Goal: Use online tool/utility: Utilize a website feature to perform a specific function

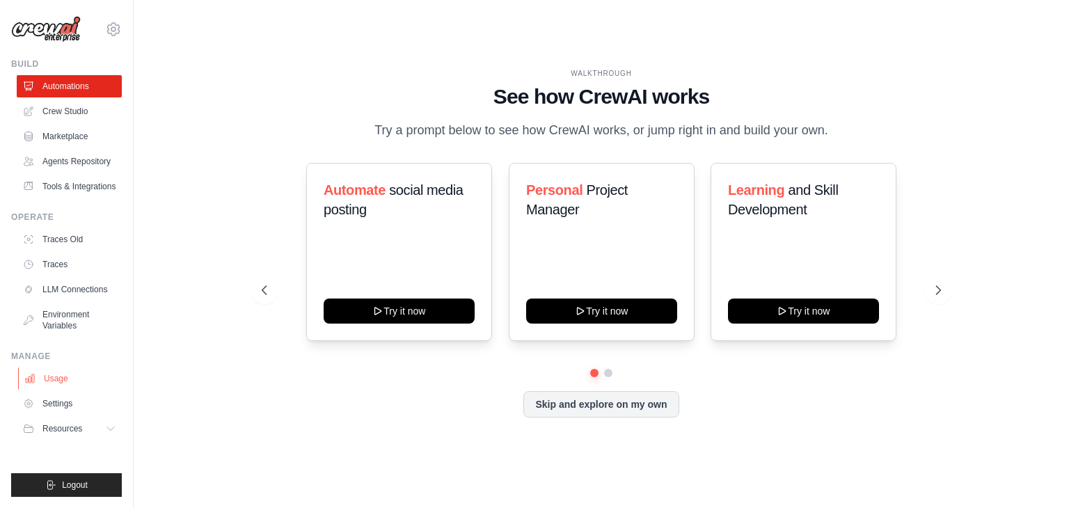
click at [85, 381] on link "Usage" at bounding box center [70, 378] width 105 height 22
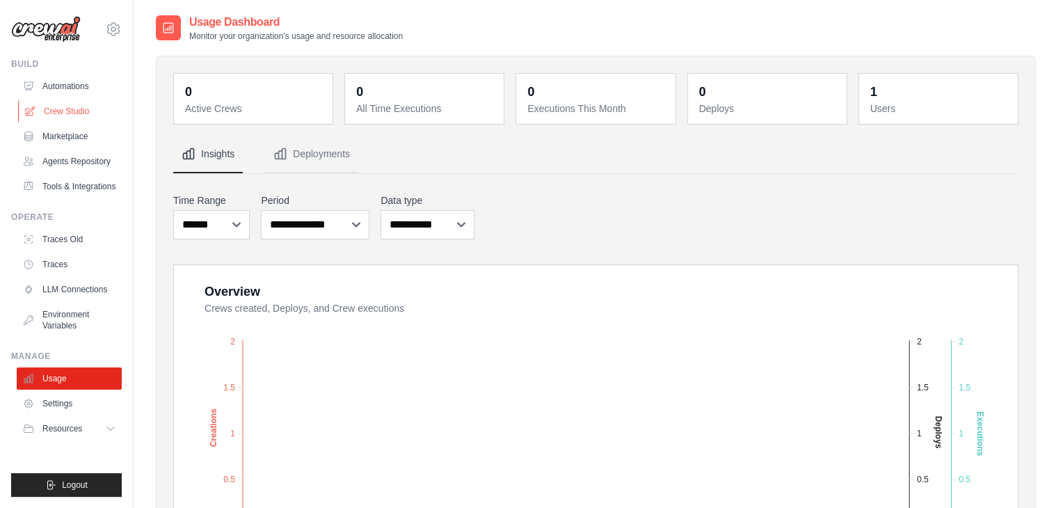
click at [83, 113] on link "Crew Studio" at bounding box center [70, 111] width 105 height 22
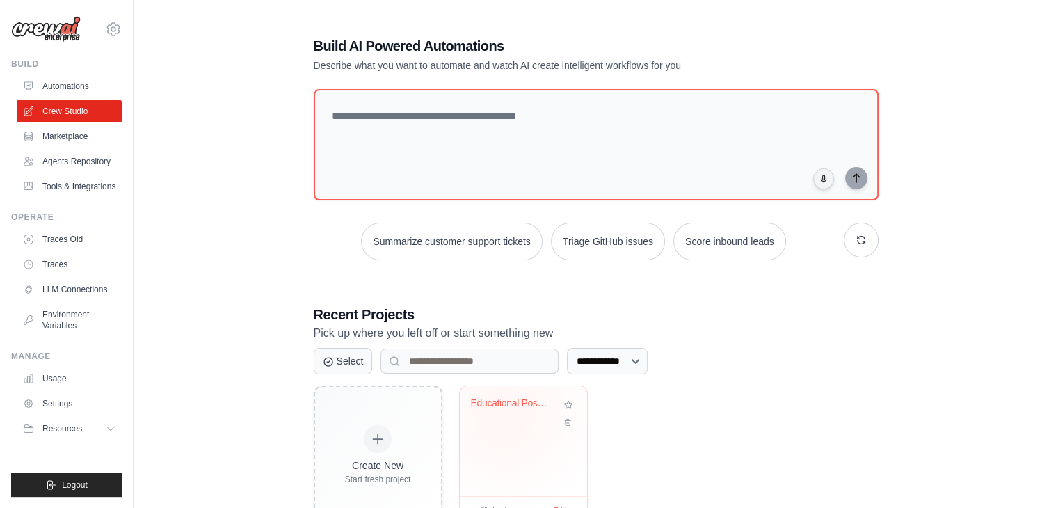
click at [504, 414] on div "Educational Post Generator" at bounding box center [523, 413] width 105 height 32
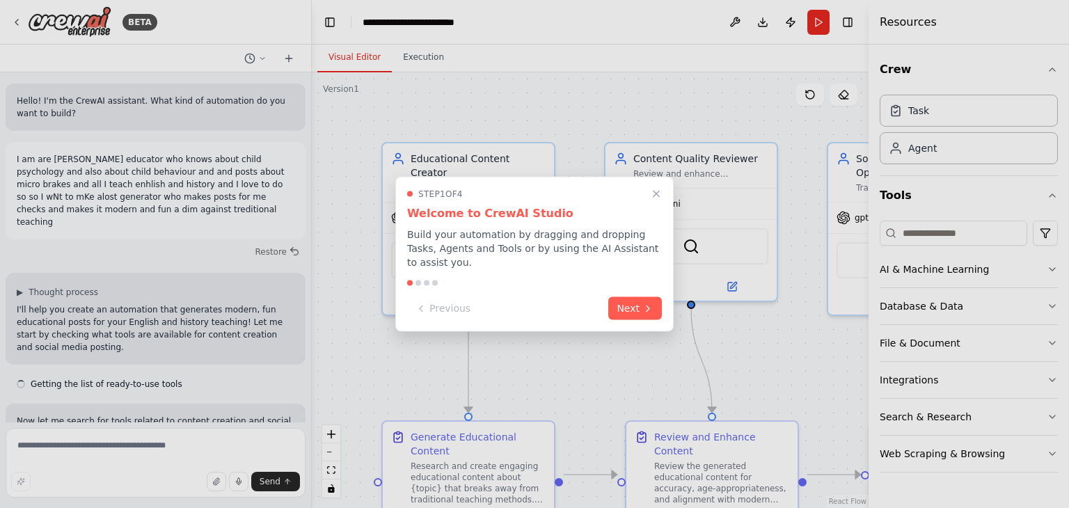
scroll to position [2687, 0]
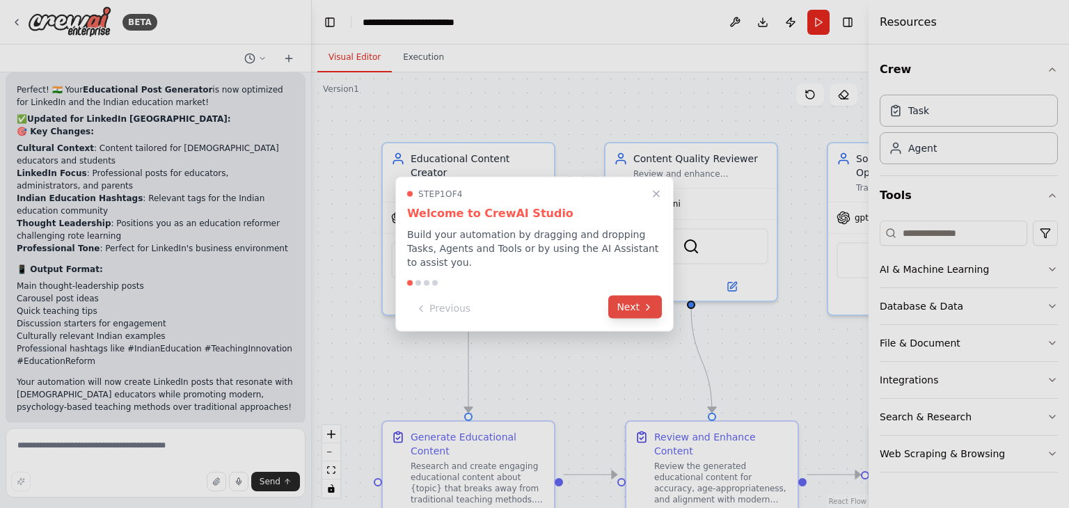
click at [620, 299] on button "Next" at bounding box center [635, 307] width 54 height 23
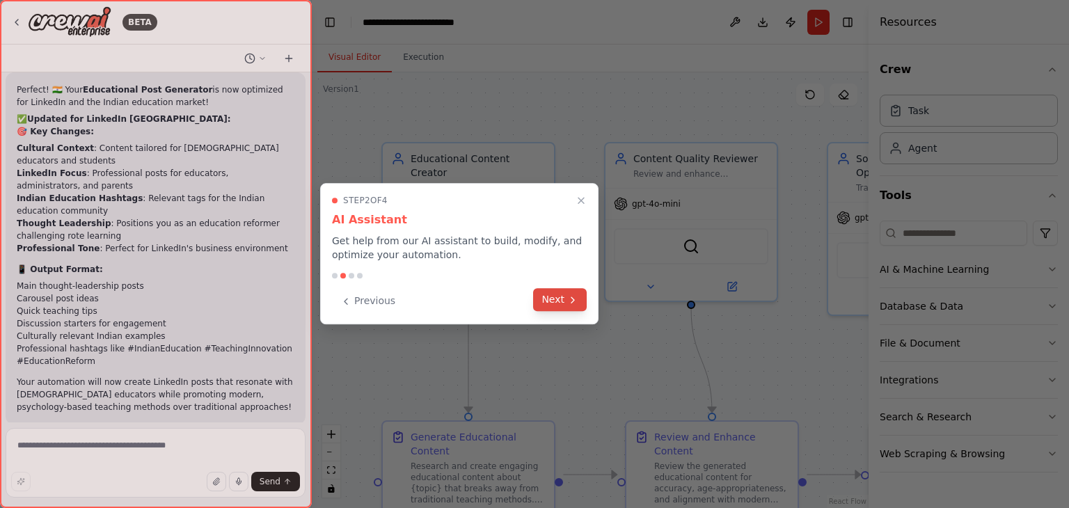
click at [568, 299] on icon at bounding box center [572, 299] width 11 height 11
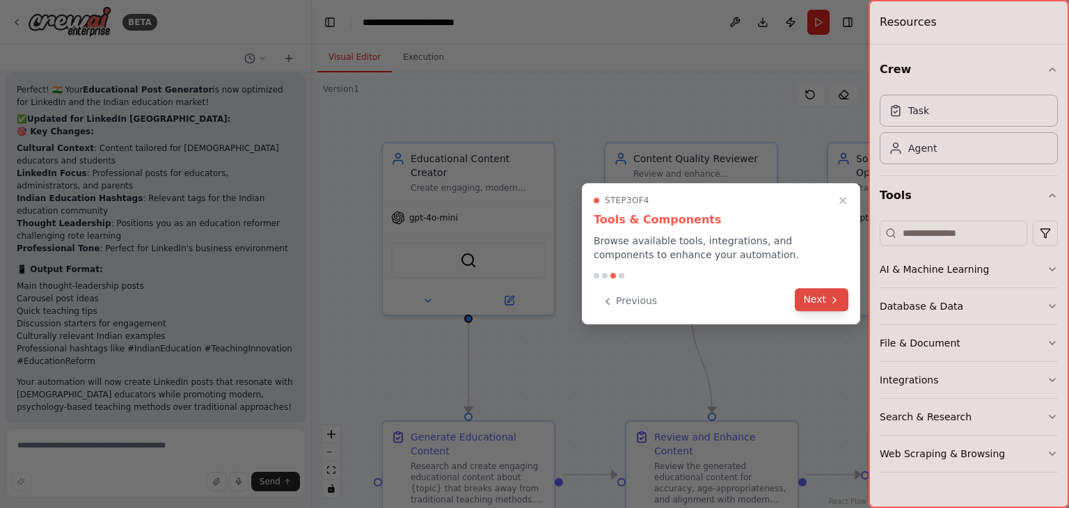
click at [818, 304] on button "Next" at bounding box center [822, 299] width 54 height 23
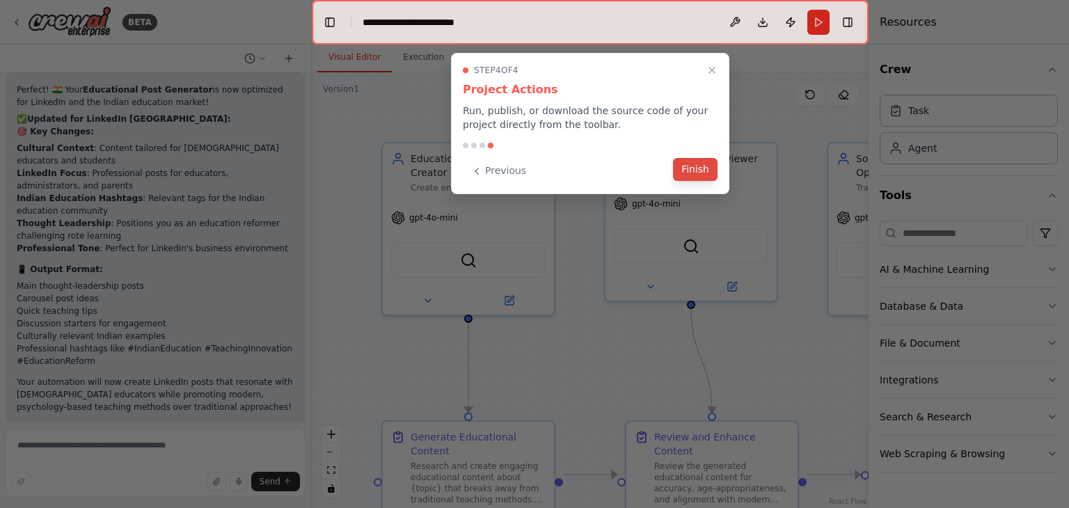
click at [685, 162] on button "Finish" at bounding box center [695, 169] width 45 height 23
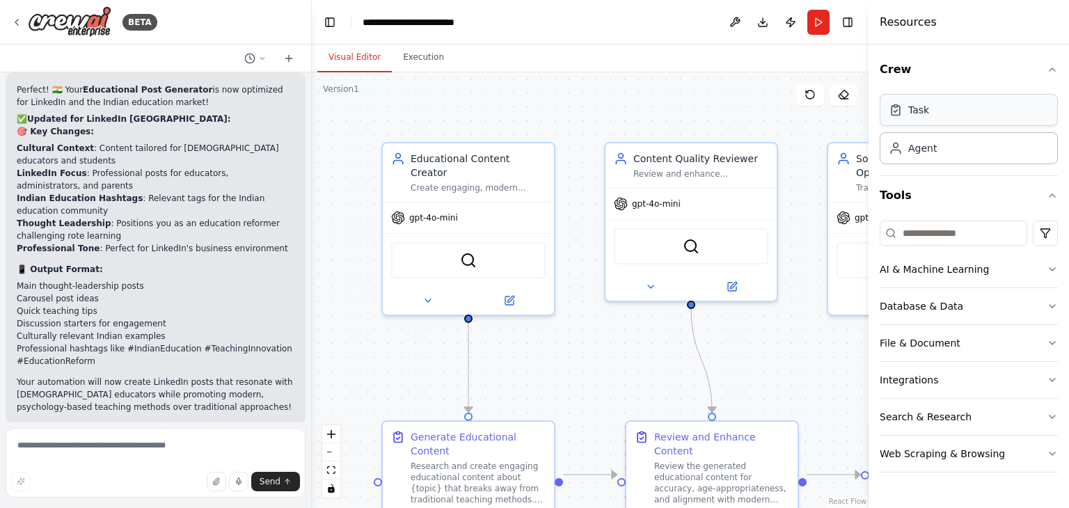
click at [925, 125] on div "Task" at bounding box center [968, 110] width 178 height 32
click at [944, 120] on div "Task" at bounding box center [968, 110] width 178 height 32
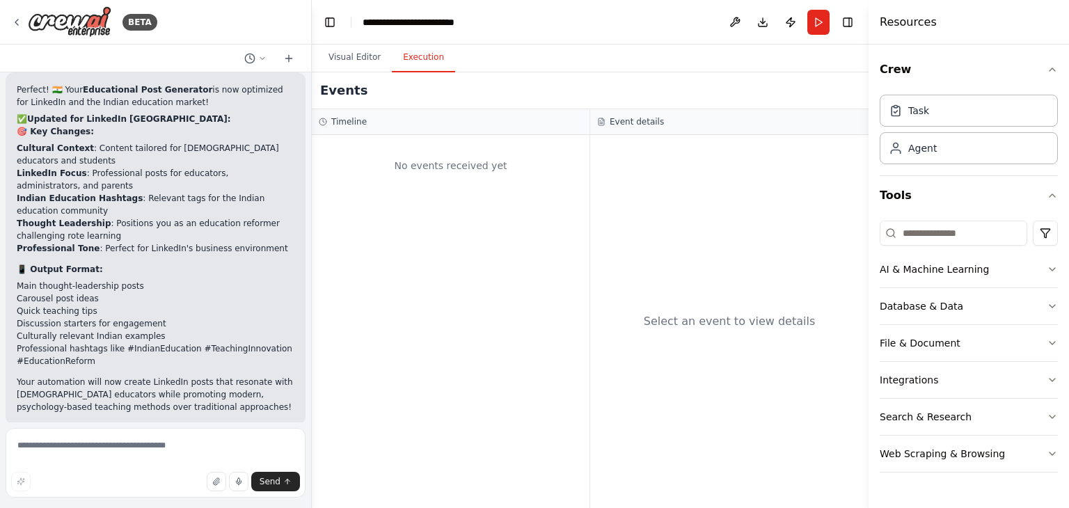
click at [421, 67] on button "Execution" at bounding box center [423, 57] width 63 height 29
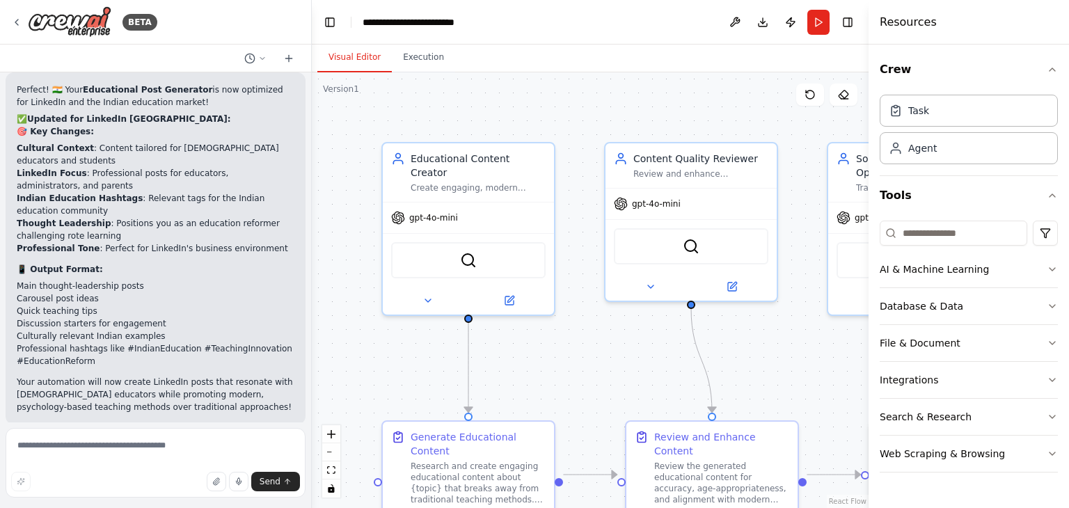
click at [348, 49] on button "Visual Editor" at bounding box center [354, 57] width 74 height 29
click at [815, 10] on button "Run" at bounding box center [818, 22] width 22 height 25
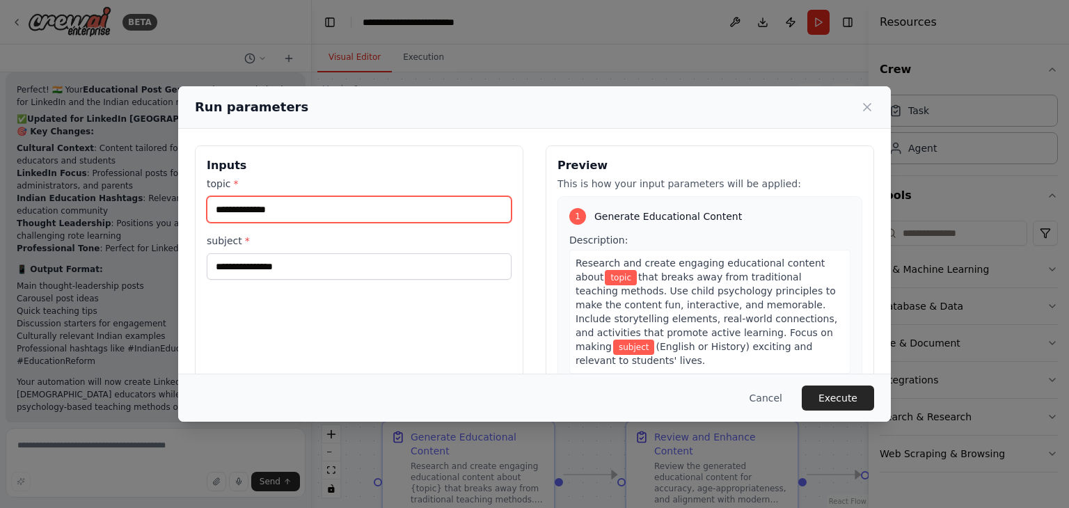
click at [310, 197] on input "topic *" at bounding box center [359, 209] width 305 height 26
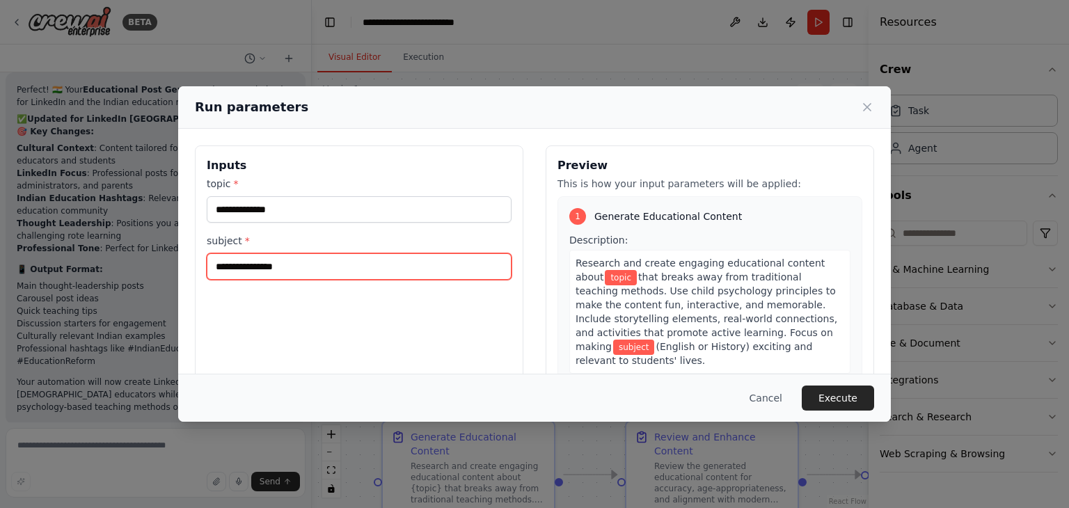
click at [296, 265] on input "subject *" at bounding box center [359, 266] width 305 height 26
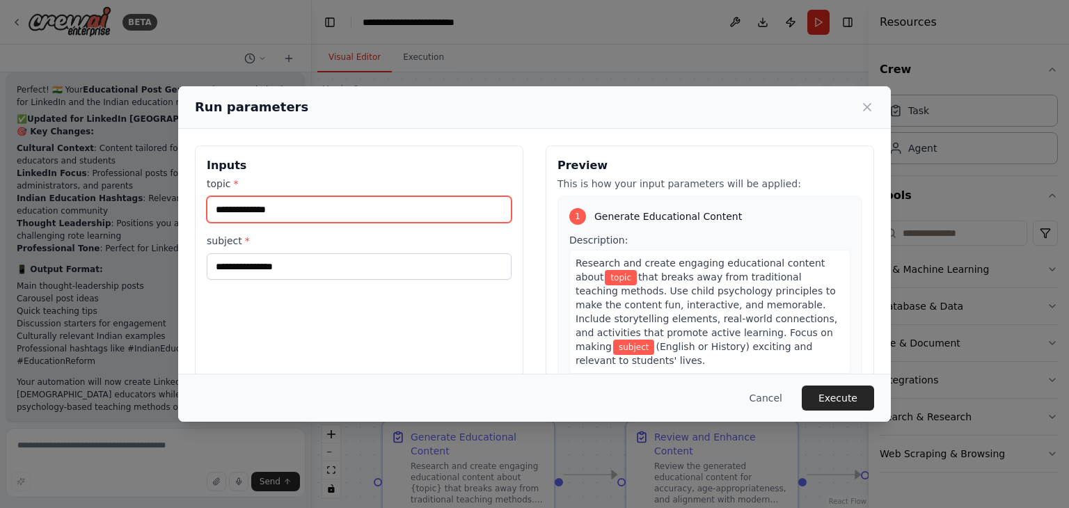
click at [301, 214] on input "topic *" at bounding box center [359, 209] width 305 height 26
type input "*"
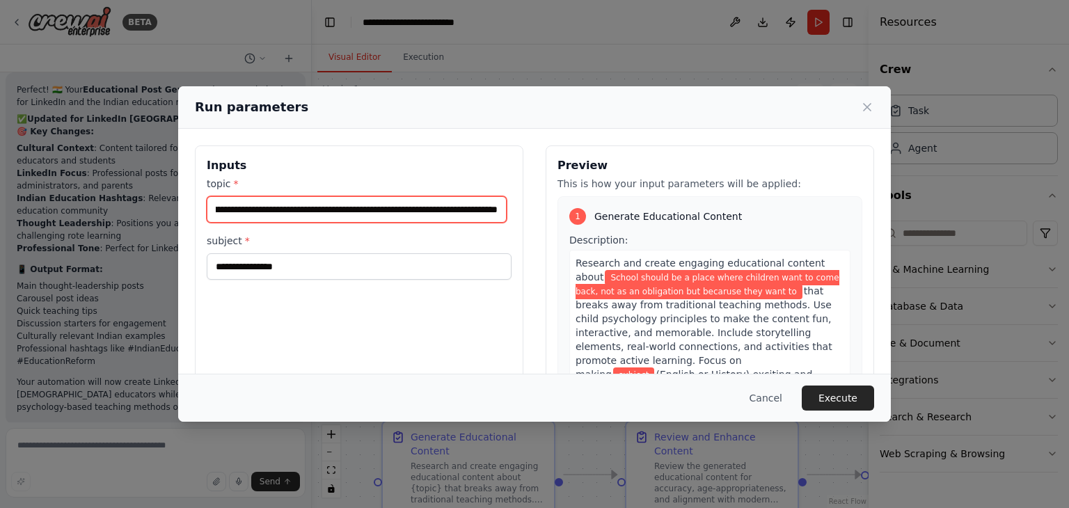
scroll to position [0, 177]
drag, startPoint x: 495, startPoint y: 209, endPoint x: 548, endPoint y: 194, distance: 55.0
click at [501, 207] on input "**********" at bounding box center [357, 209] width 300 height 26
type input "**********"
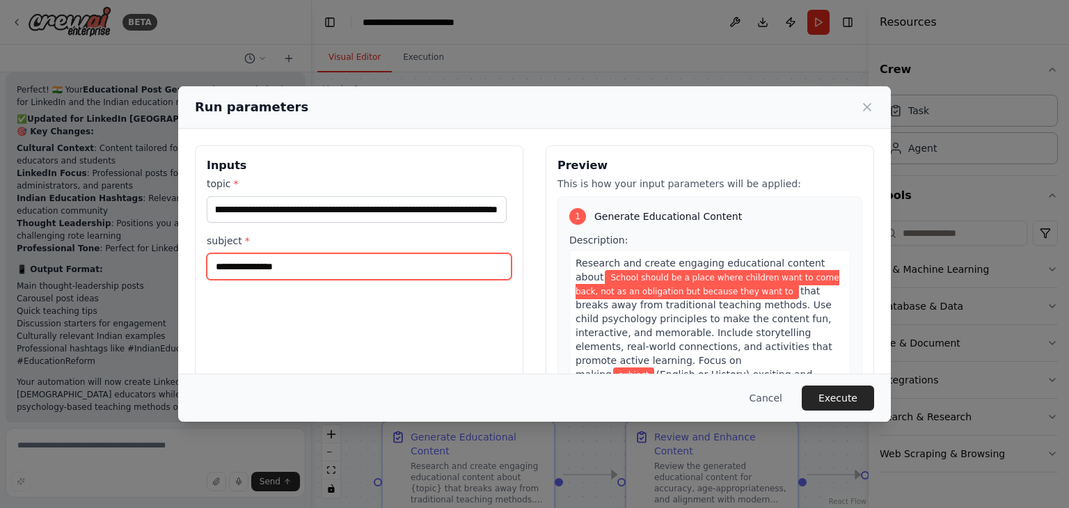
scroll to position [0, 0]
click at [390, 266] on input "subject *" at bounding box center [359, 266] width 305 height 26
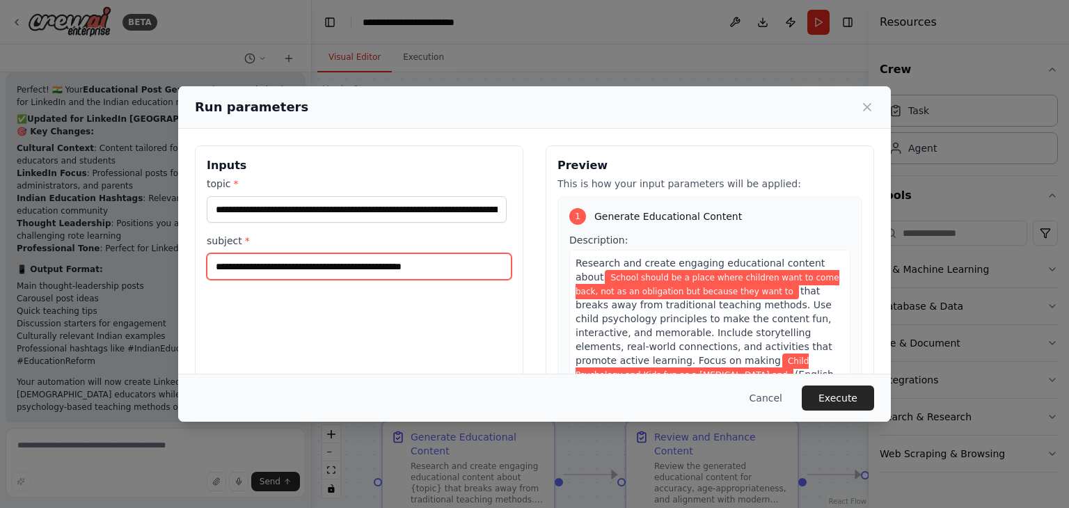
click at [370, 266] on input "**********" at bounding box center [359, 266] width 305 height 26
click at [481, 271] on input "**********" at bounding box center [359, 266] width 305 height 26
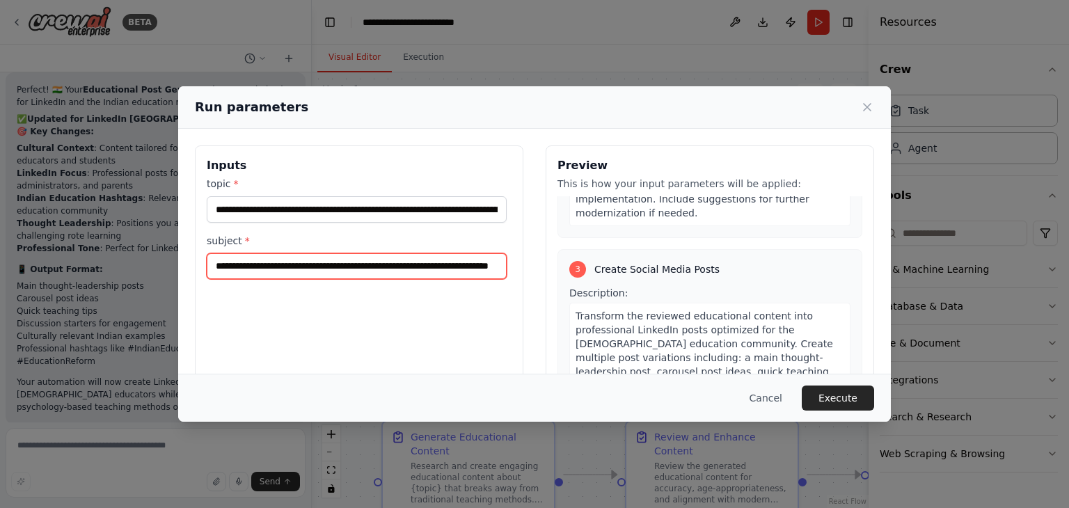
scroll to position [648, 0]
type input "**********"
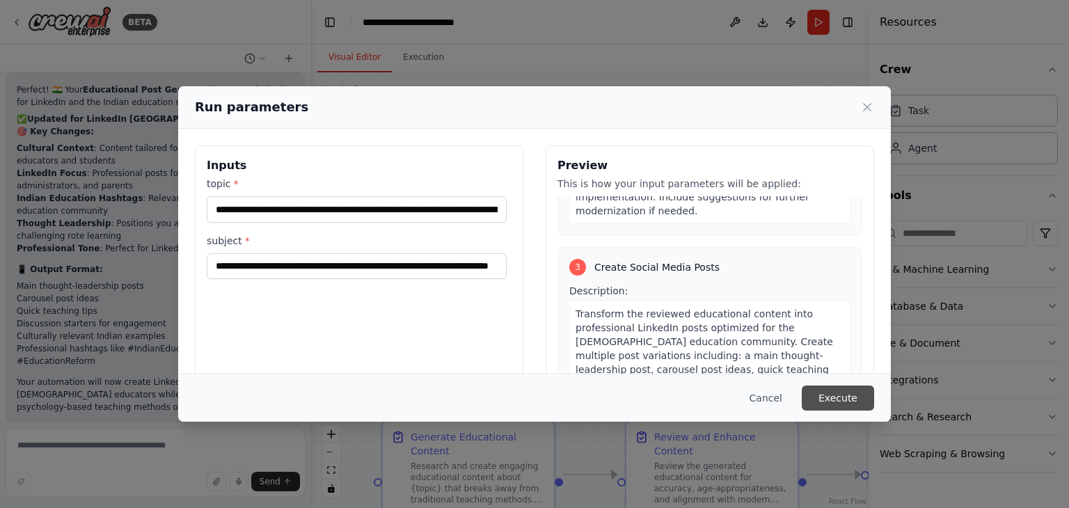
scroll to position [0, 0]
click at [840, 394] on button "Execute" at bounding box center [838, 397] width 72 height 25
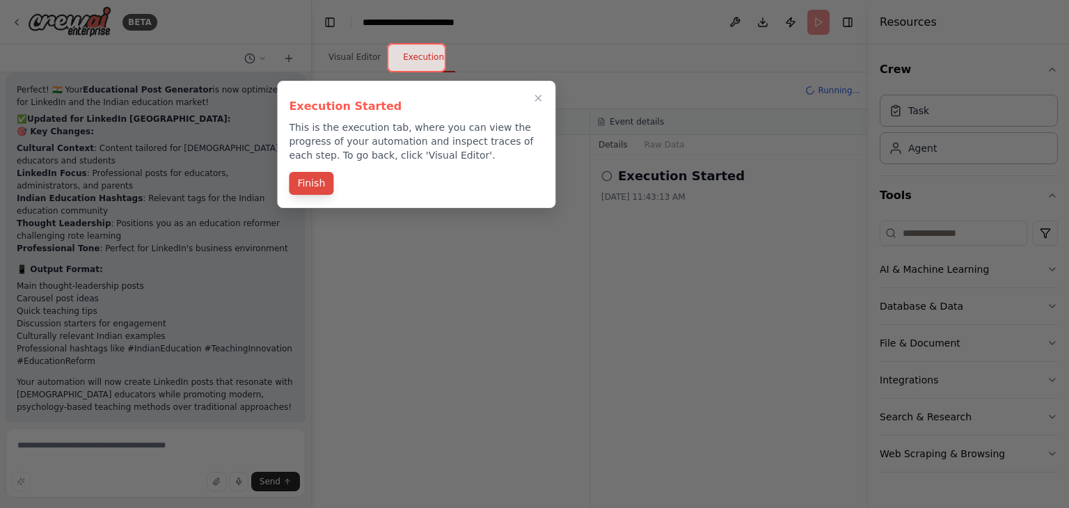
click at [309, 185] on button "Finish" at bounding box center [311, 183] width 45 height 23
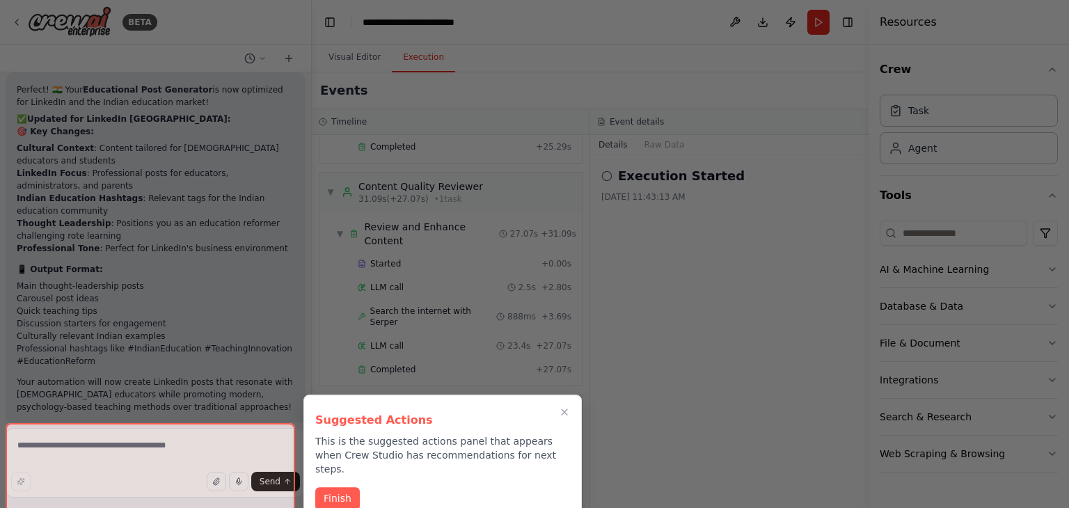
scroll to position [228, 0]
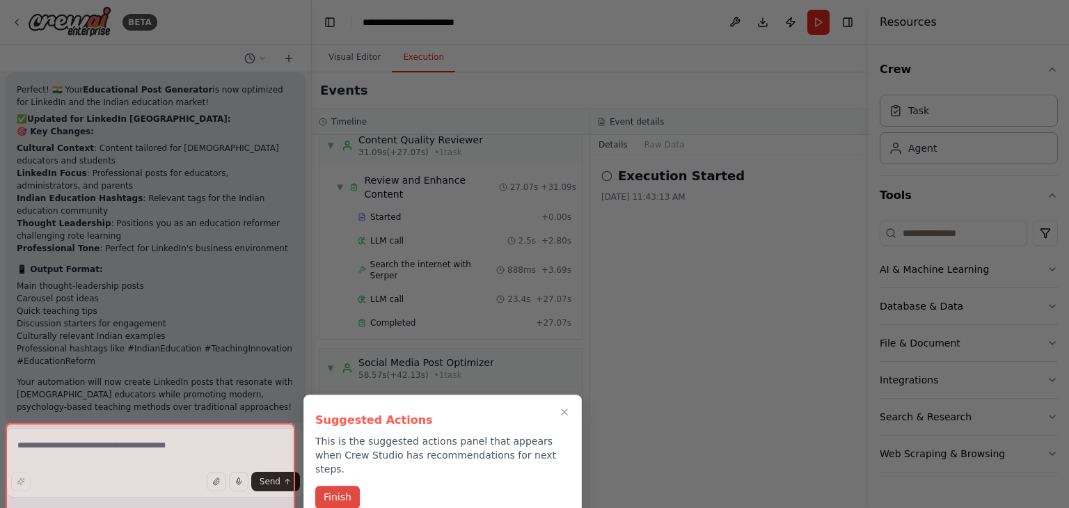
click at [344, 486] on button "Finish" at bounding box center [337, 497] width 45 height 23
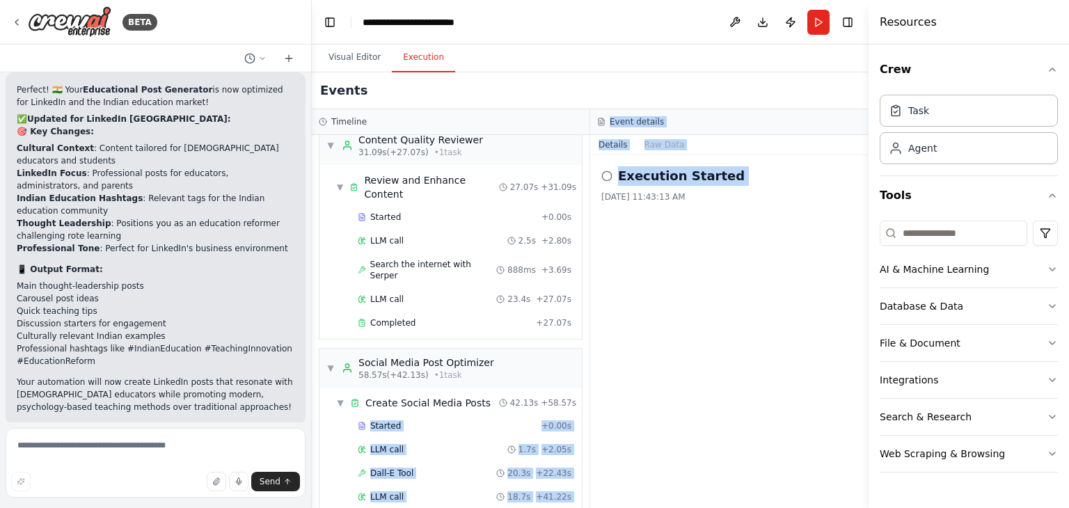
drag, startPoint x: 598, startPoint y: 393, endPoint x: 588, endPoint y: 333, distance: 60.7
click at [584, 341] on div "Timeline ▼ Educational Content Creator 5.80s (+25.29s) • 1 task ▼ Generate Educ…" at bounding box center [590, 308] width 557 height 399
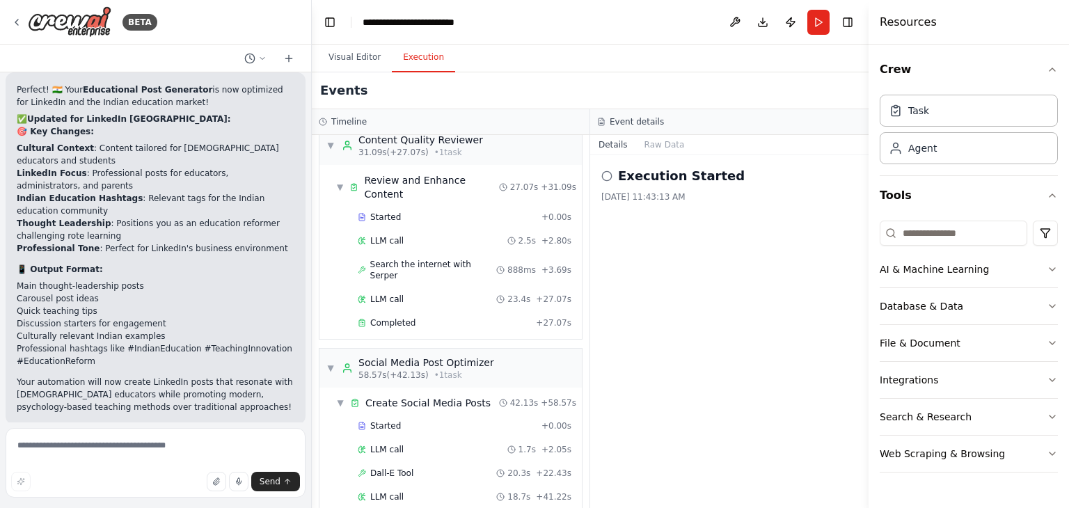
click at [635, 301] on div "Execution Started 9/30/2025, 11:43:13 AM" at bounding box center [729, 331] width 278 height 353
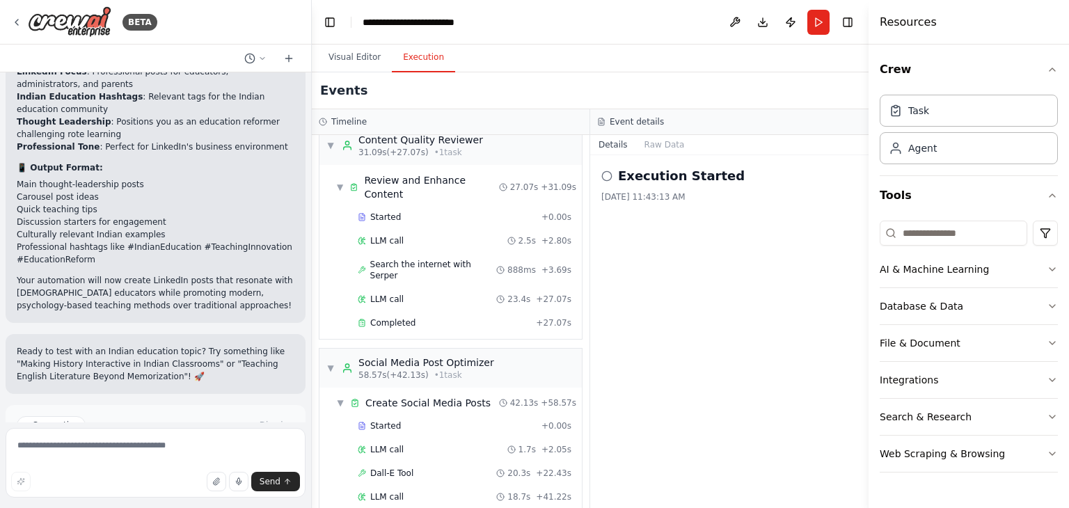
scroll to position [2800, 0]
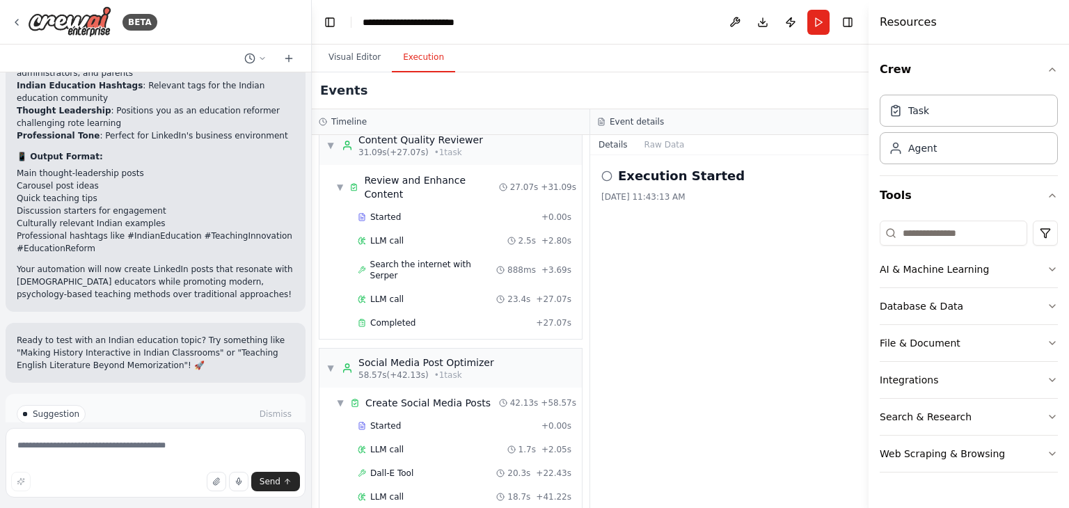
click at [398, 54] on button "Execution" at bounding box center [423, 57] width 63 height 29
click at [376, 62] on button "Visual Editor" at bounding box center [354, 57] width 74 height 29
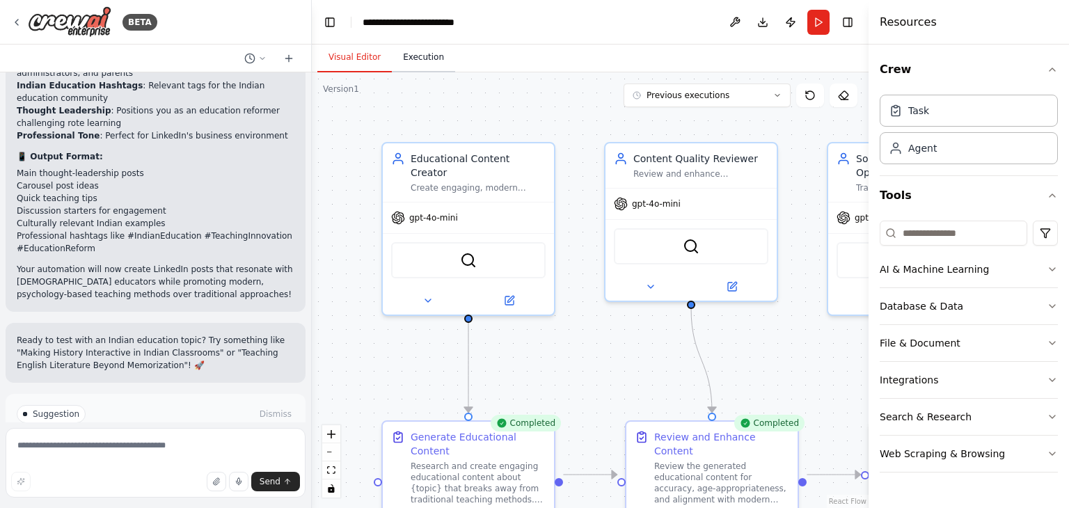
click at [397, 62] on button "Execution" at bounding box center [423, 57] width 63 height 29
click at [359, 56] on button "Visual Editor" at bounding box center [354, 57] width 74 height 29
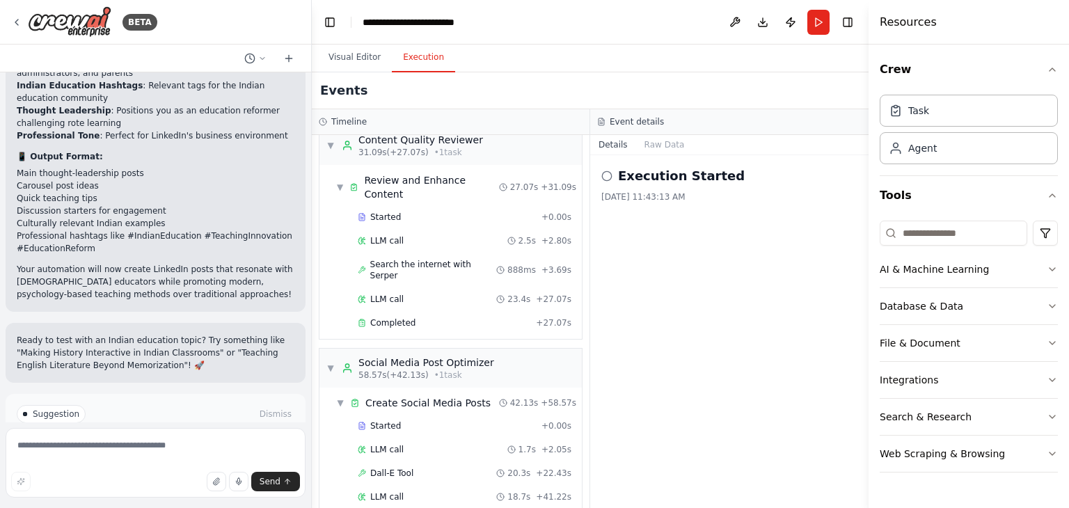
click at [404, 65] on button "Execution" at bounding box center [423, 57] width 63 height 29
click at [175, 468] on span "Improve automation" at bounding box center [161, 473] width 85 height 11
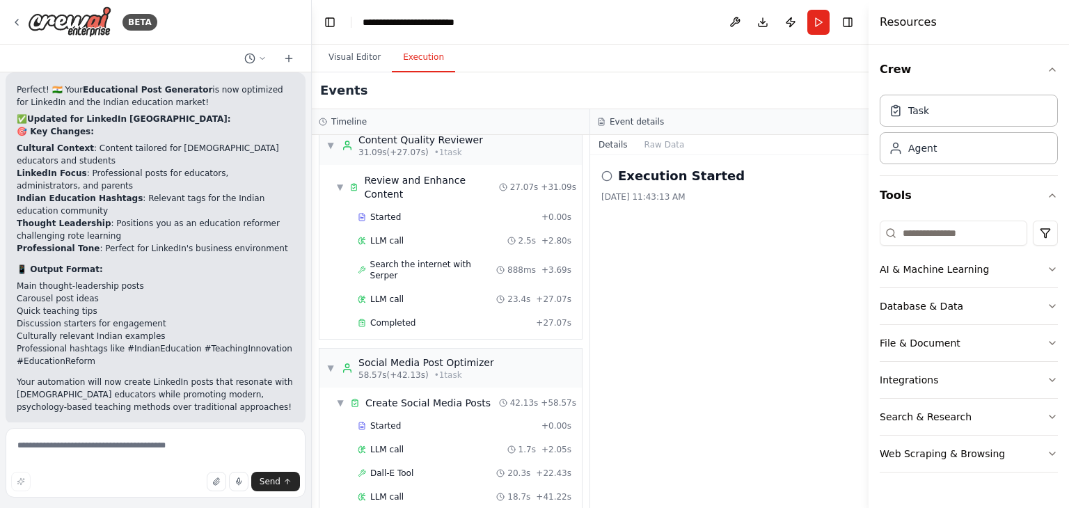
scroll to position [2732, 0]
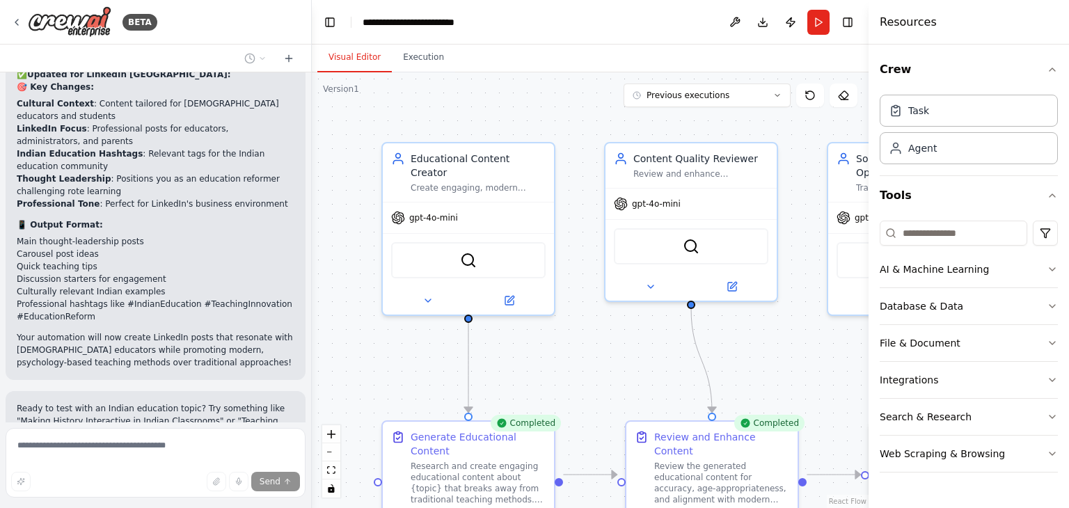
click at [342, 50] on button "Visual Editor" at bounding box center [354, 57] width 74 height 29
click at [429, 61] on button "Execution" at bounding box center [423, 57] width 63 height 29
click at [365, 67] on button "Visual Editor" at bounding box center [354, 57] width 74 height 29
click at [786, 95] on button "Previous executions" at bounding box center [706, 95] width 167 height 24
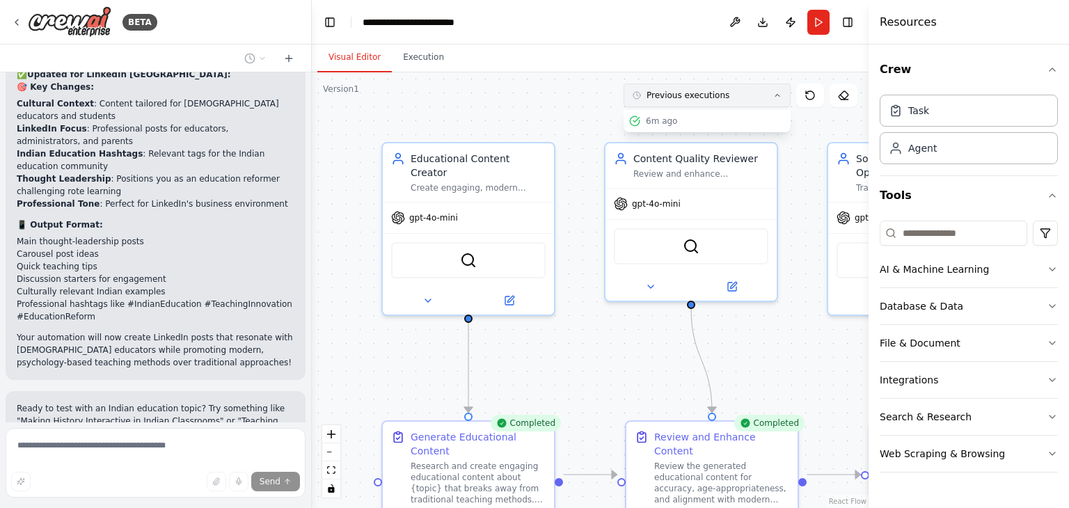
click at [786, 95] on button "Previous executions" at bounding box center [706, 95] width 167 height 24
click at [1055, 67] on icon "button" at bounding box center [1051, 69] width 11 height 11
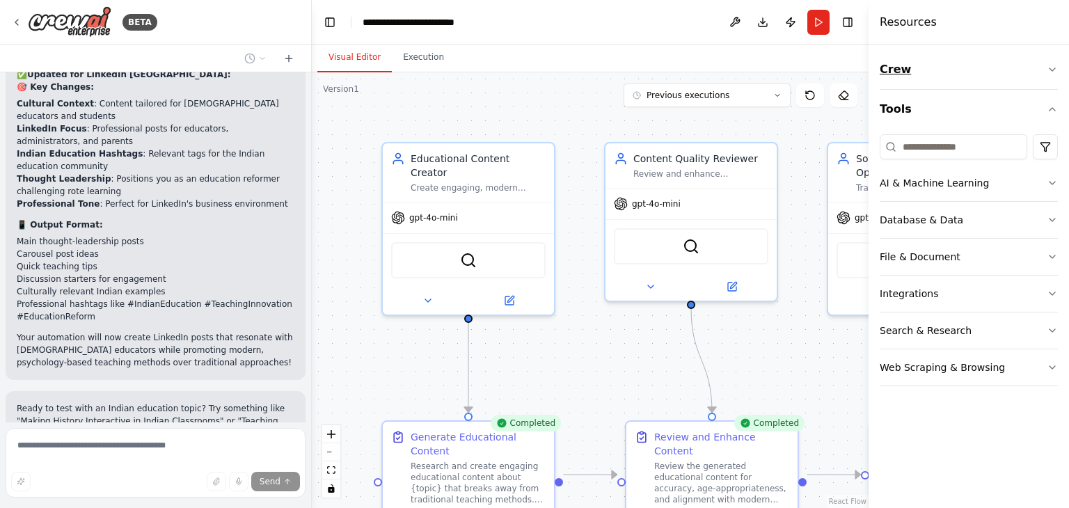
click at [1055, 67] on icon "button" at bounding box center [1051, 69] width 11 height 11
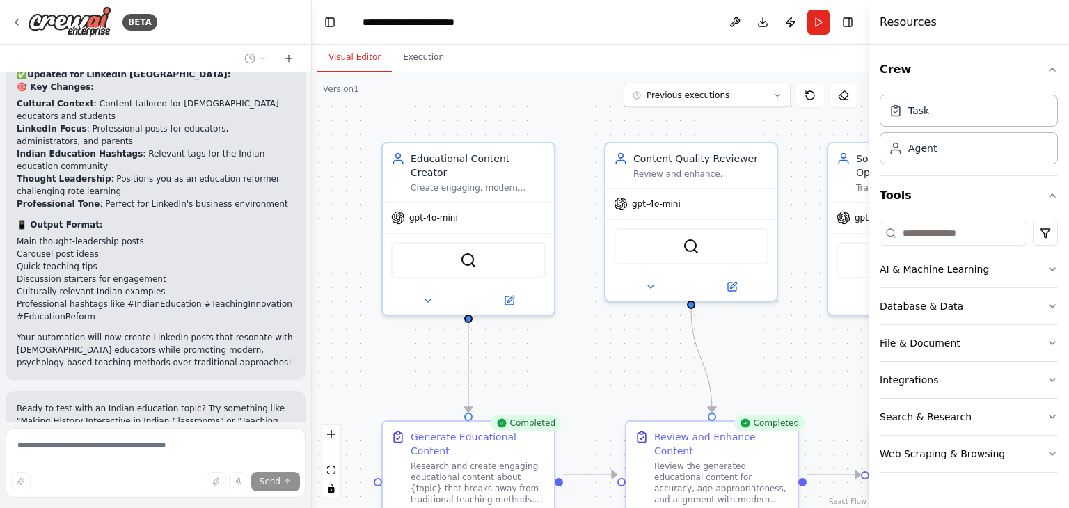
click at [1055, 67] on icon "button" at bounding box center [1051, 69] width 11 height 11
click at [981, 147] on div "Agent" at bounding box center [968, 147] width 178 height 32
click at [992, 114] on div "Task" at bounding box center [968, 110] width 178 height 32
click at [333, 466] on icon "fit view" at bounding box center [331, 470] width 8 height 8
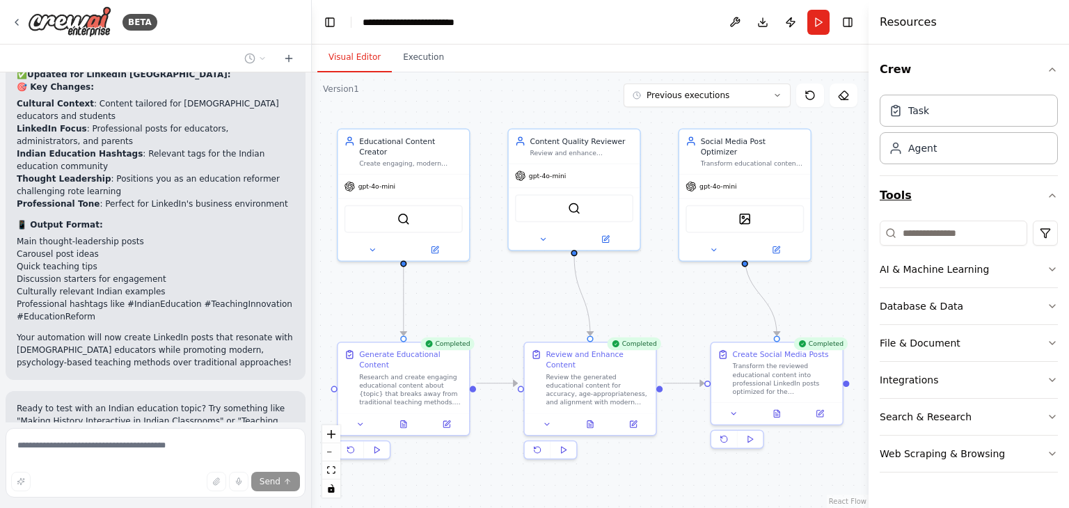
click at [1044, 196] on button "Tools" at bounding box center [968, 195] width 178 height 39
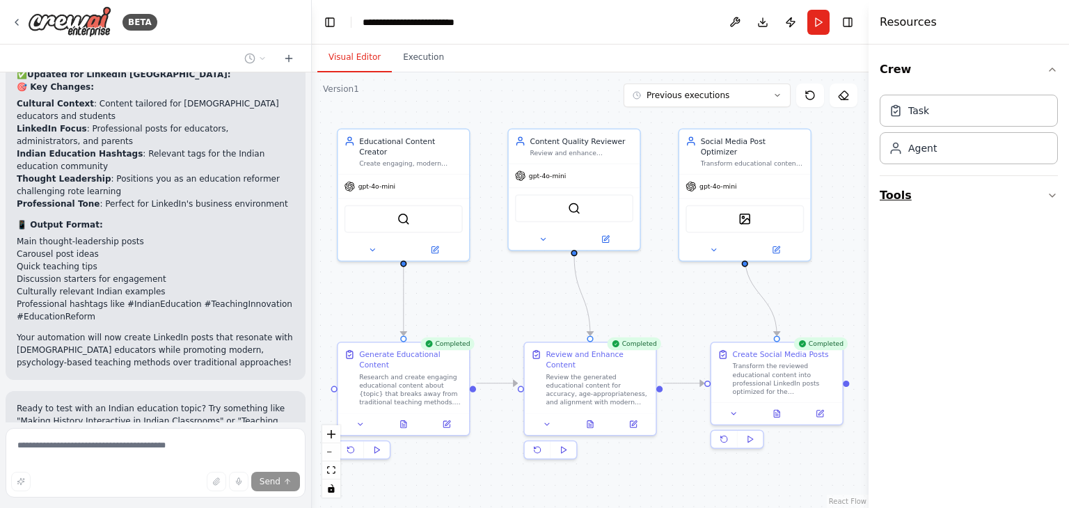
click at [1044, 196] on button "Tools" at bounding box center [968, 195] width 178 height 39
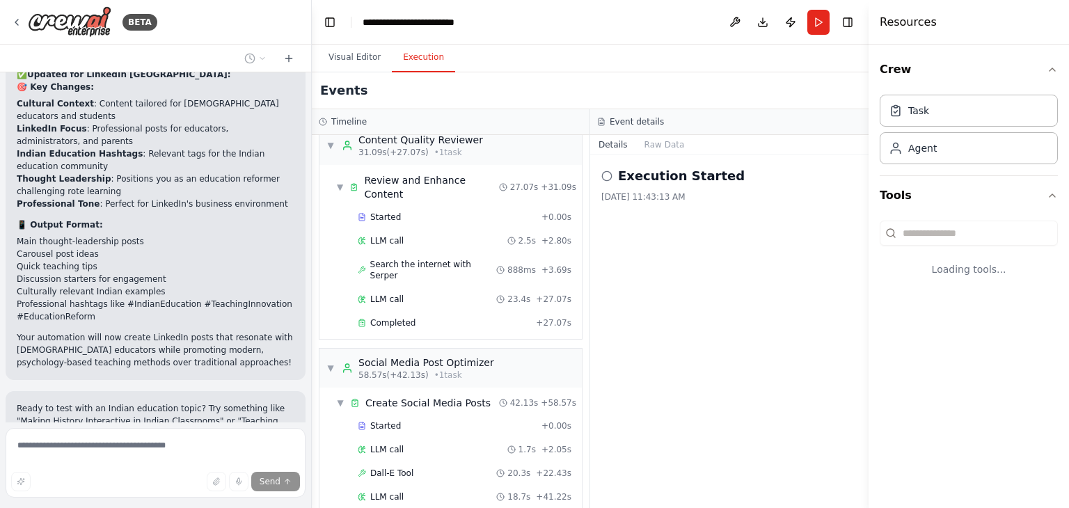
click at [398, 56] on button "Execution" at bounding box center [423, 57] width 63 height 29
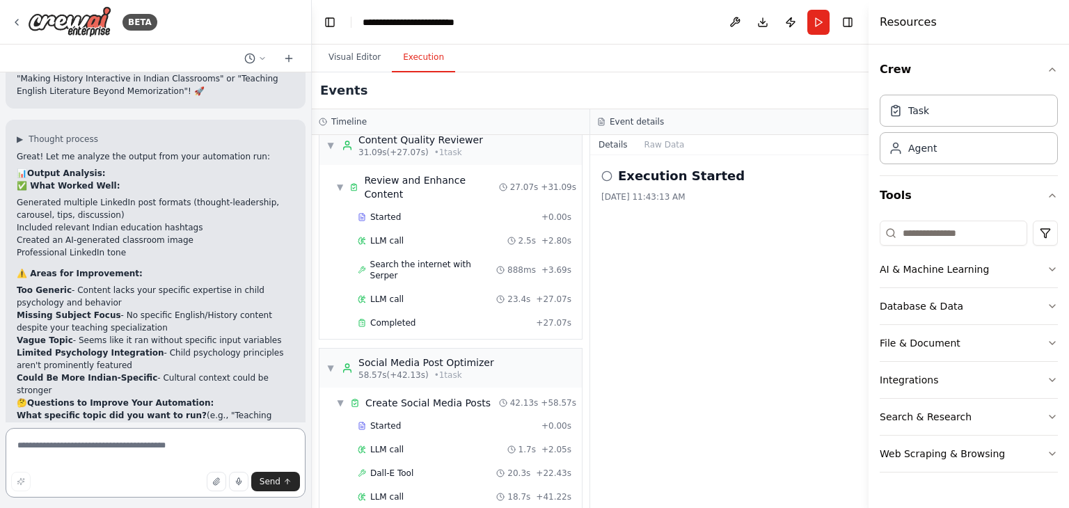
scroll to position [3191, 0]
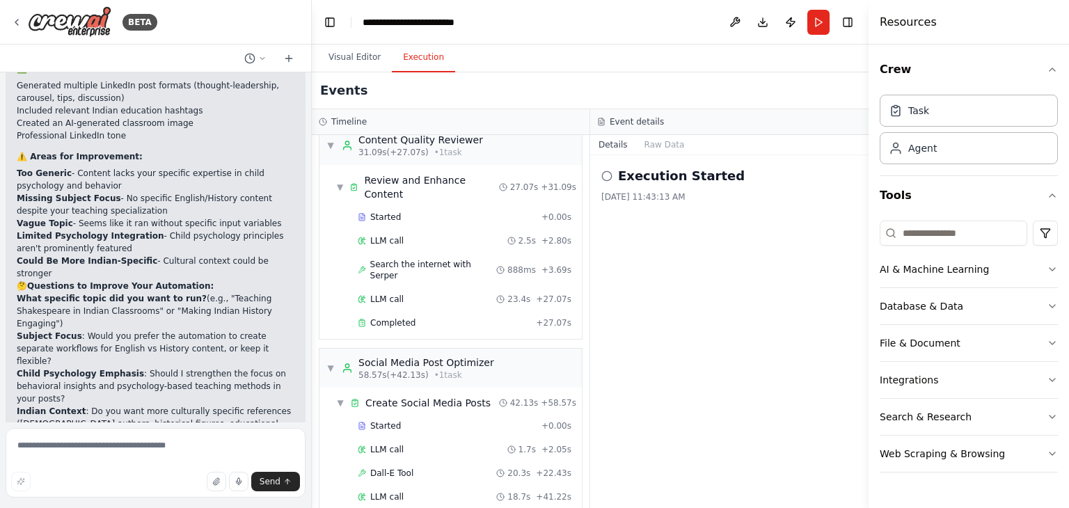
drag, startPoint x: 294, startPoint y: 385, endPoint x: 411, endPoint y: 221, distance: 202.0
drag, startPoint x: 411, startPoint y: 221, endPoint x: 163, endPoint y: 447, distance: 336.4
click at [163, 447] on textarea at bounding box center [156, 463] width 300 height 70
click at [199, 449] on textarea "**********" at bounding box center [156, 463] width 300 height 70
click at [200, 448] on textarea "**********" at bounding box center [156, 463] width 300 height 70
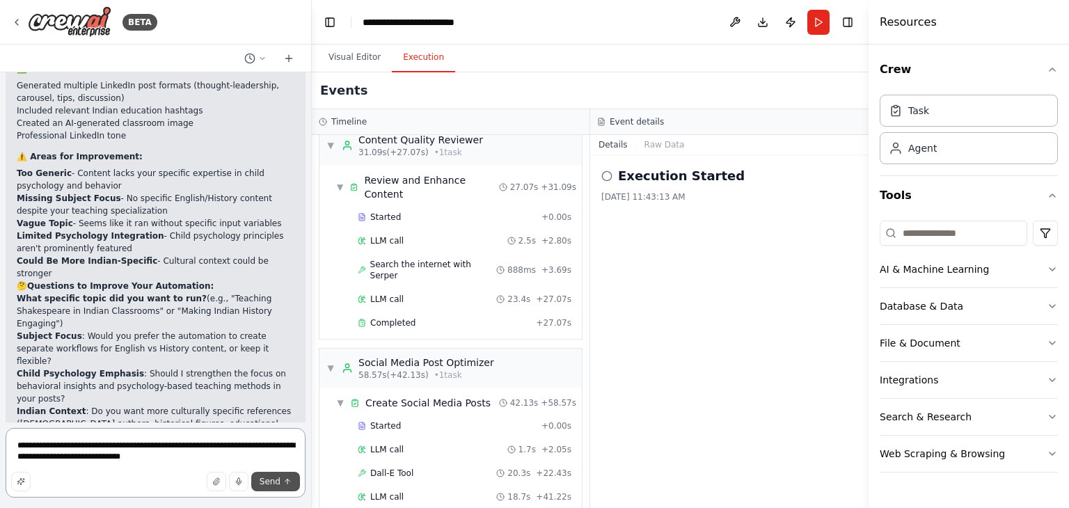
type textarea "**********"
click at [292, 482] on button "Send" at bounding box center [275, 481] width 49 height 19
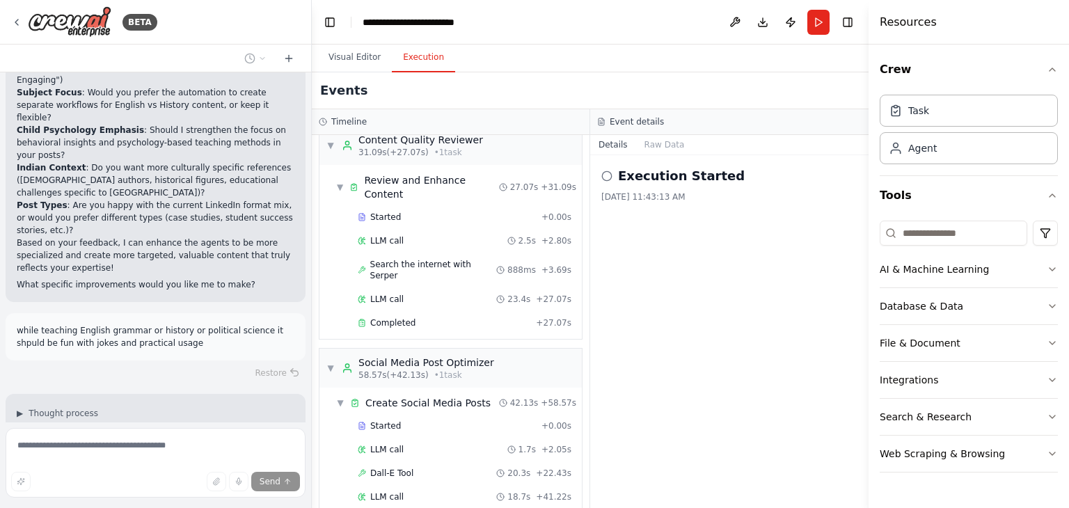
scroll to position [3462, 0]
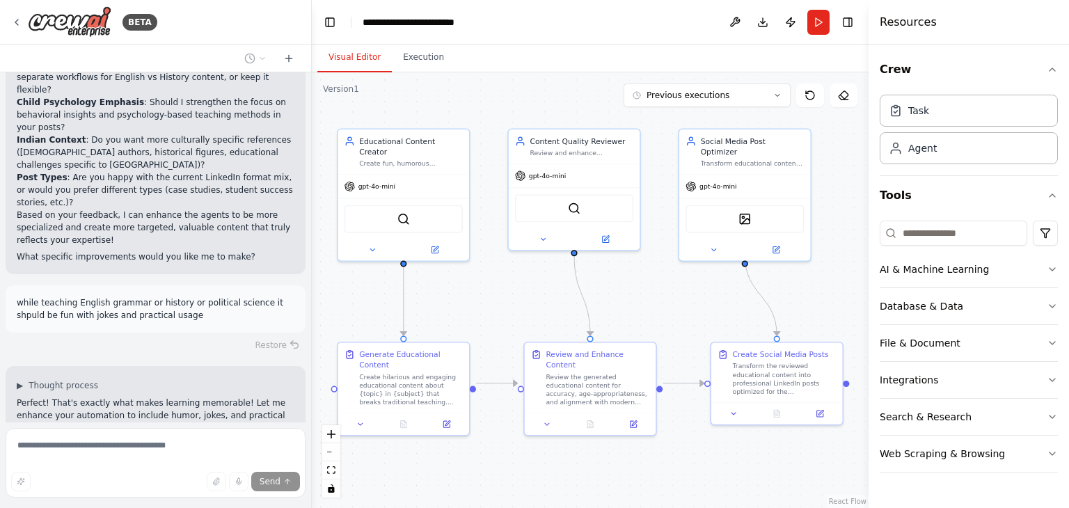
click at [346, 66] on button "Visual Editor" at bounding box center [354, 57] width 74 height 29
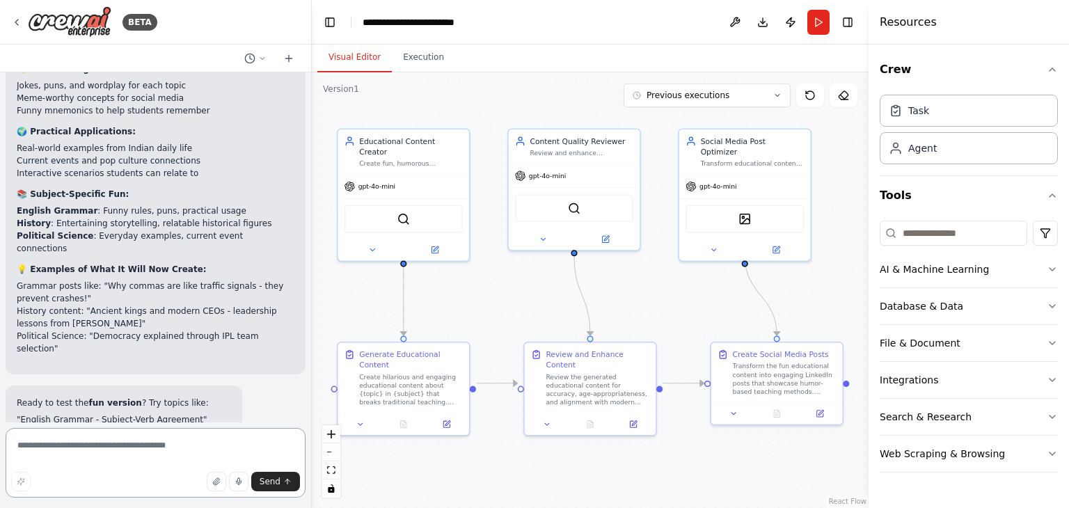
scroll to position [4017, 0]
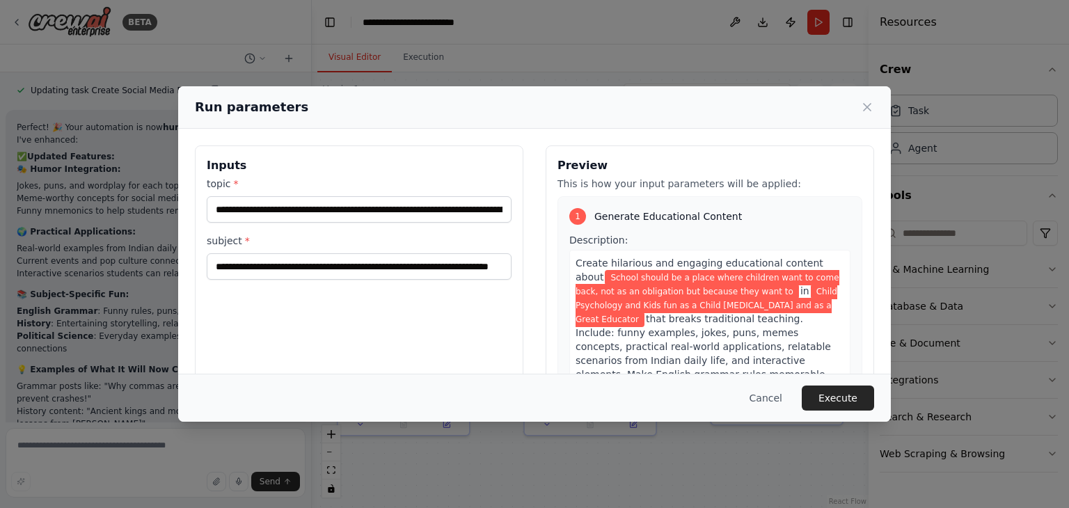
click at [838, 399] on button "Execute" at bounding box center [838, 397] width 72 height 25
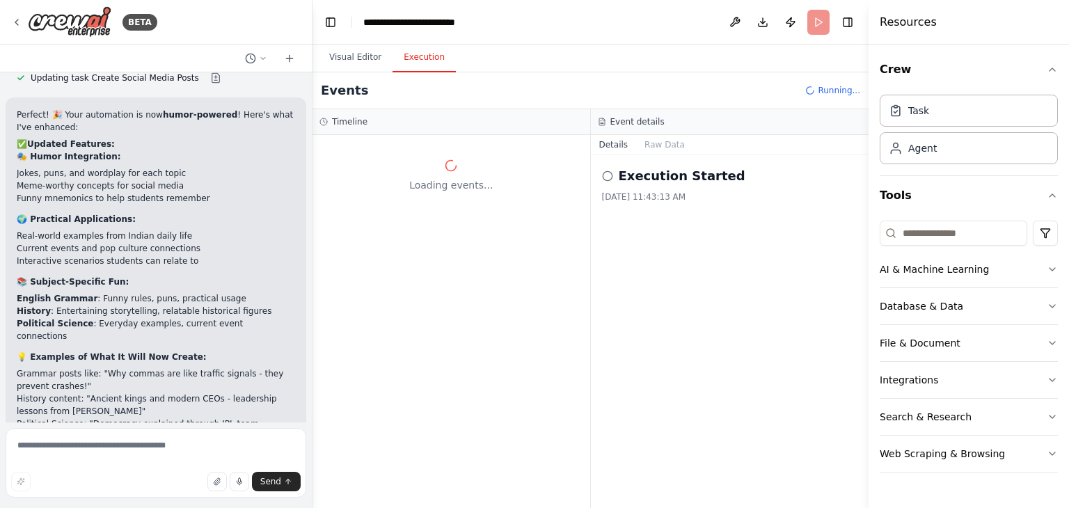
drag, startPoint x: 306, startPoint y: 401, endPoint x: 312, endPoint y: 391, distance: 11.6
click at [312, 391] on div "BETA Hello! I'm the CrewAI assistant. What kind of automation do you want to bu…" at bounding box center [534, 254] width 1069 height 508
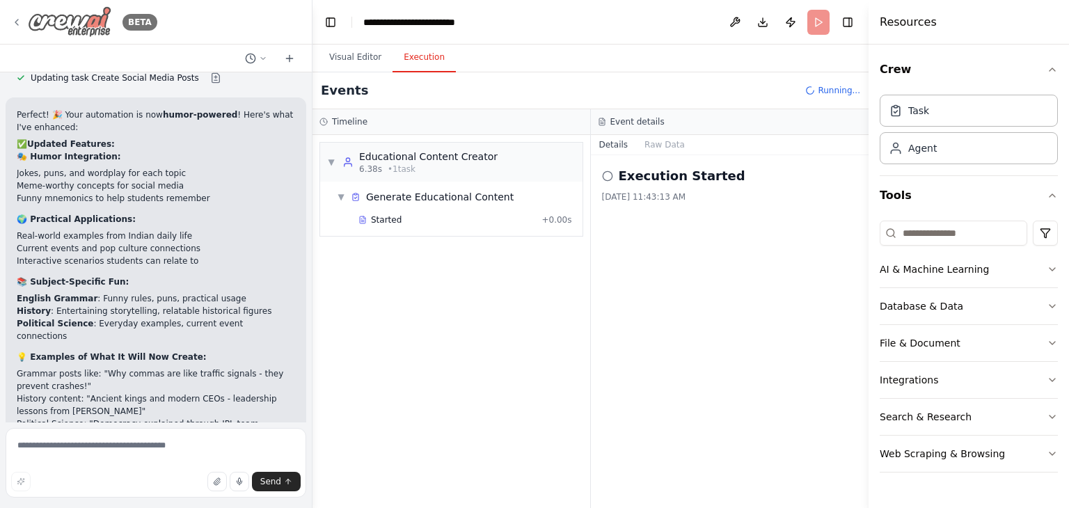
click at [19, 21] on icon at bounding box center [16, 22] width 11 height 11
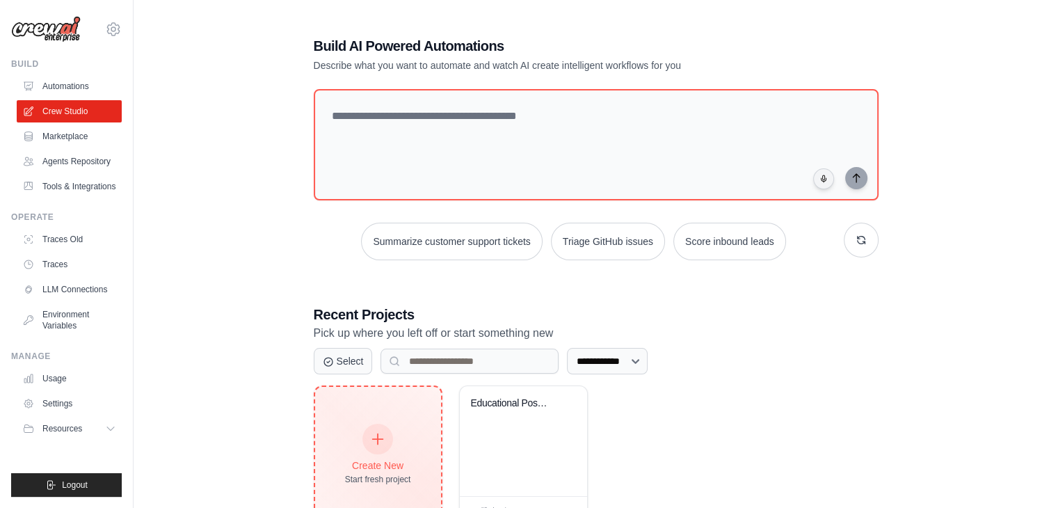
click at [359, 411] on div "Create New Start fresh project" at bounding box center [378, 455] width 126 height 136
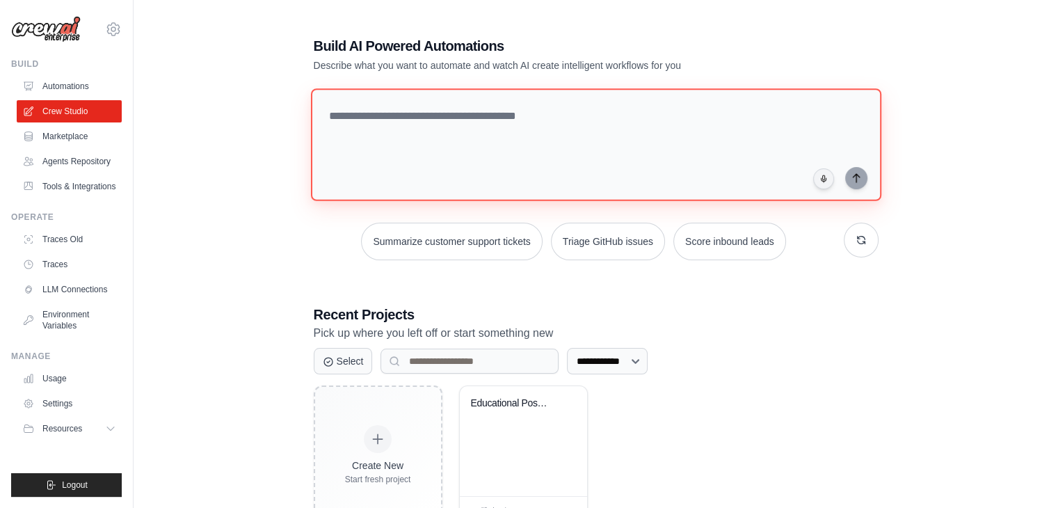
click at [413, 162] on textarea at bounding box center [595, 144] width 571 height 113
click at [442, 141] on textarea at bounding box center [595, 144] width 571 height 113
click at [554, 159] on textarea at bounding box center [595, 144] width 571 height 113
click at [568, 177] on textarea at bounding box center [595, 144] width 571 height 113
click at [404, 143] on textarea at bounding box center [595, 144] width 571 height 113
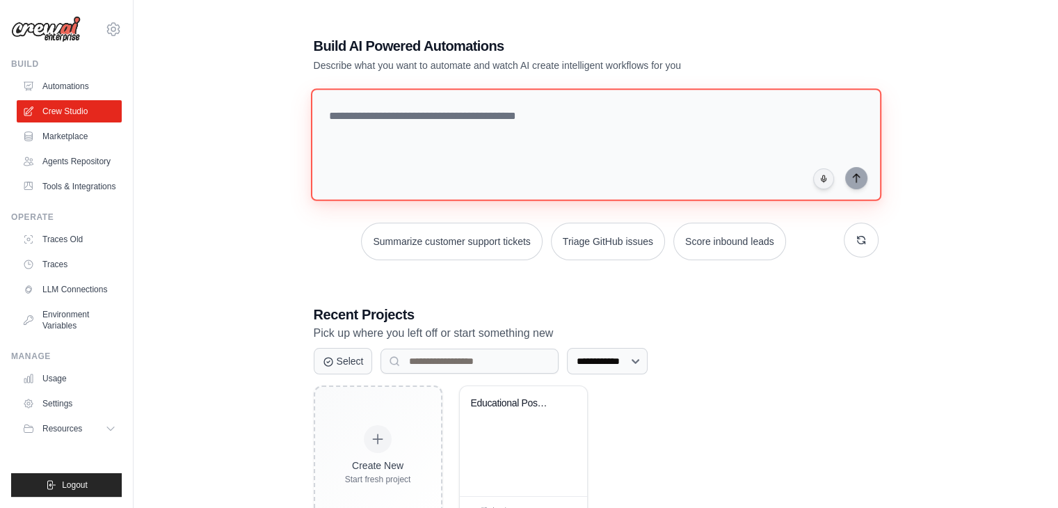
paste textarea "**********"
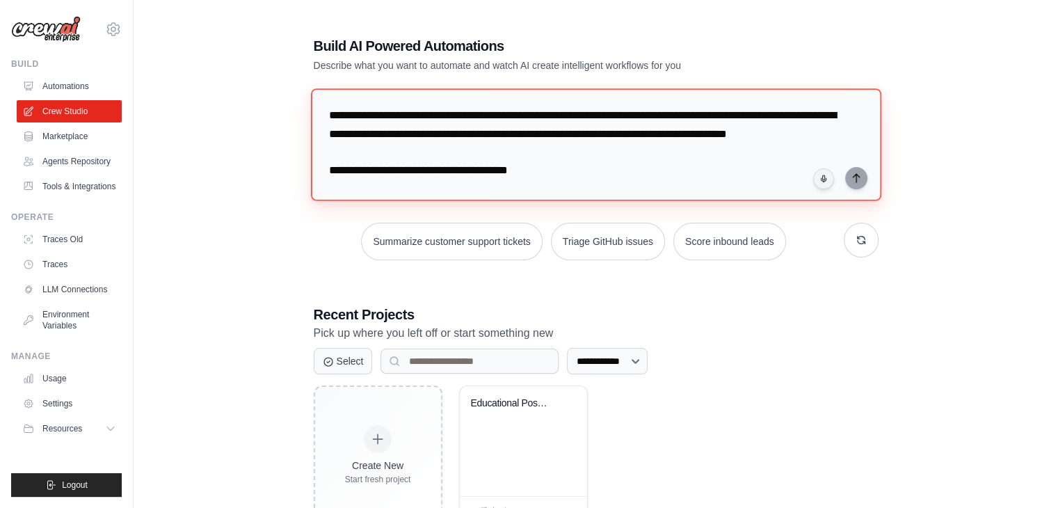
scroll to position [556, 0]
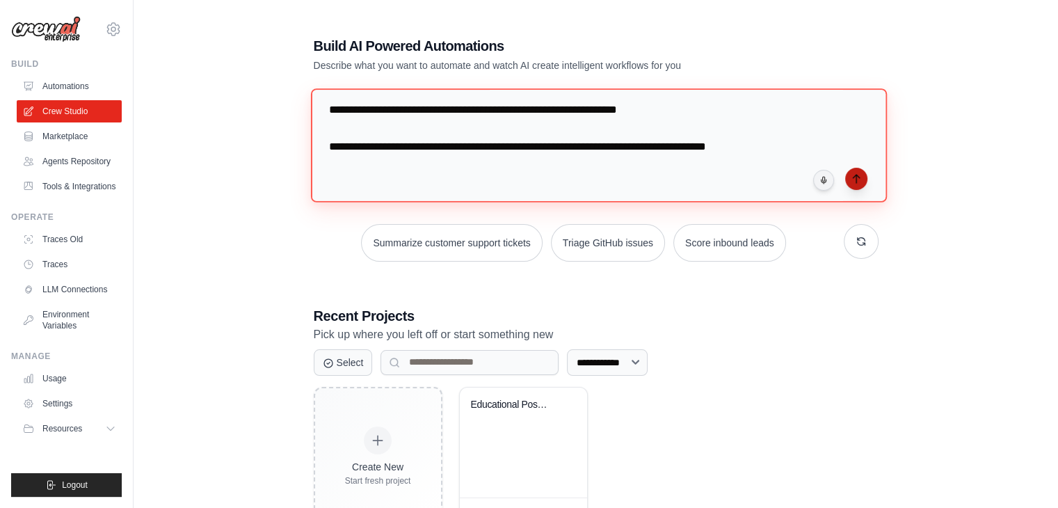
type textarea "**********"
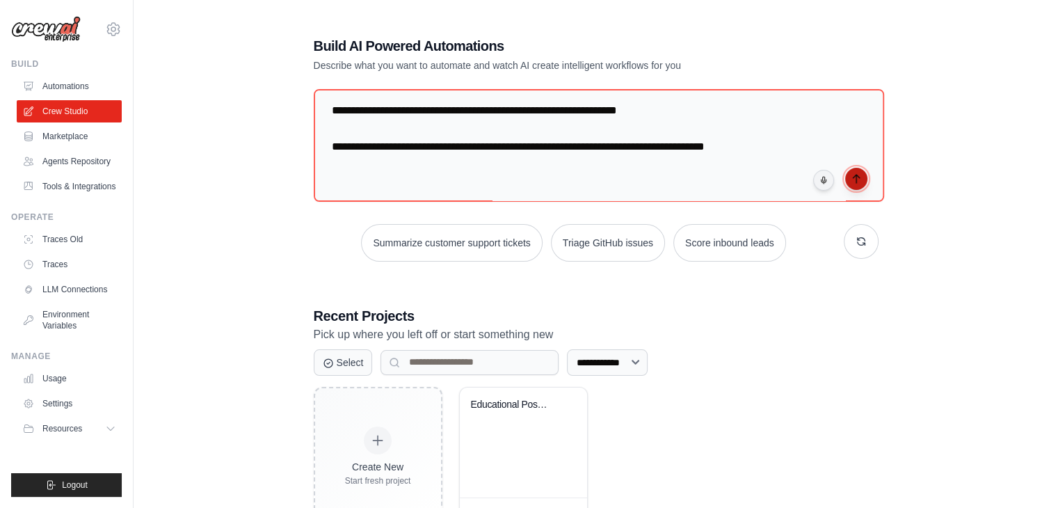
click at [852, 175] on icon "submit" at bounding box center [856, 178] width 11 height 11
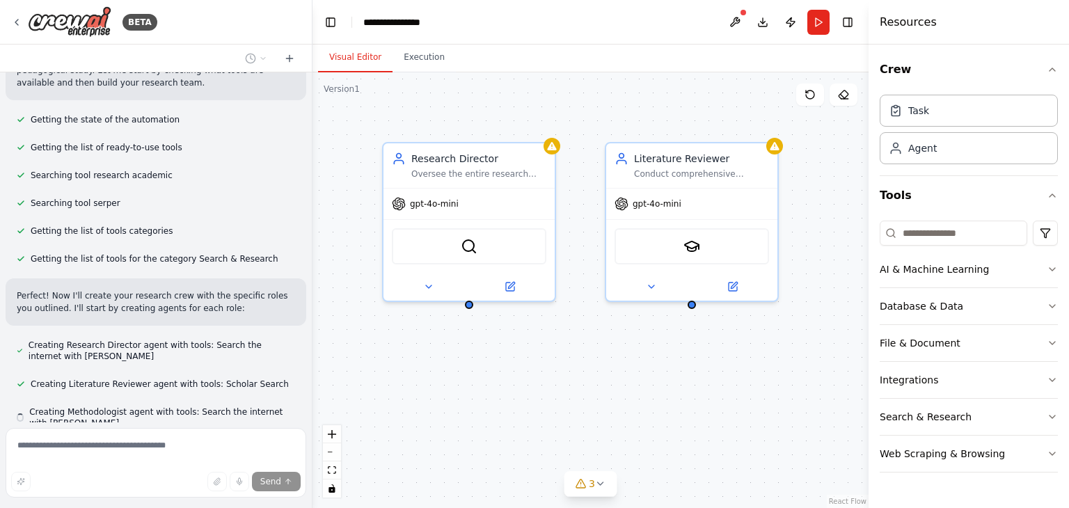
scroll to position [590, 0]
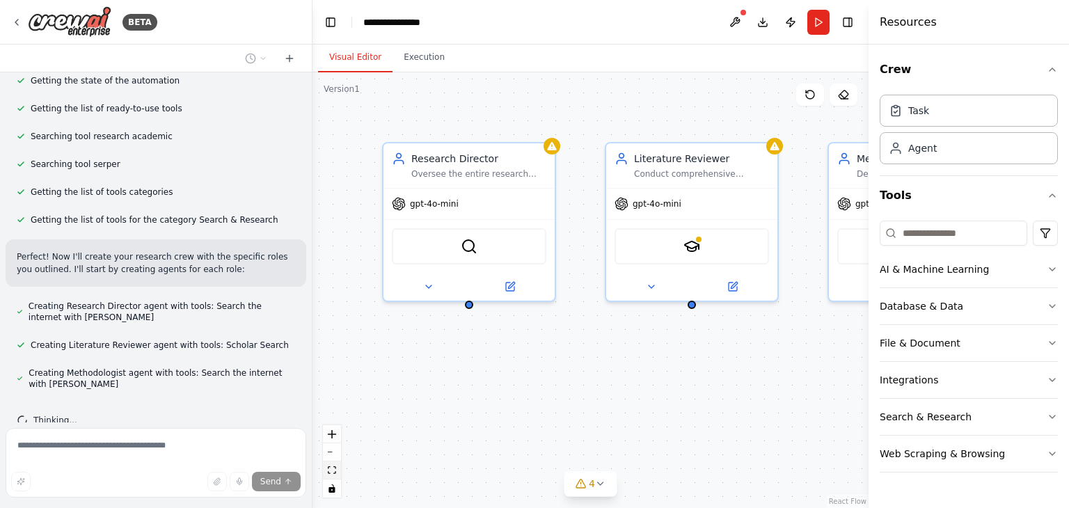
click at [330, 468] on icon "fit view" at bounding box center [332, 470] width 8 height 8
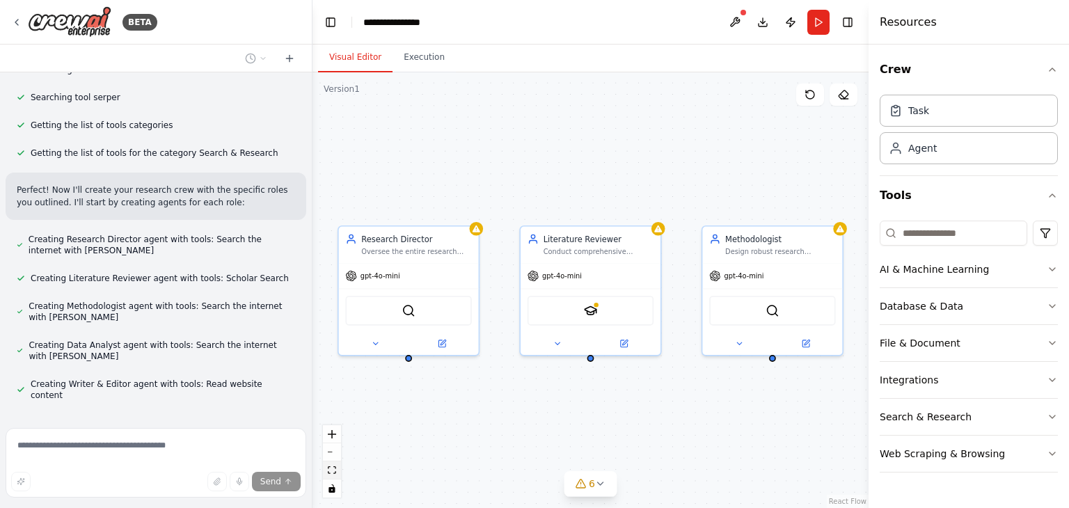
scroll to position [696, 0]
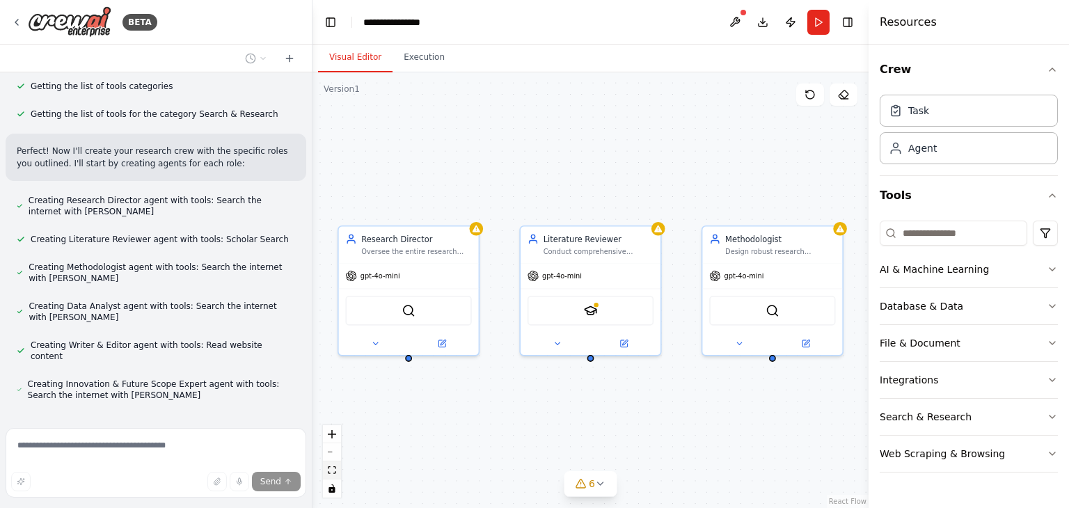
click at [334, 466] on icon "fit view" at bounding box center [332, 470] width 8 height 8
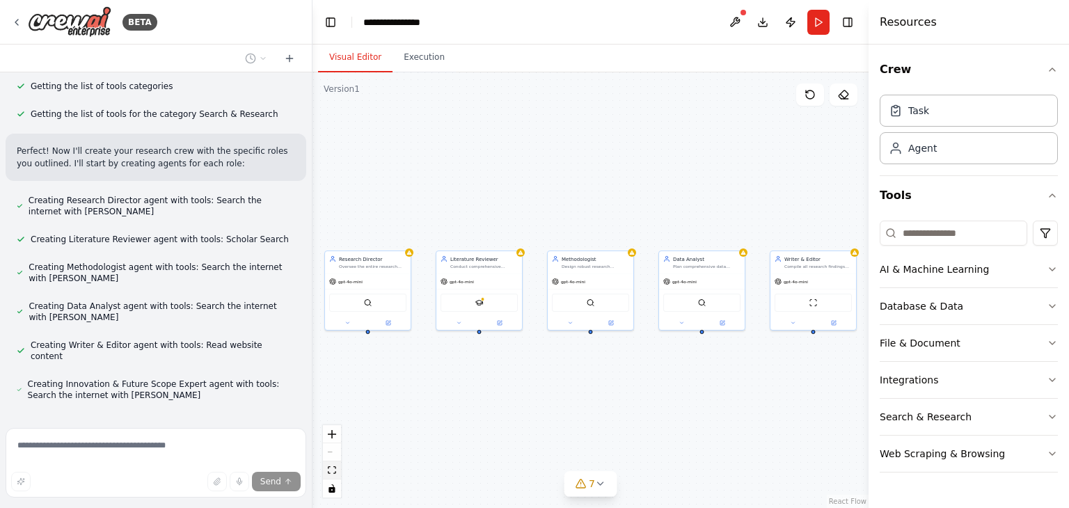
scroll to position [724, 0]
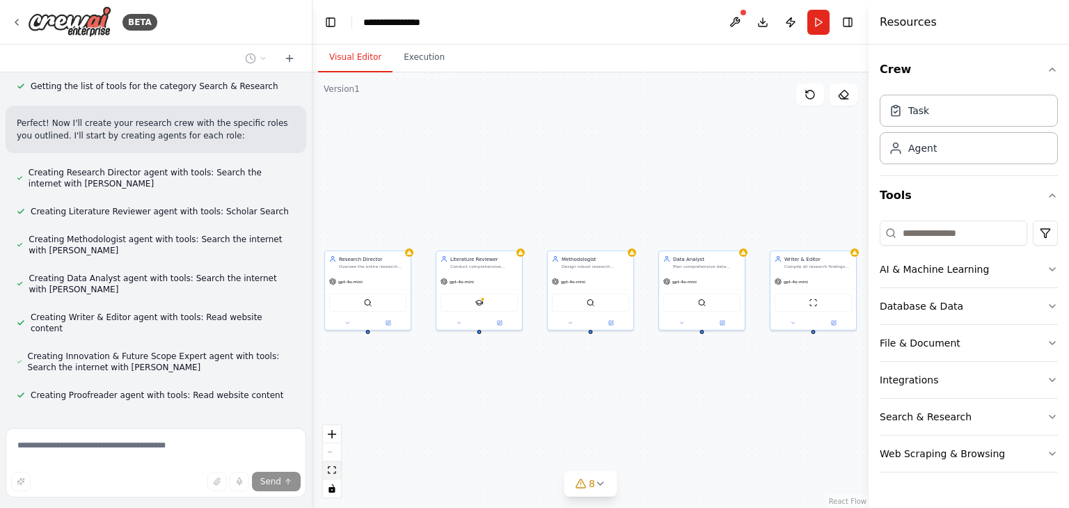
click at [329, 466] on icon "fit view" at bounding box center [332, 470] width 8 height 8
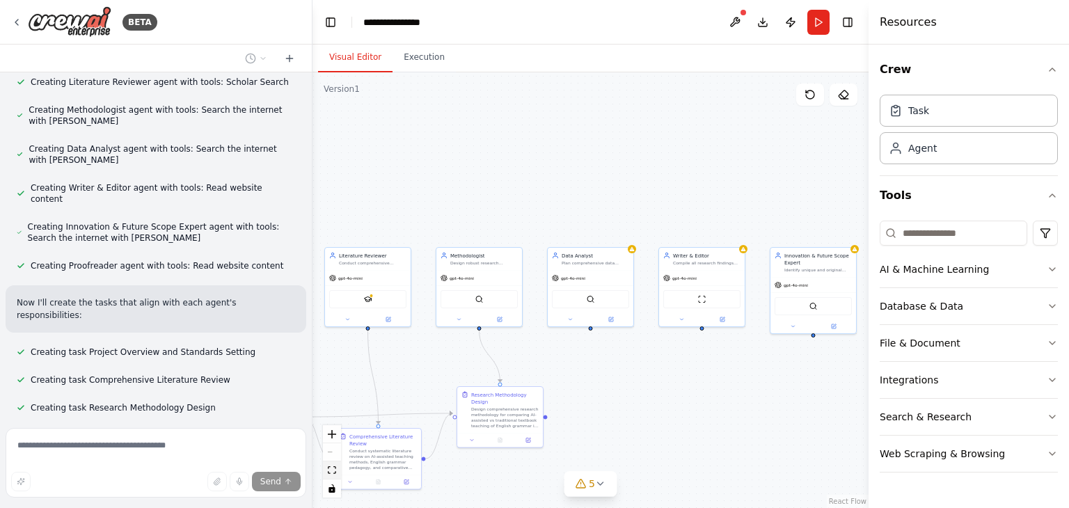
scroll to position [881, 0]
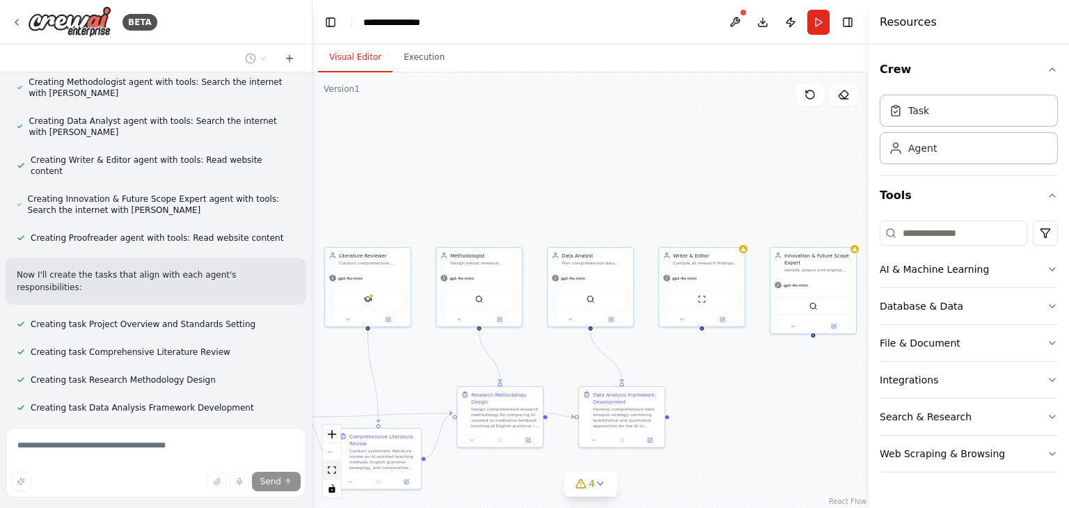
click at [334, 473] on icon "fit view" at bounding box center [332, 470] width 8 height 8
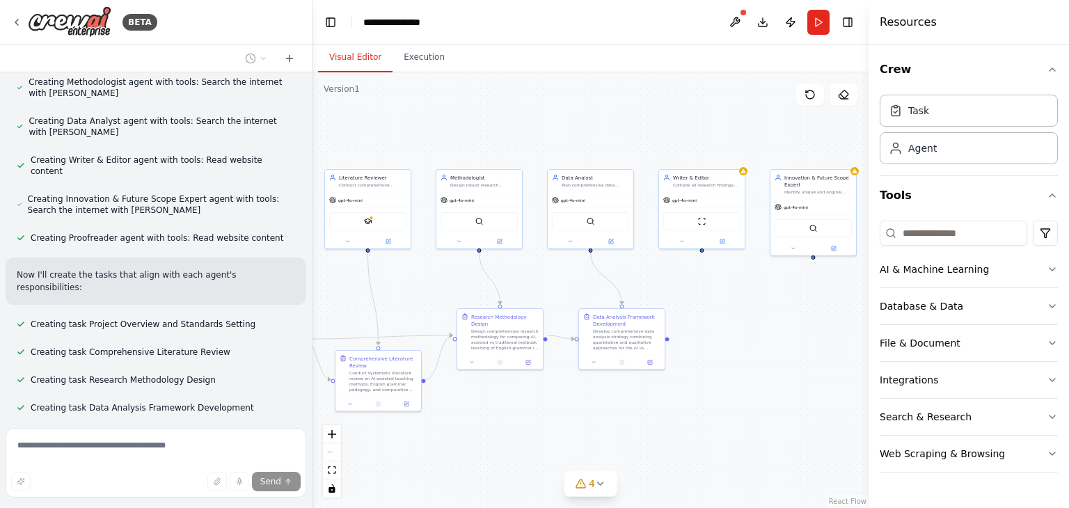
click at [328, 454] on div "React Flow controls" at bounding box center [332, 461] width 18 height 72
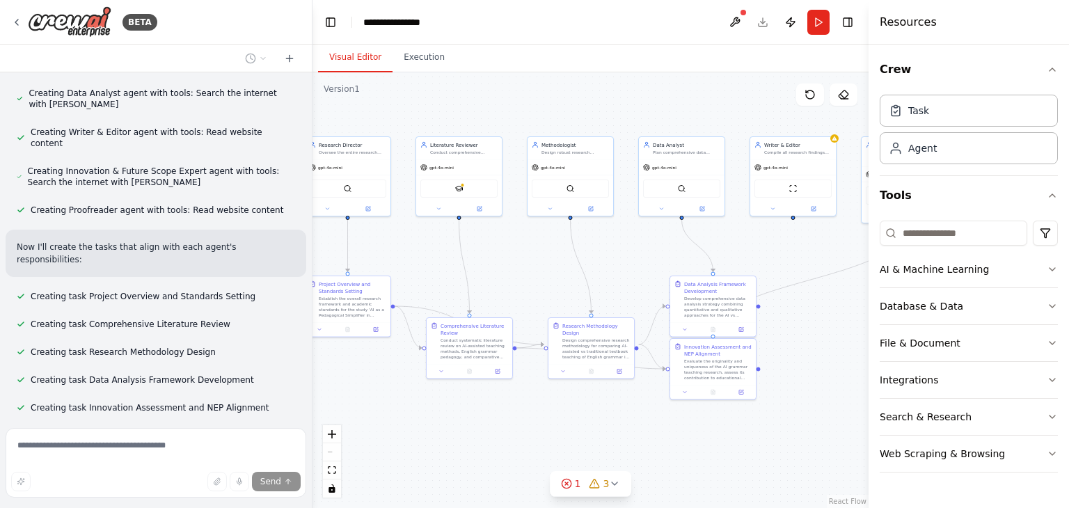
scroll to position [936, 0]
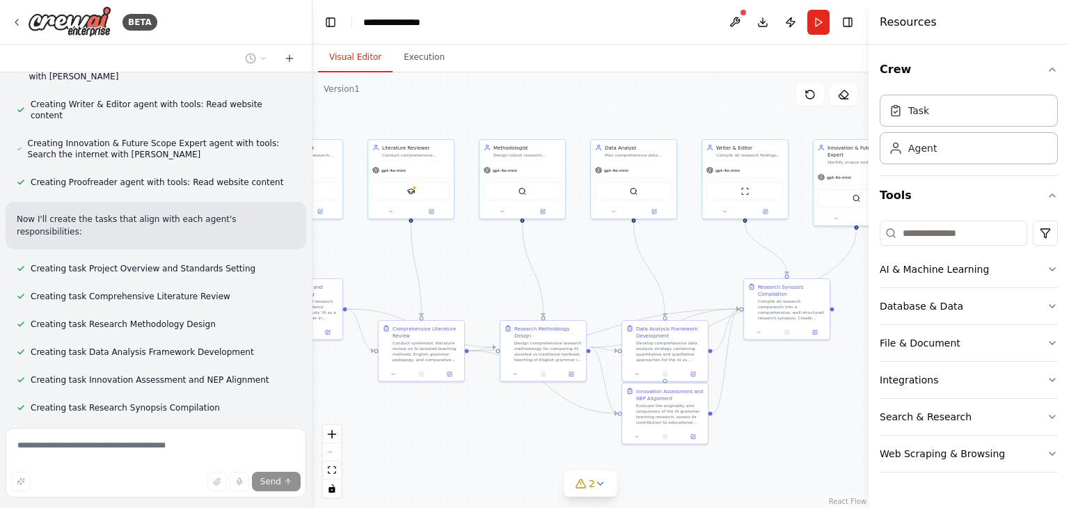
drag, startPoint x: 423, startPoint y: 459, endPoint x: 466, endPoint y: 429, distance: 52.5
click at [466, 429] on div ".deletable-edge-delete-btn { width: 20px; height: 20px; border: 0px solid #ffff…" at bounding box center [590, 290] width 556 height 436
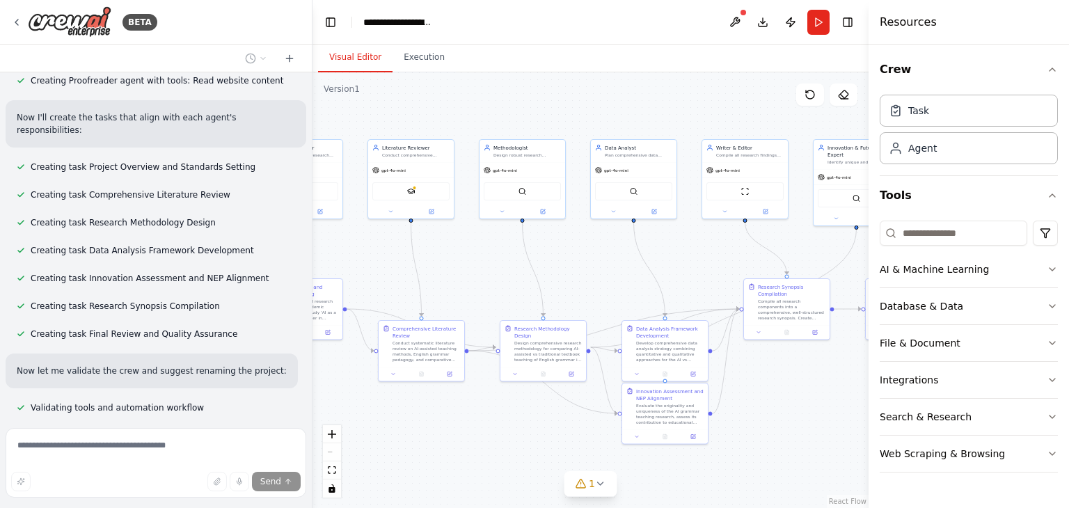
scroll to position [1077, 0]
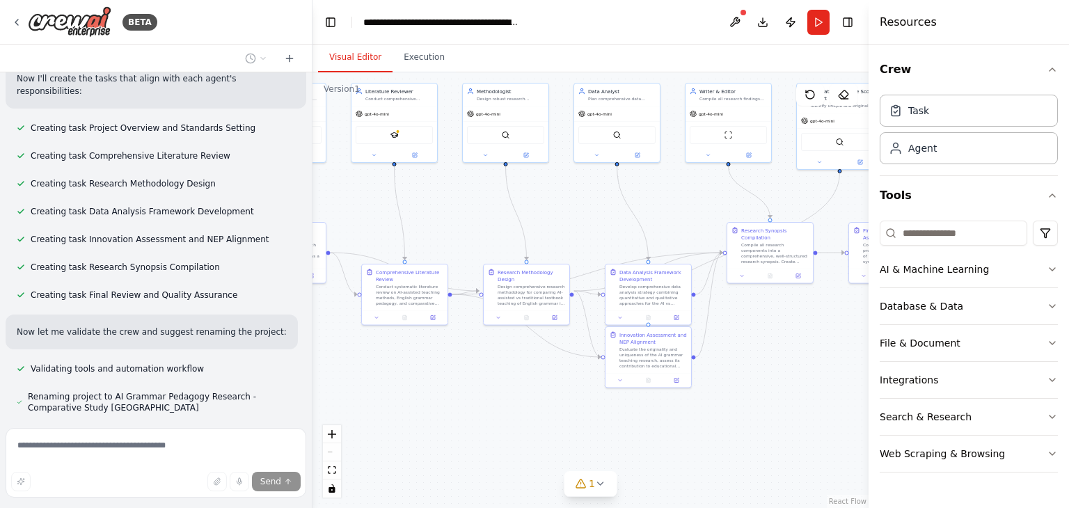
drag, startPoint x: 767, startPoint y: 456, endPoint x: 751, endPoint y: 403, distance: 55.5
click at [751, 401] on div ".deletable-edge-delete-btn { width: 20px; height: 20px; border: 0px solid #ffff…" at bounding box center [590, 290] width 556 height 436
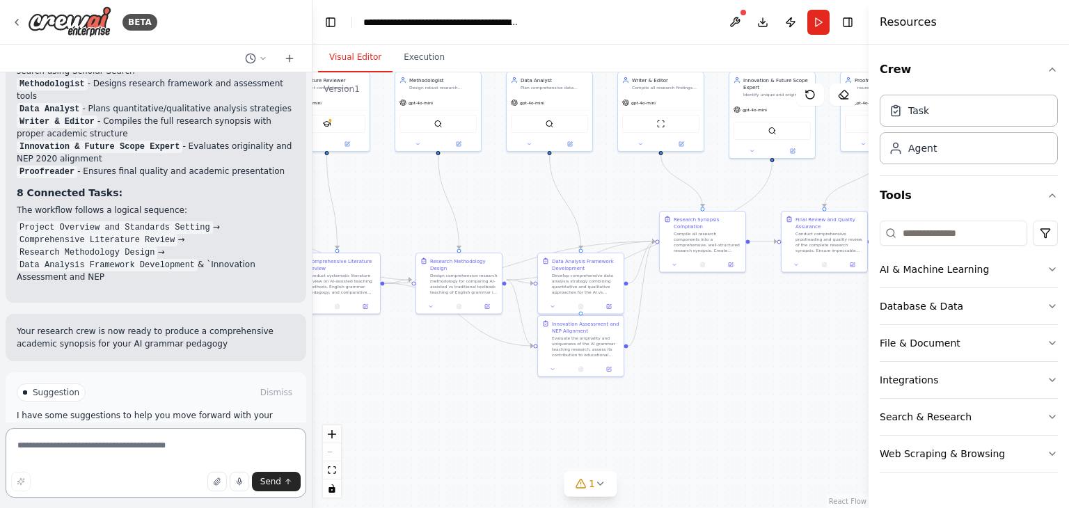
drag, startPoint x: 751, startPoint y: 434, endPoint x: 683, endPoint y: 423, distance: 68.4
click at [683, 423] on div ".deletable-edge-delete-btn { width: 20px; height: 20px; border: 0px solid #ffff…" at bounding box center [590, 290] width 556 height 436
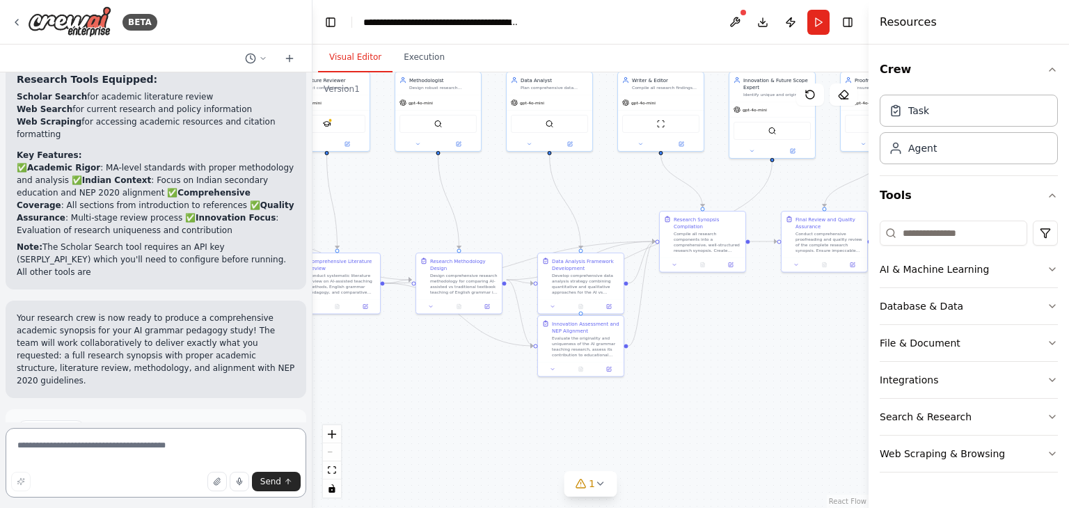
scroll to position [1812, 0]
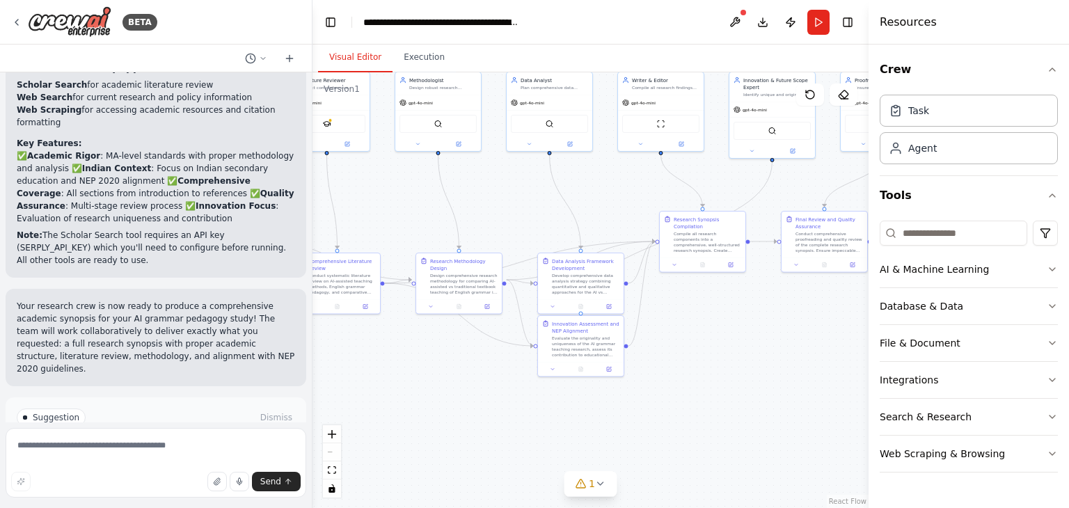
click at [232, 465] on button "Run Automation" at bounding box center [156, 476] width 278 height 22
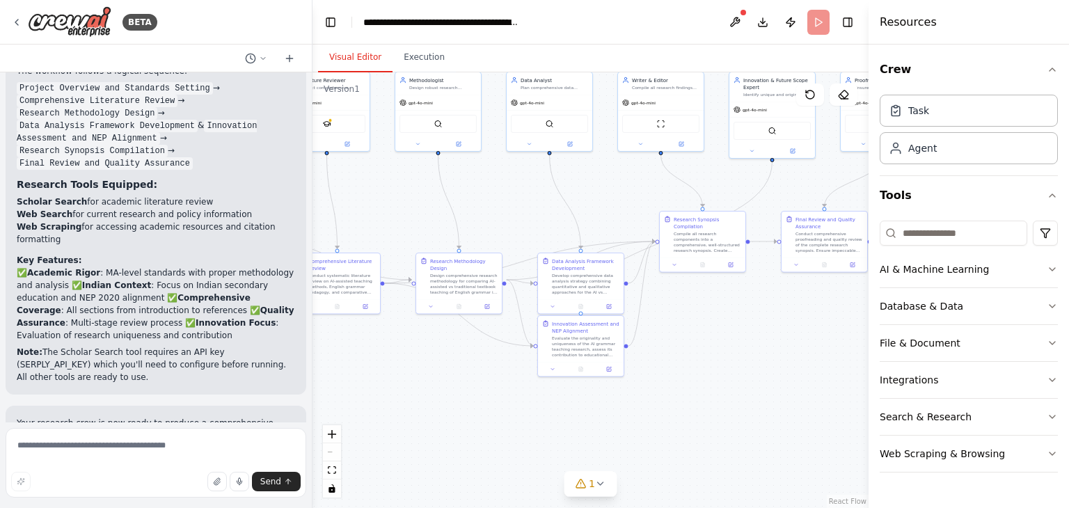
scroll to position [1678, 0]
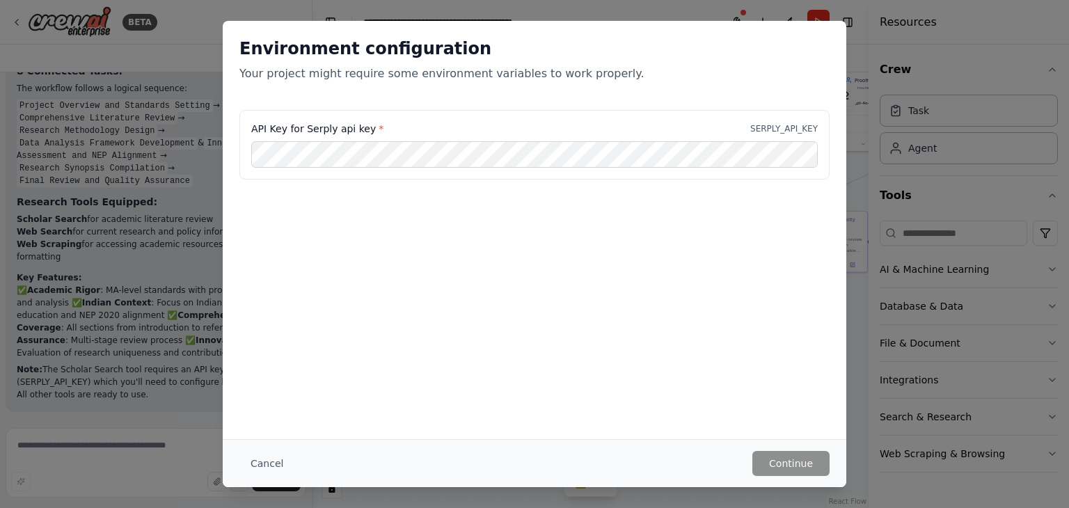
click at [422, 77] on p "Your project might require some environment variables to work properly." at bounding box center [534, 73] width 590 height 17
click at [420, 83] on div "Environment configuration Your project might require some environment variables…" at bounding box center [534, 65] width 623 height 89
click at [776, 133] on p "SERPLY_API_KEY" at bounding box center [783, 128] width 67 height 11
click at [275, 463] on button "Cancel" at bounding box center [266, 463] width 55 height 25
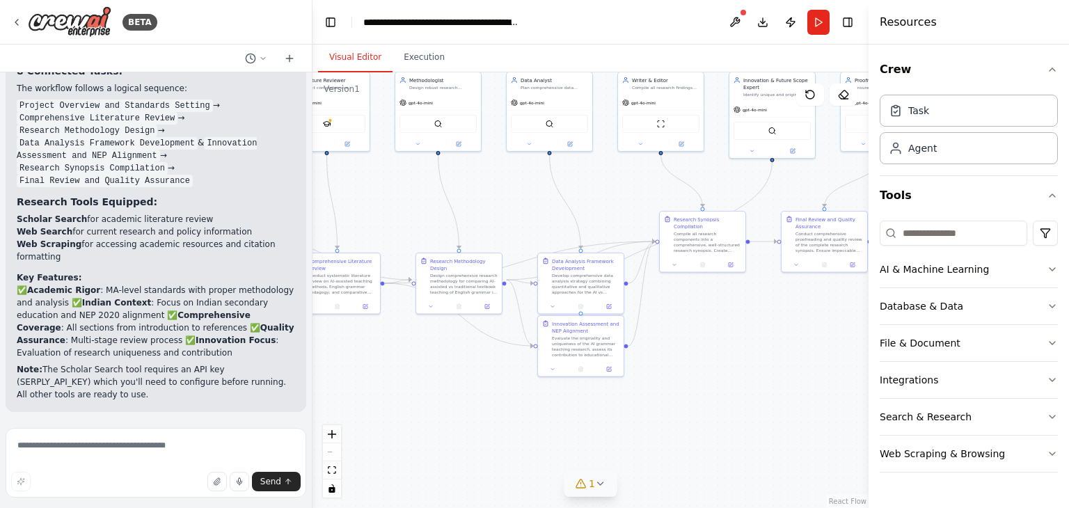
click at [606, 485] on button "1" at bounding box center [591, 484] width 54 height 26
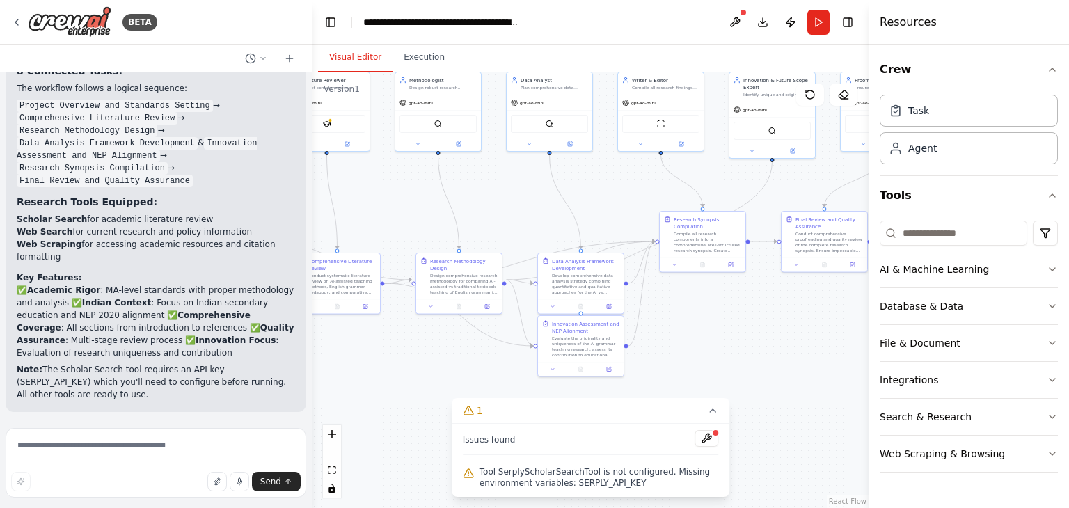
click at [580, 481] on span "Tool SerplyScholarSearchTool is not configured. Missing environment variables: …" at bounding box center [598, 477] width 239 height 22
drag, startPoint x: 639, startPoint y: 481, endPoint x: 709, endPoint y: 438, distance: 81.9
click at [640, 481] on span "Tool SerplyScholarSearchTool is not configured. Missing environment variables: …" at bounding box center [598, 477] width 239 height 22
click at [709, 437] on button at bounding box center [706, 438] width 24 height 17
click at [710, 438] on div at bounding box center [706, 439] width 24 height 19
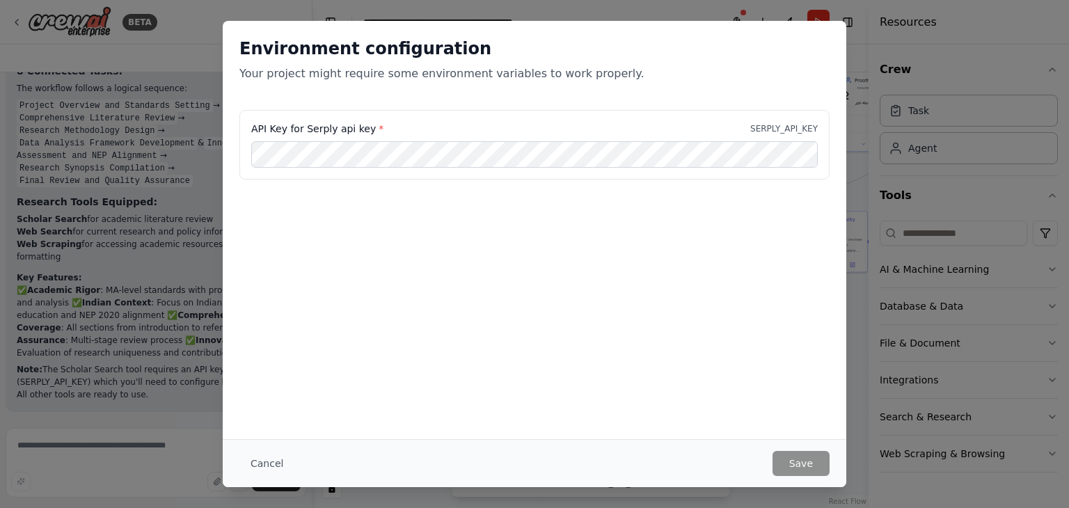
click at [783, 479] on div "Cancel Save" at bounding box center [534, 463] width 623 height 48
click at [271, 461] on button "Cancel" at bounding box center [266, 463] width 55 height 25
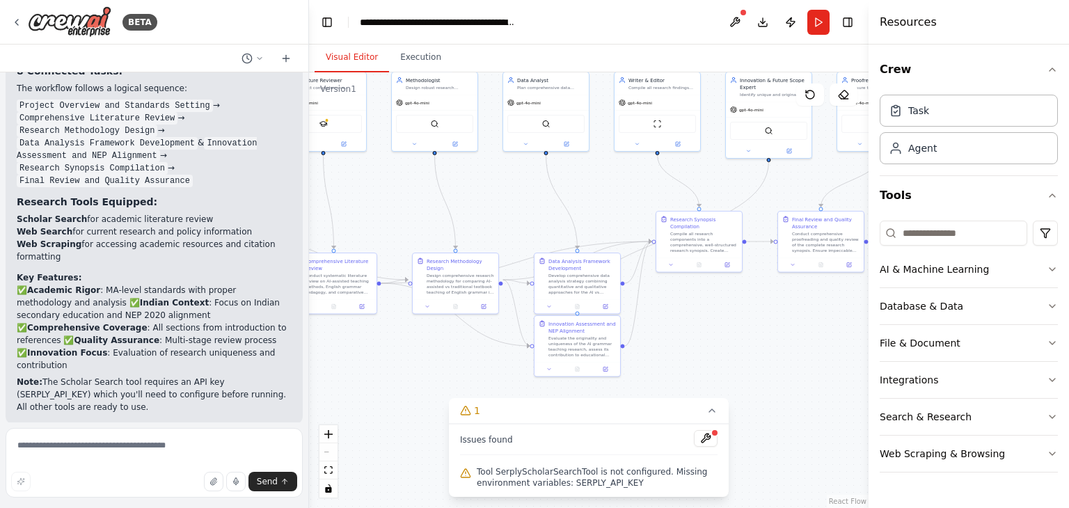
drag, startPoint x: 309, startPoint y: 403, endPoint x: 309, endPoint y: 420, distance: 16.7
click at [309, 420] on div "BETA *"You are now a research crew working under me on the project ‘AI as a Ped…" at bounding box center [534, 254] width 1069 height 508
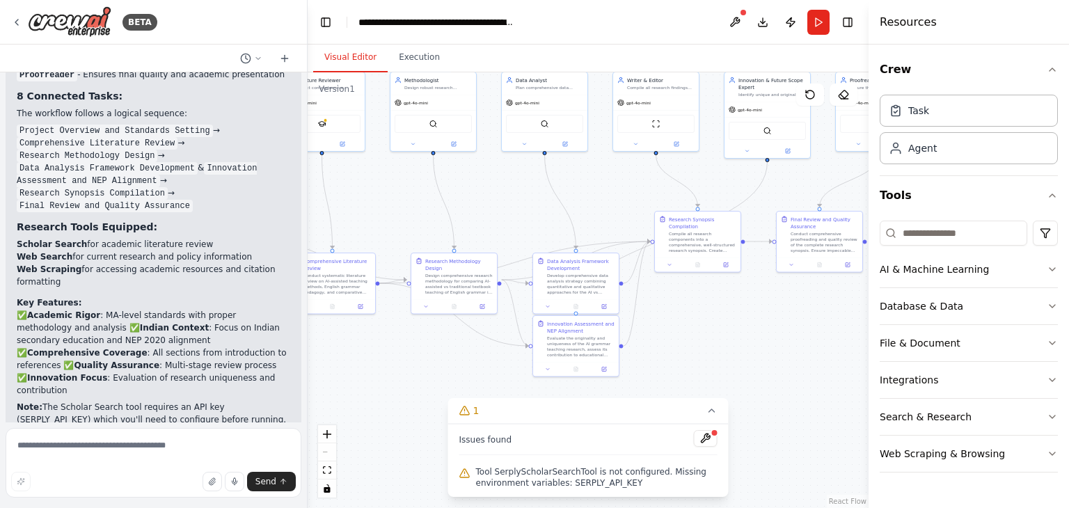
drag, startPoint x: 305, startPoint y: 390, endPoint x: 308, endPoint y: 407, distance: 16.9
click at [308, 407] on div "BETA *"You are now a research crew working under me on the project ‘AI as a Ped…" at bounding box center [534, 254] width 1069 height 508
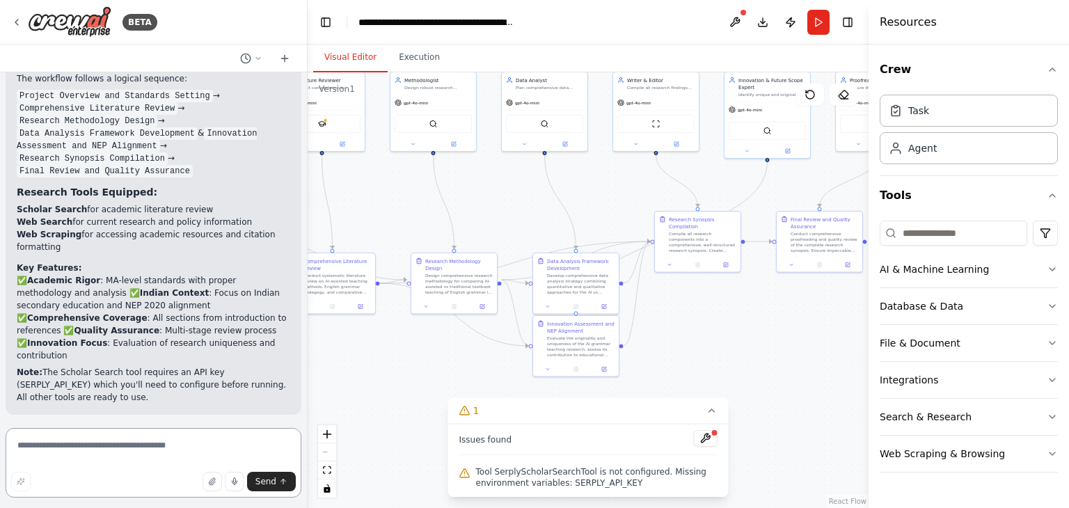
click at [216, 436] on textarea at bounding box center [154, 463] width 296 height 70
click at [191, 449] on textarea at bounding box center [154, 463] width 296 height 70
type textarea "**********"
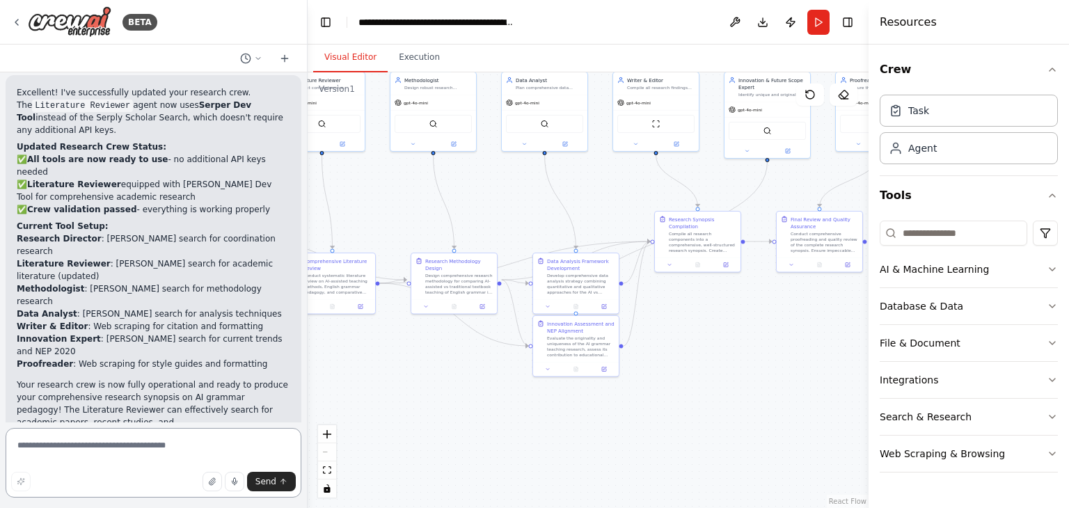
scroll to position [2600, 0]
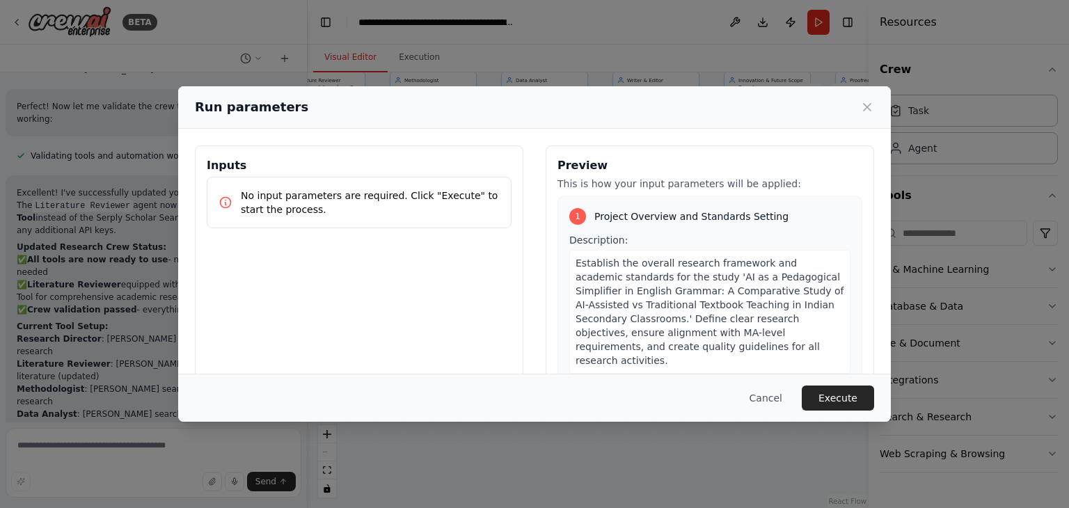
click at [301, 394] on div "Cancel Execute" at bounding box center [534, 397] width 679 height 25
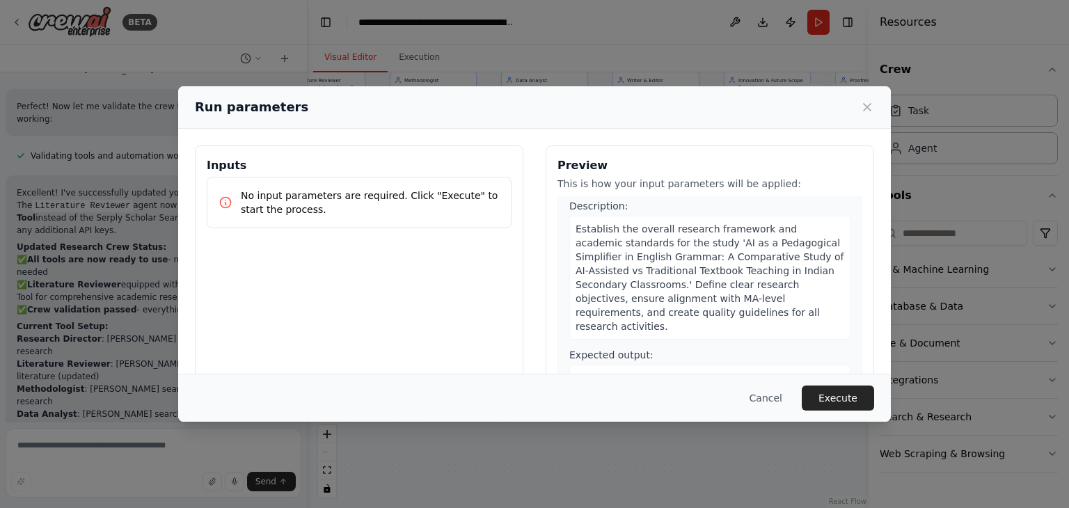
scroll to position [0, 0]
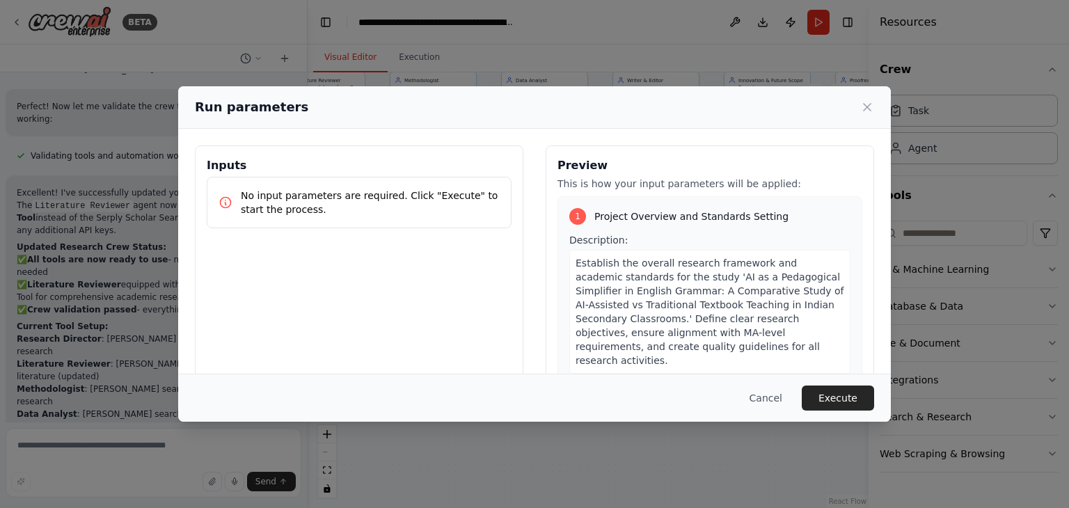
click at [373, 212] on p "No input parameters are required. Click "Execute" to start the process." at bounding box center [370, 203] width 259 height 28
drag, startPoint x: 285, startPoint y: 256, endPoint x: 328, endPoint y: 223, distance: 53.6
click at [288, 257] on div "Inputs No input parameters are required. Click "Execute" to start the process." at bounding box center [359, 310] width 328 height 330
click at [349, 209] on p "No input parameters are required. Click "Execute" to start the process." at bounding box center [370, 203] width 259 height 28
click at [838, 396] on button "Execute" at bounding box center [838, 397] width 72 height 25
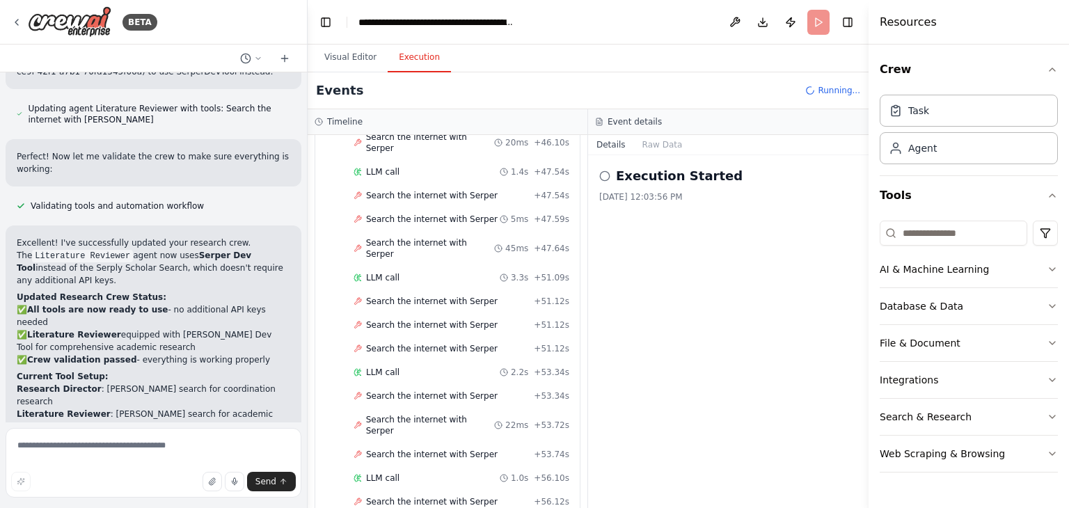
scroll to position [2488, 0]
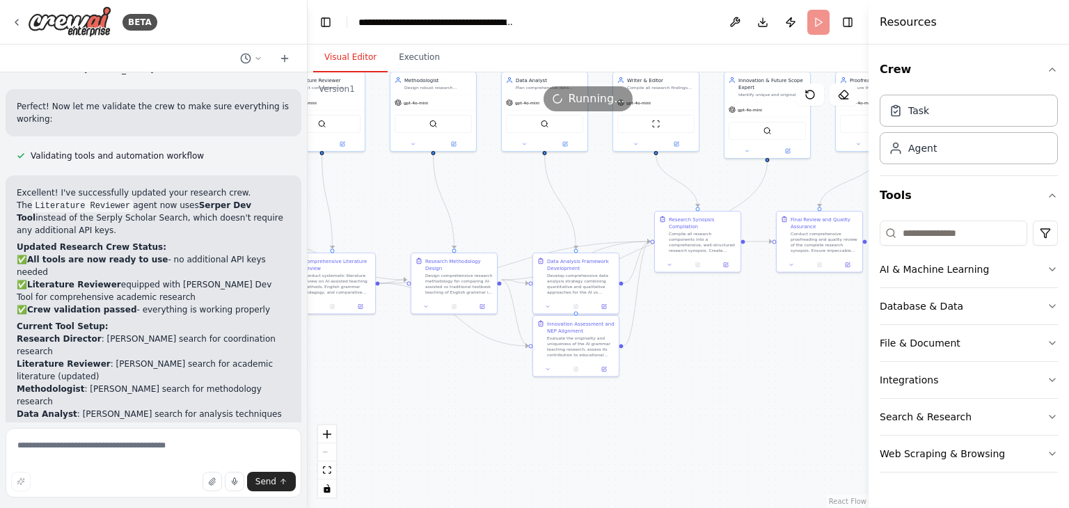
click at [356, 65] on button "Visual Editor" at bounding box center [350, 57] width 74 height 29
click at [332, 466] on button "fit view" at bounding box center [327, 470] width 18 height 18
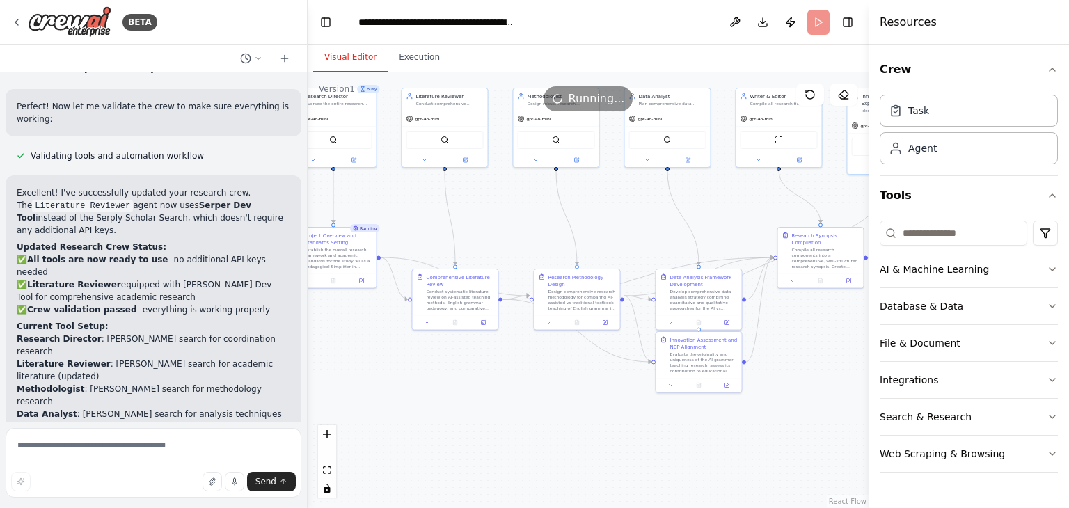
drag, startPoint x: 430, startPoint y: 429, endPoint x: 507, endPoint y: 379, distance: 91.5
click at [508, 379] on div ".deletable-edge-delete-btn { width: 20px; height: 20px; border: 0px solid #ffff…" at bounding box center [588, 290] width 561 height 436
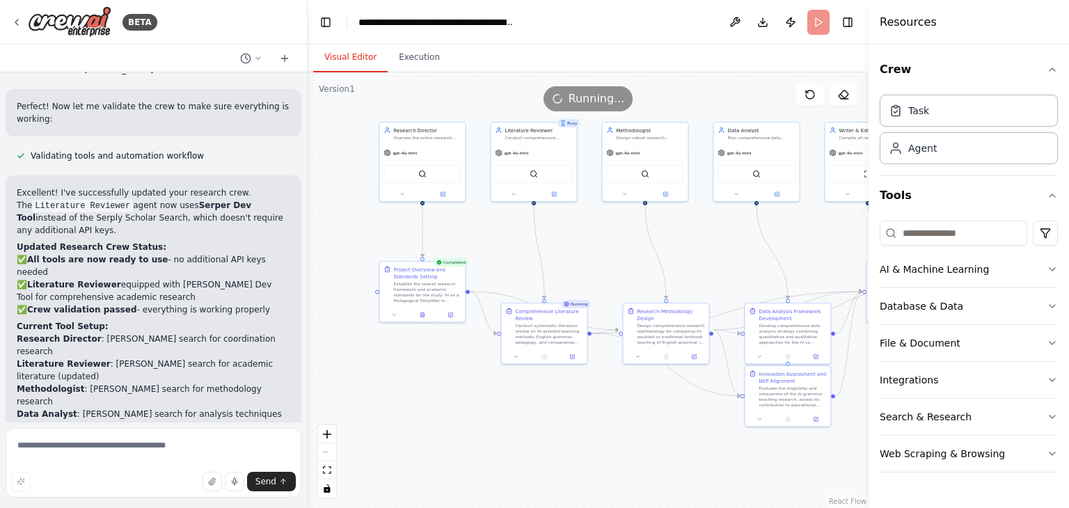
drag, startPoint x: 516, startPoint y: 473, endPoint x: 594, endPoint y: 500, distance: 82.9
click at [594, 500] on div ".deletable-edge-delete-btn { width: 20px; height: 20px; border: 0px solid #ffff…" at bounding box center [588, 290] width 561 height 436
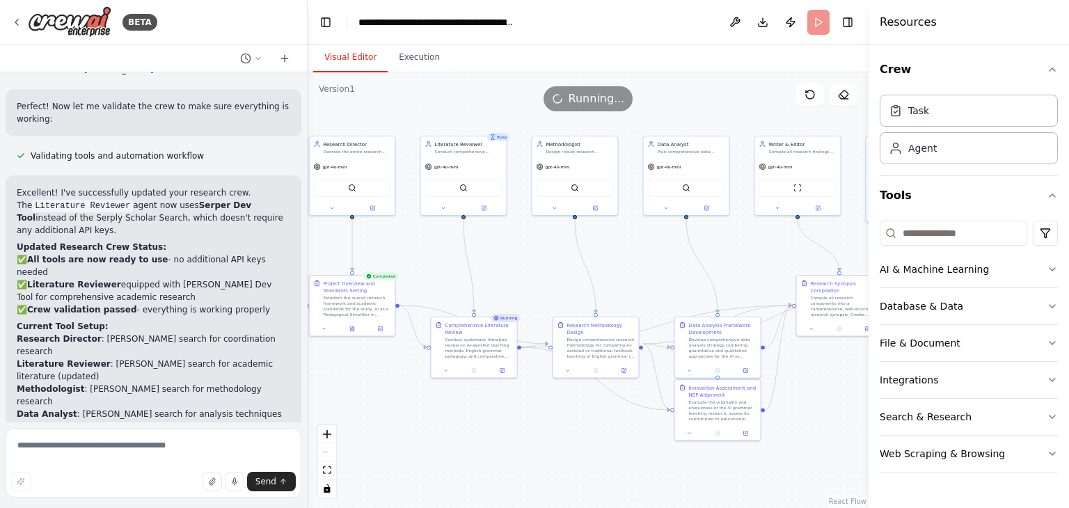
drag, startPoint x: 665, startPoint y: 451, endPoint x: 595, endPoint y: 465, distance: 71.8
click at [595, 465] on div ".deletable-edge-delete-btn { width: 20px; height: 20px; border: 0px solid #ffff…" at bounding box center [588, 290] width 561 height 436
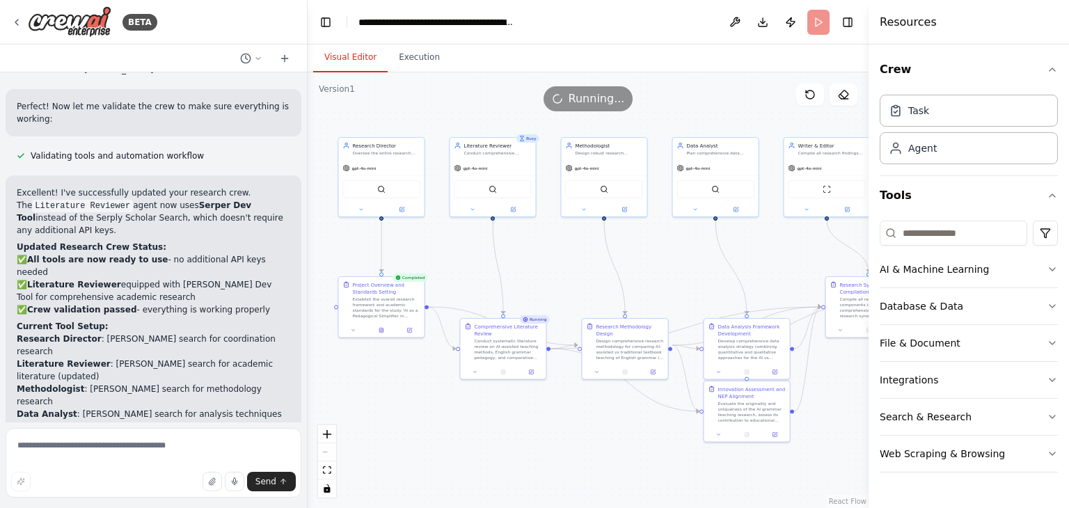
drag, startPoint x: 600, startPoint y: 454, endPoint x: 629, endPoint y: 455, distance: 29.2
click at [629, 455] on div ".deletable-edge-delete-btn { width: 20px; height: 20px; border: 0px solid #ffff…" at bounding box center [588, 290] width 561 height 436
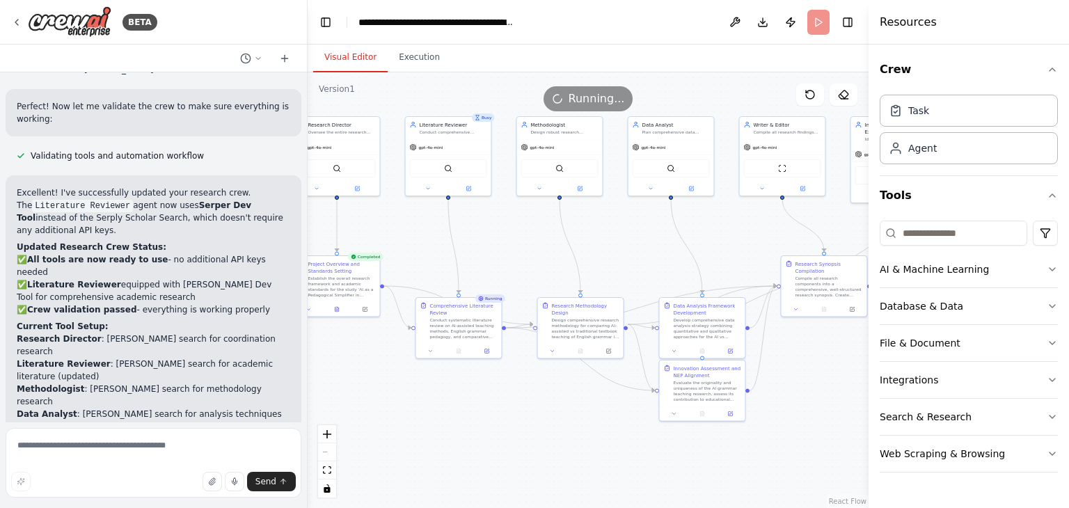
drag, startPoint x: 834, startPoint y: 461, endPoint x: 790, endPoint y: 442, distance: 48.3
click at [790, 442] on div ".deletable-edge-delete-btn { width: 20px; height: 20px; border: 0px solid #ffff…" at bounding box center [588, 290] width 561 height 436
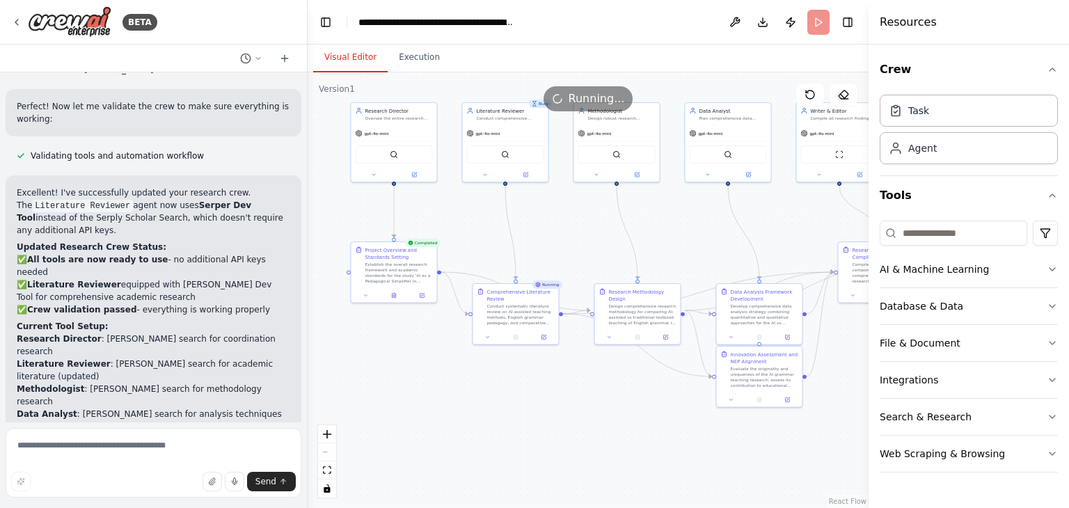
drag, startPoint x: 526, startPoint y: 437, endPoint x: 583, endPoint y: 421, distance: 59.3
click at [583, 421] on div ".deletable-edge-delete-btn { width: 20px; height: 20px; border: 0px solid #ffff…" at bounding box center [588, 290] width 561 height 436
click at [416, 56] on button "Execution" at bounding box center [419, 57] width 63 height 29
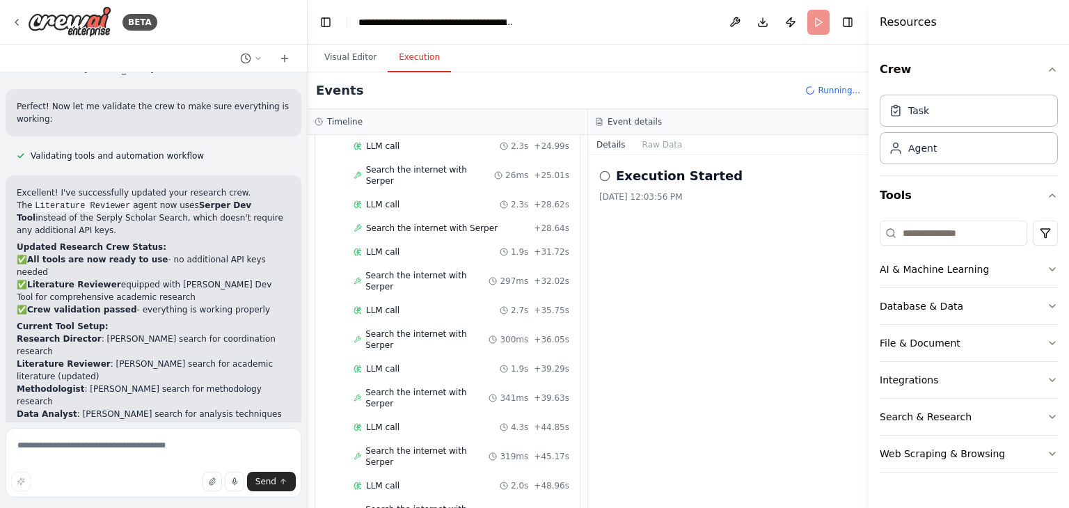
scroll to position [3319, 0]
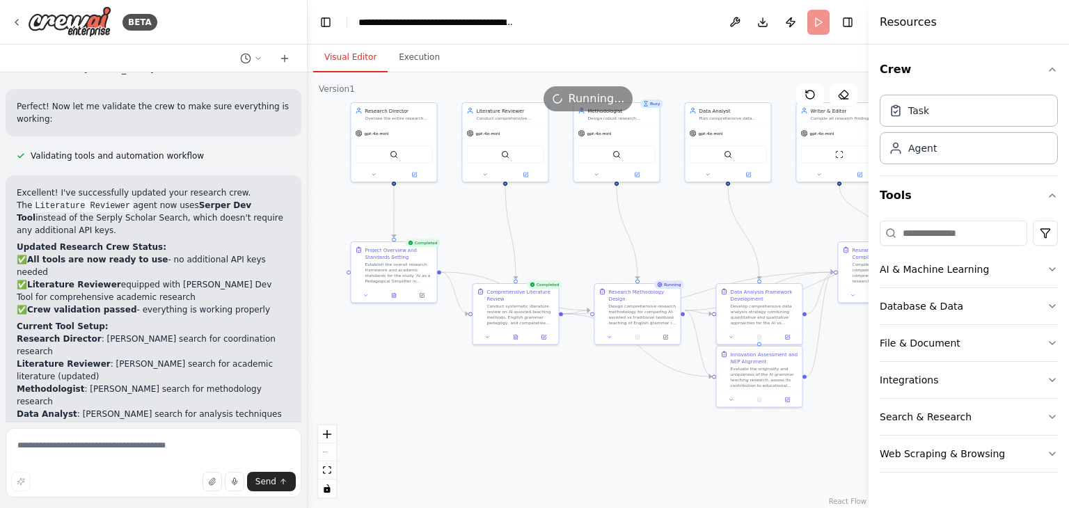
click at [343, 62] on button "Visual Editor" at bounding box center [350, 57] width 74 height 29
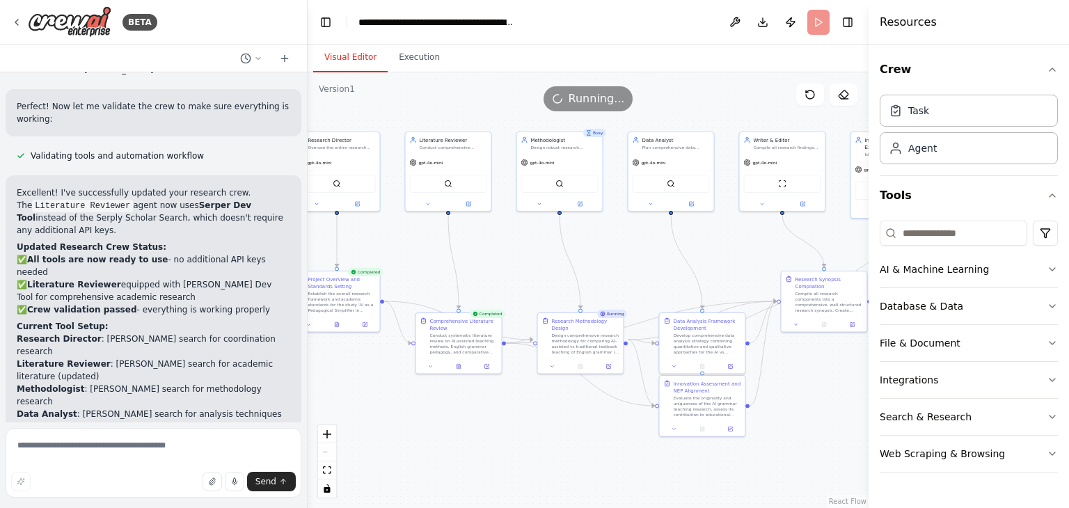
drag, startPoint x: 657, startPoint y: 390, endPoint x: 600, endPoint y: 420, distance: 64.4
click at [600, 420] on div ".deletable-edge-delete-btn { width: 20px; height: 20px; border: 0px solid #ffff…" at bounding box center [588, 290] width 561 height 436
click at [598, 433] on div ".deletable-edge-delete-btn { width: 20px; height: 20px; border: 0px solid #ffff…" at bounding box center [588, 290] width 561 height 436
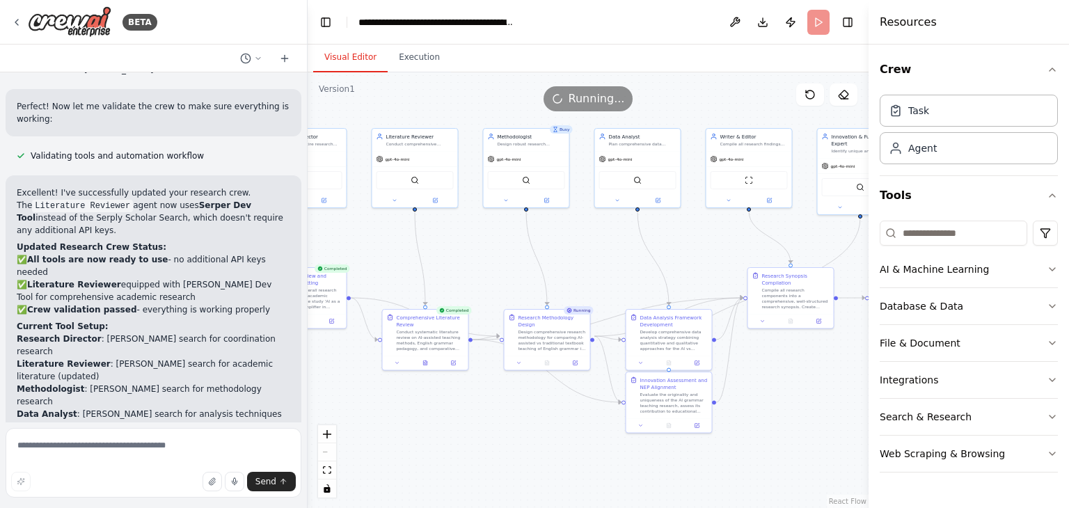
drag, startPoint x: 623, startPoint y: 465, endPoint x: 596, endPoint y: 461, distance: 28.0
click at [596, 461] on div ".deletable-edge-delete-btn { width: 20px; height: 20px; border: 0px solid #ffff…" at bounding box center [588, 290] width 561 height 436
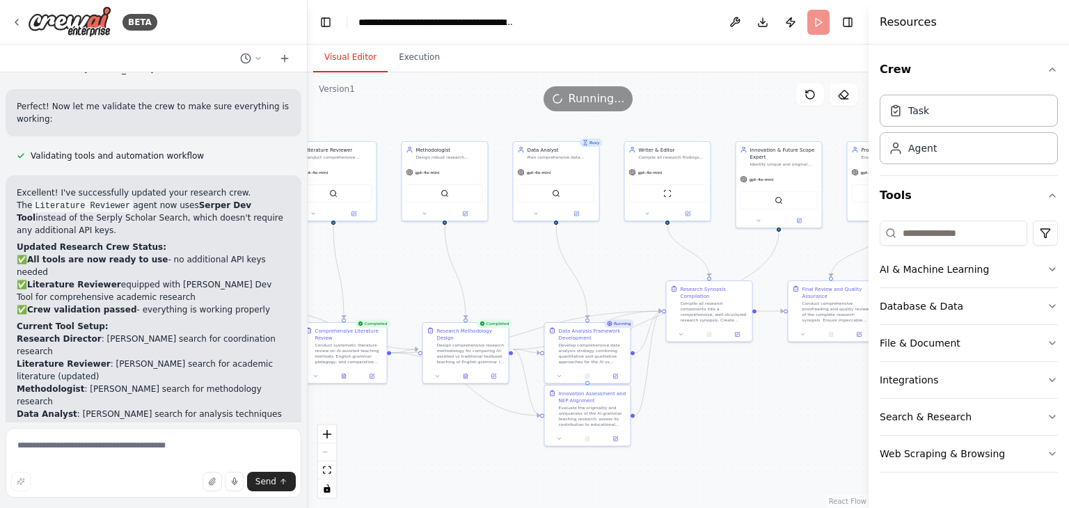
drag, startPoint x: 828, startPoint y: 438, endPoint x: 747, endPoint y: 451, distance: 82.5
click at [747, 451] on div ".deletable-edge-delete-btn { width: 20px; height: 20px; border: 0px solid #ffff…" at bounding box center [588, 290] width 561 height 436
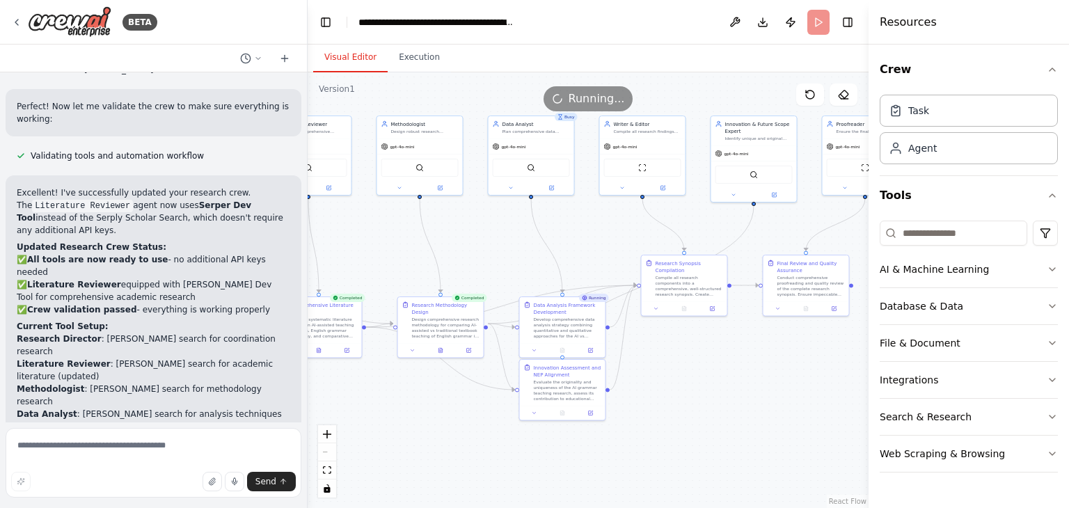
drag, startPoint x: 773, startPoint y: 454, endPoint x: 748, endPoint y: 427, distance: 36.9
click at [748, 427] on div ".deletable-edge-delete-btn { width: 20px; height: 20px; border: 0px solid #ffff…" at bounding box center [588, 290] width 561 height 436
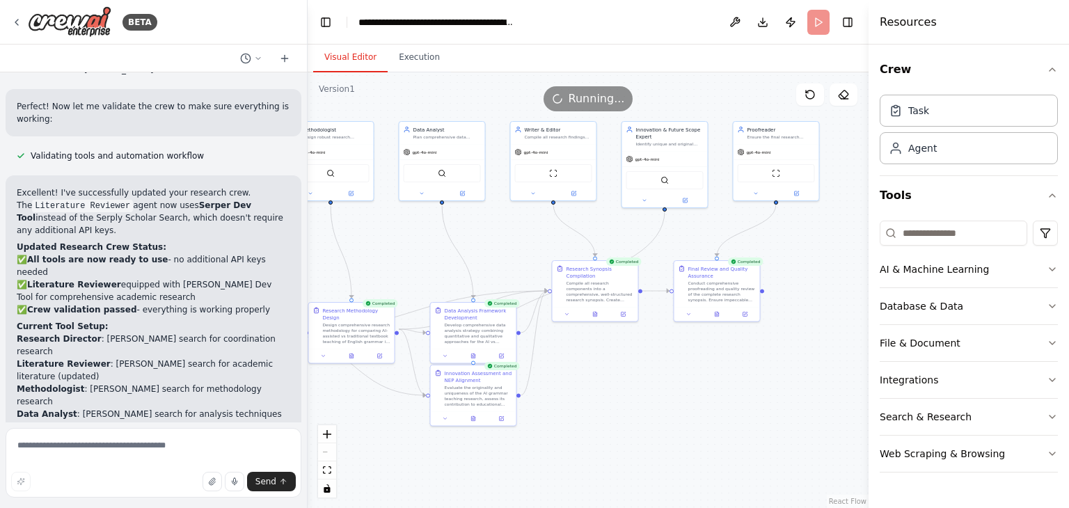
drag, startPoint x: 709, startPoint y: 414, endPoint x: 620, endPoint y: 421, distance: 89.3
click at [620, 421] on div ".deletable-edge-delete-btn { width: 20px; height: 20px; border: 0px solid #ffff…" at bounding box center [588, 290] width 561 height 436
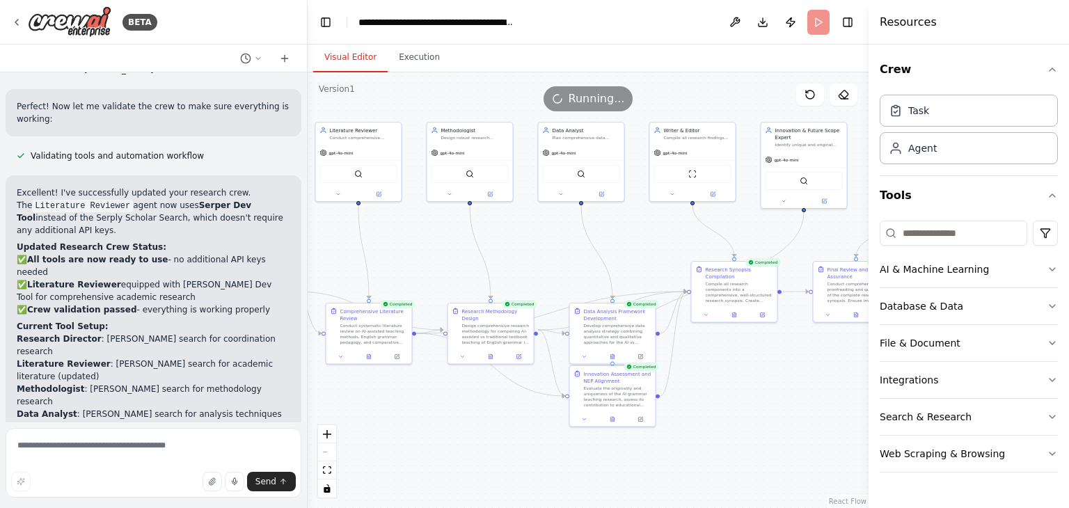
drag, startPoint x: 651, startPoint y: 395, endPoint x: 779, endPoint y: 395, distance: 128.7
click at [786, 396] on div ".deletable-edge-delete-btn { width: 20px; height: 20px; border: 0px solid #ffff…" at bounding box center [588, 290] width 561 height 436
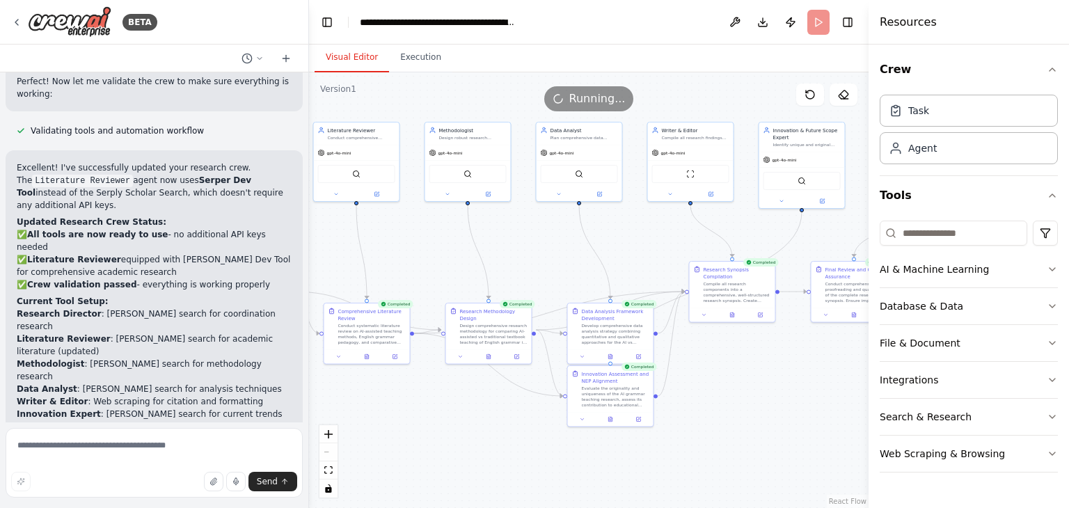
click at [311, 413] on div "BETA *"You are now a research crew working under me on the project ‘AI as a Ped…" at bounding box center [534, 254] width 1069 height 508
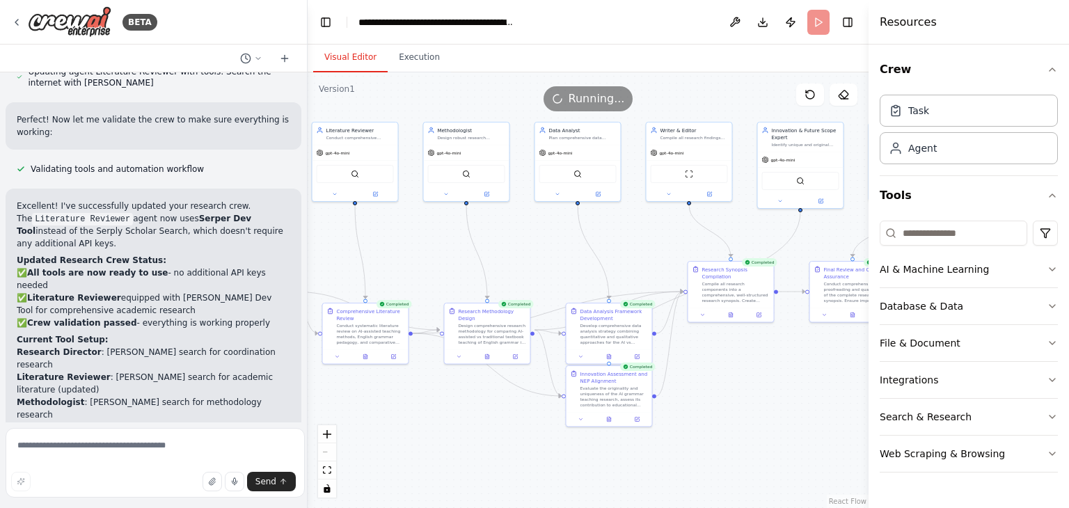
scroll to position [2488, 0]
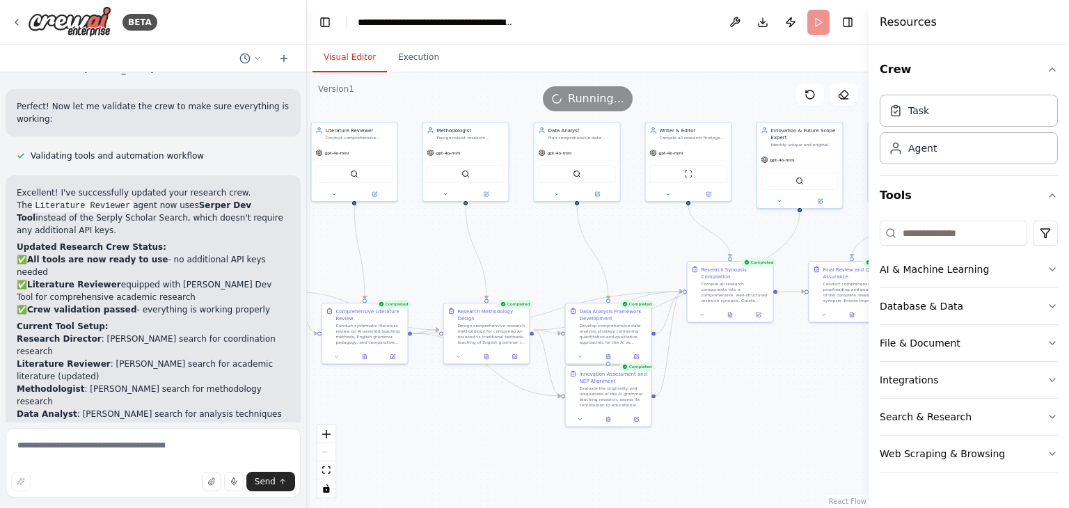
click at [307, 393] on div "BETA *"You are now a research crew working under me on the project ‘AI as a Ped…" at bounding box center [534, 254] width 1069 height 508
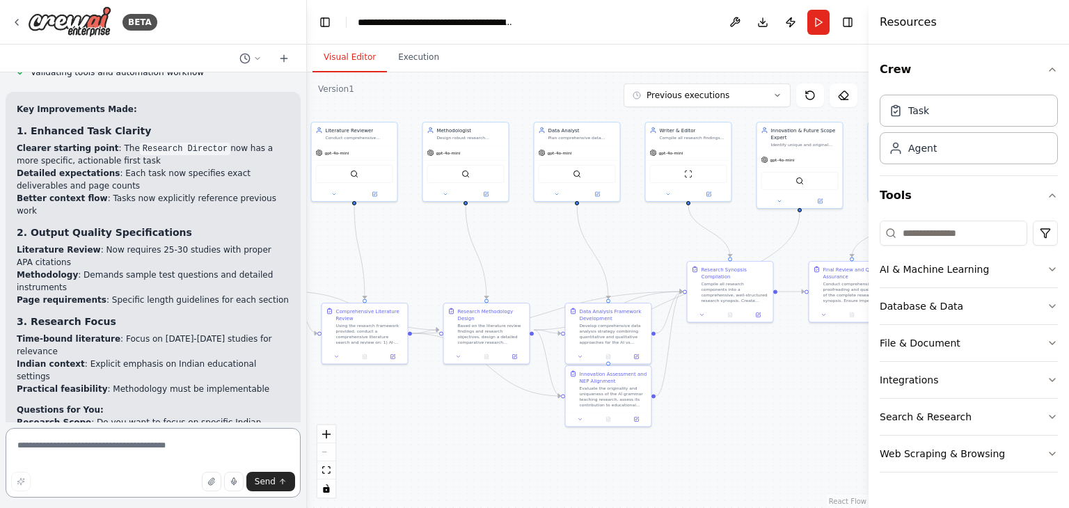
scroll to position [3716, 0]
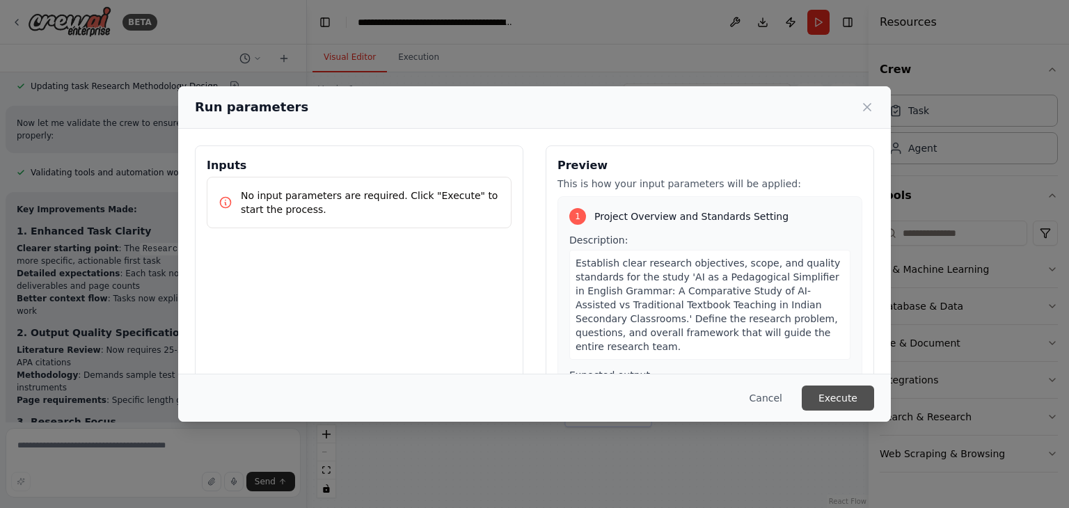
click at [839, 390] on button "Execute" at bounding box center [838, 397] width 72 height 25
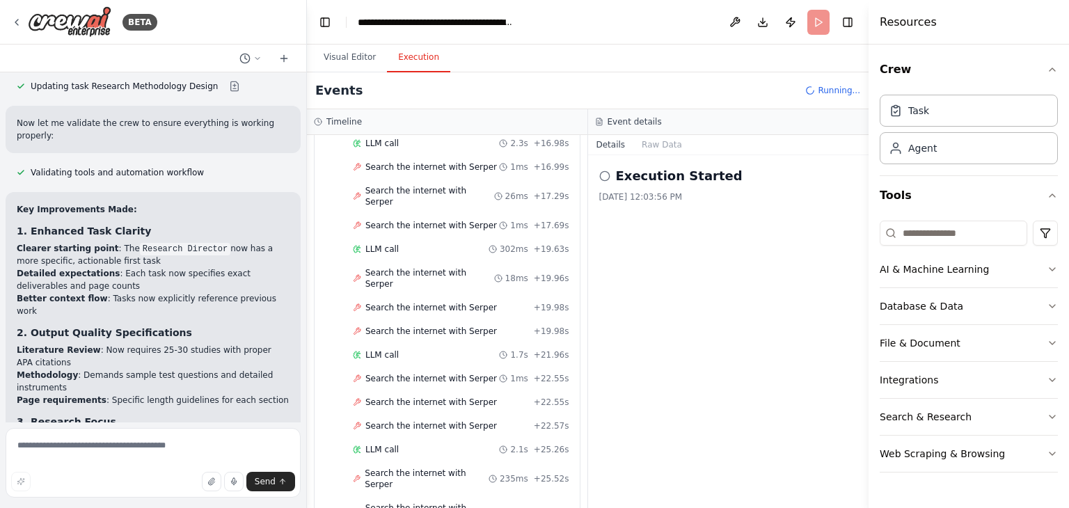
scroll to position [608, 0]
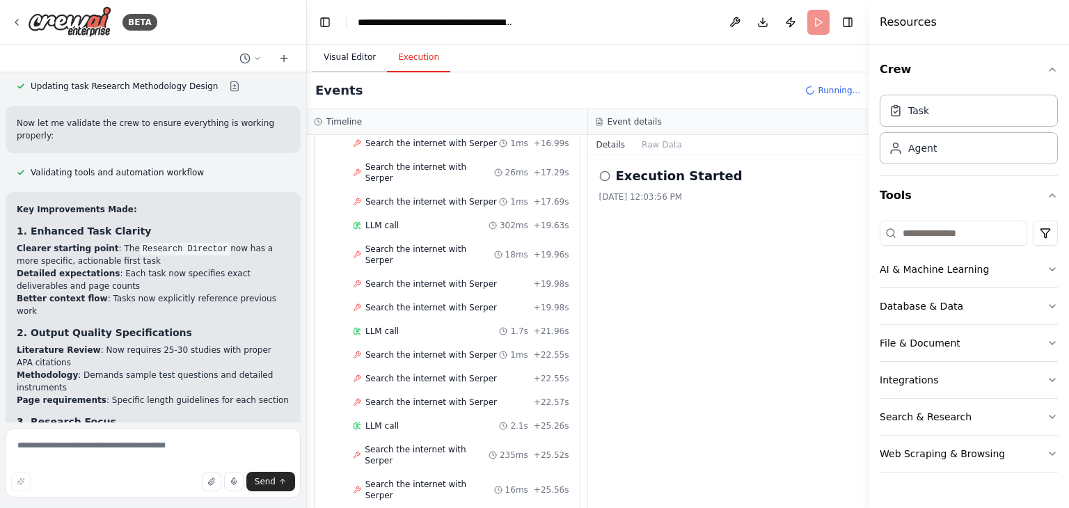
click at [354, 57] on button "Visual Editor" at bounding box center [349, 57] width 74 height 29
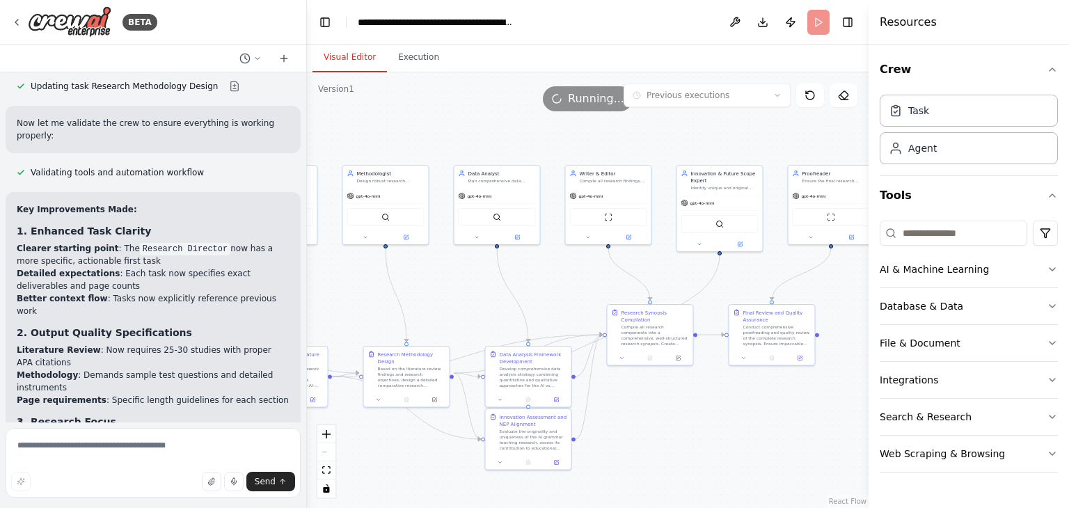
drag, startPoint x: 761, startPoint y: 436, endPoint x: 681, endPoint y: 479, distance: 90.9
click at [681, 479] on div ".deletable-edge-delete-btn { width: 20px; height: 20px; border: 0px solid #ffff…" at bounding box center [587, 290] width 561 height 436
click at [1040, 350] on button "File & Document" at bounding box center [968, 343] width 178 height 36
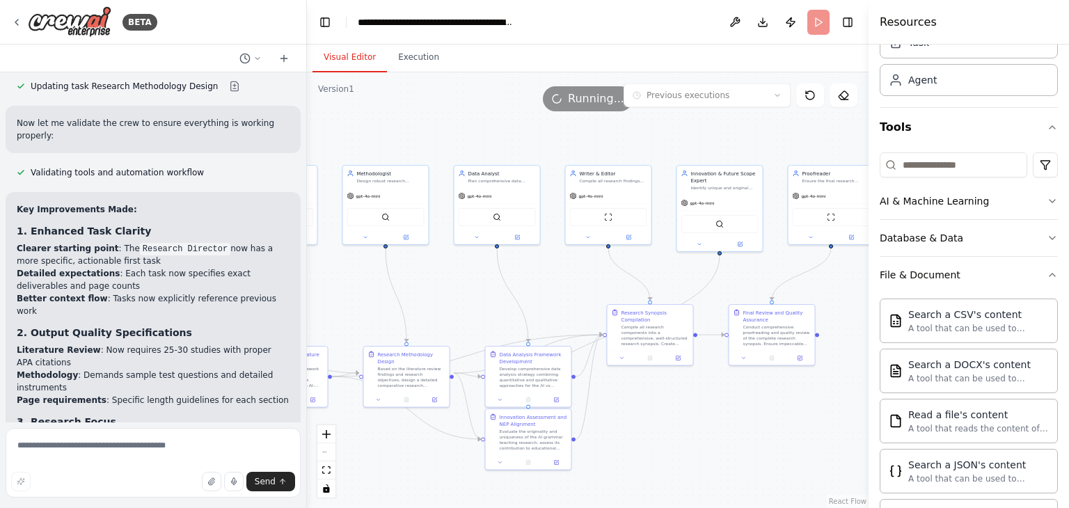
scroll to position [52, 0]
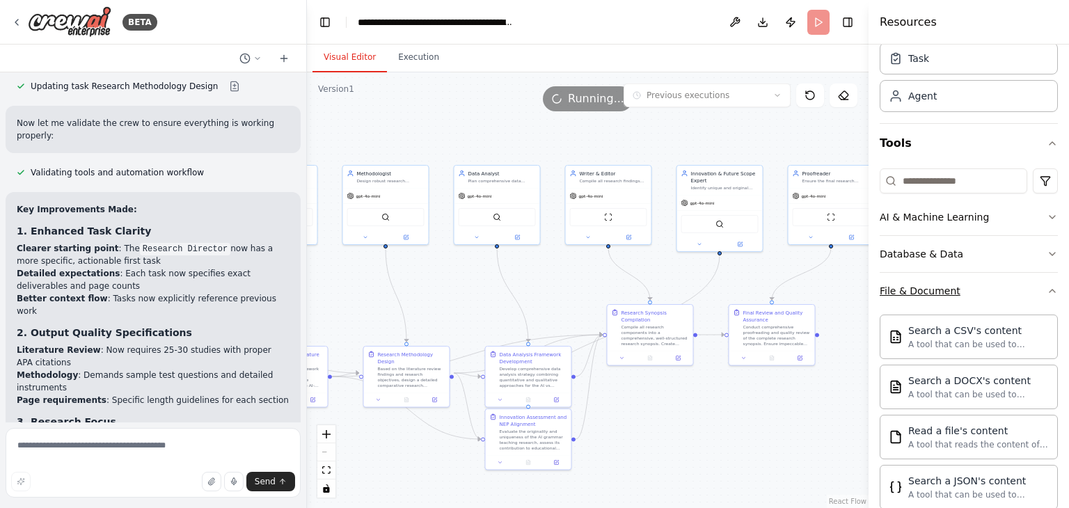
click at [1016, 283] on button "File & Document" at bounding box center [968, 291] width 178 height 36
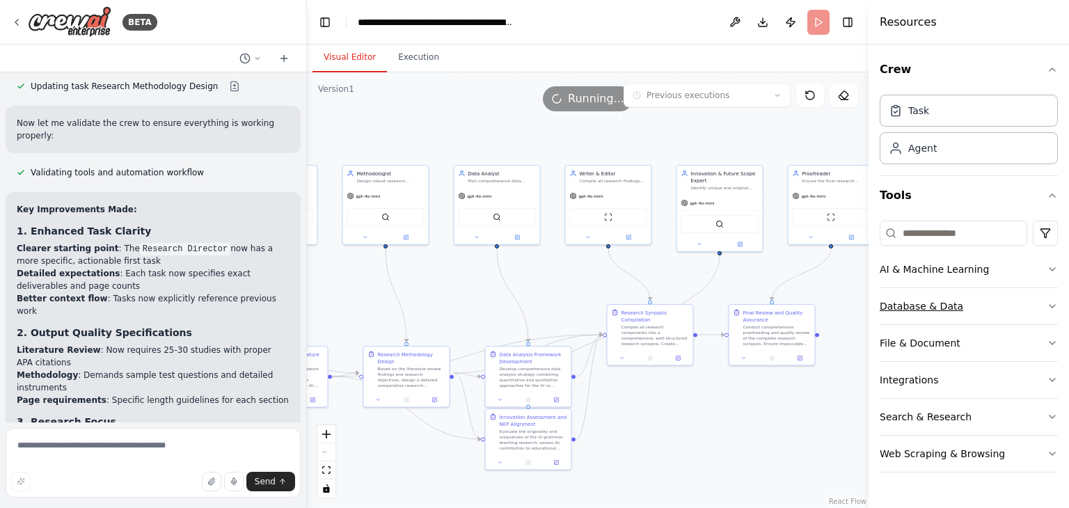
click at [1023, 307] on button "Database & Data" at bounding box center [968, 306] width 178 height 36
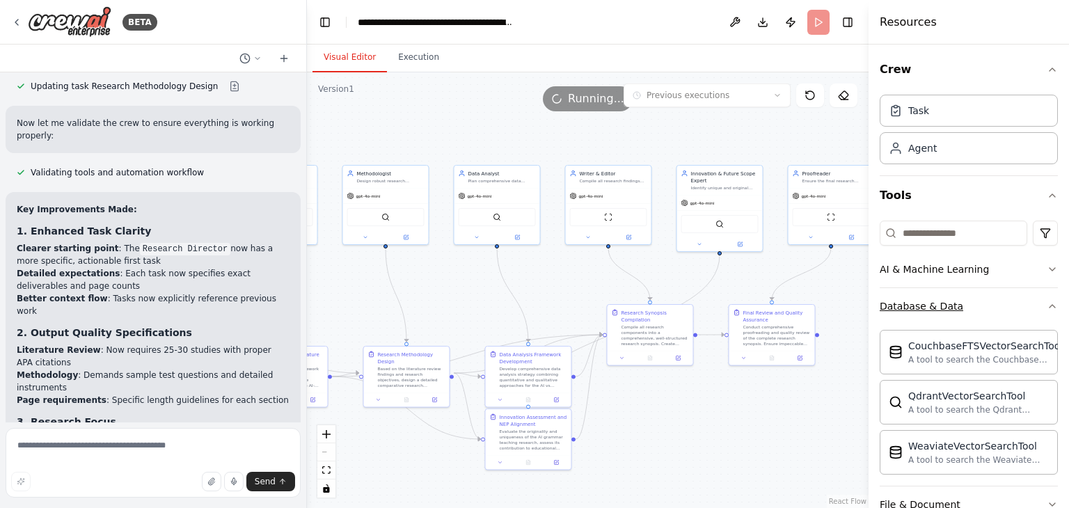
click at [1023, 307] on button "Database & Data" at bounding box center [968, 306] width 178 height 36
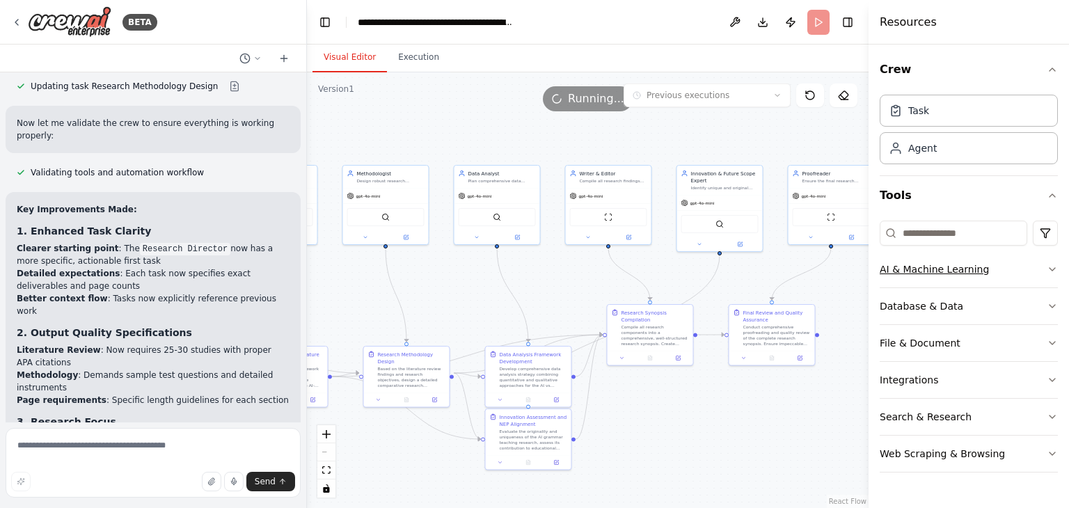
click at [1033, 260] on button "AI & Machine Learning" at bounding box center [968, 269] width 178 height 36
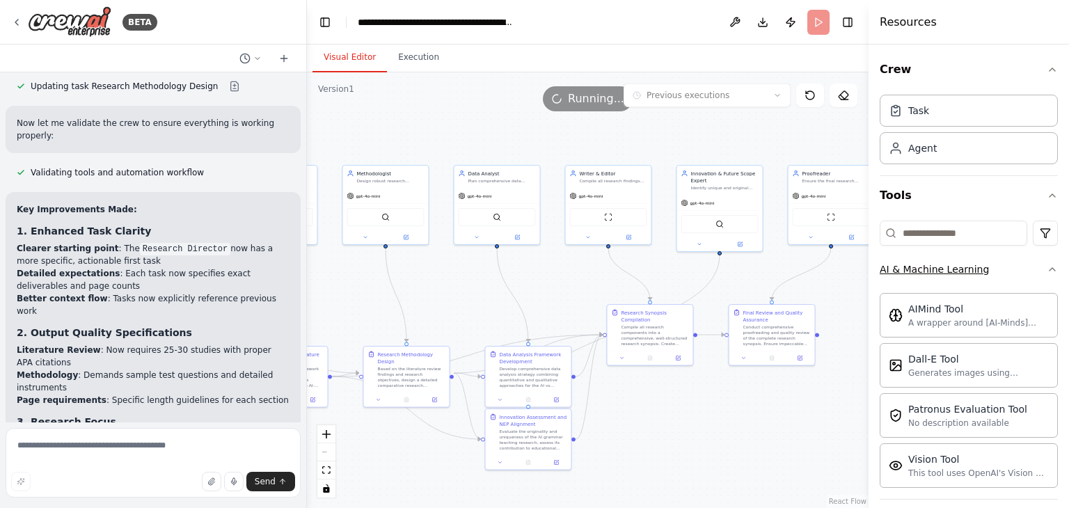
click at [1033, 260] on button "AI & Machine Learning" at bounding box center [968, 269] width 178 height 36
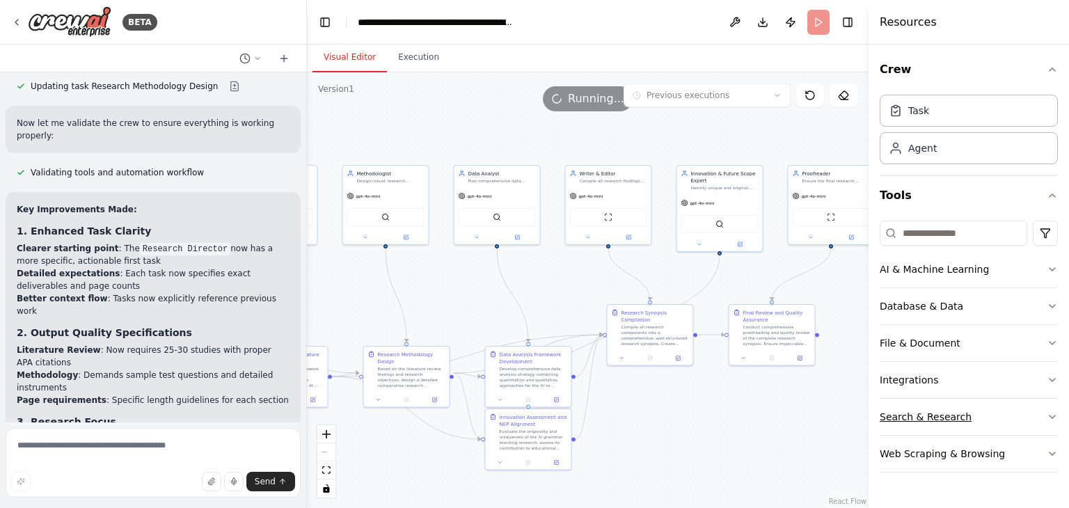
click at [991, 411] on button "Search & Research" at bounding box center [968, 417] width 178 height 36
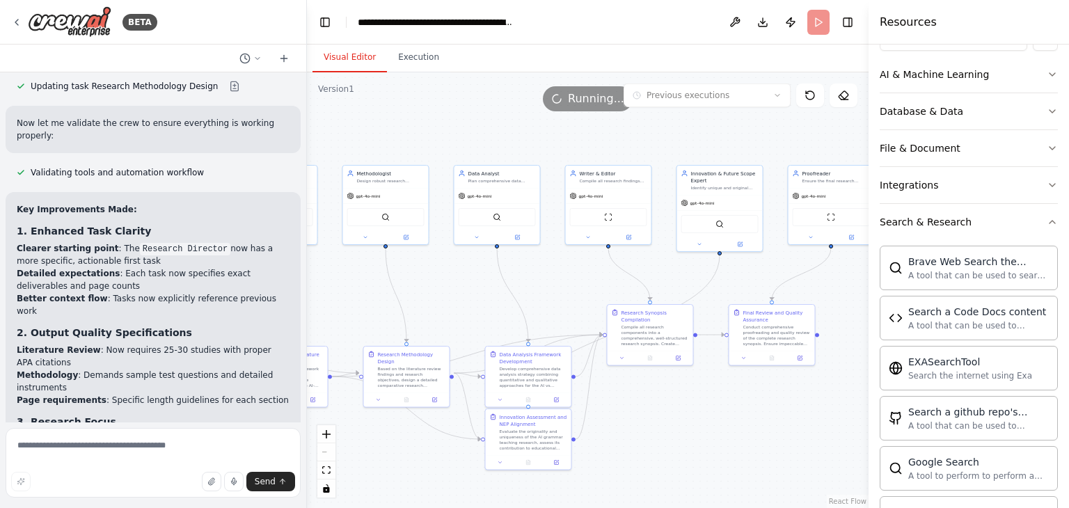
scroll to position [178, 0]
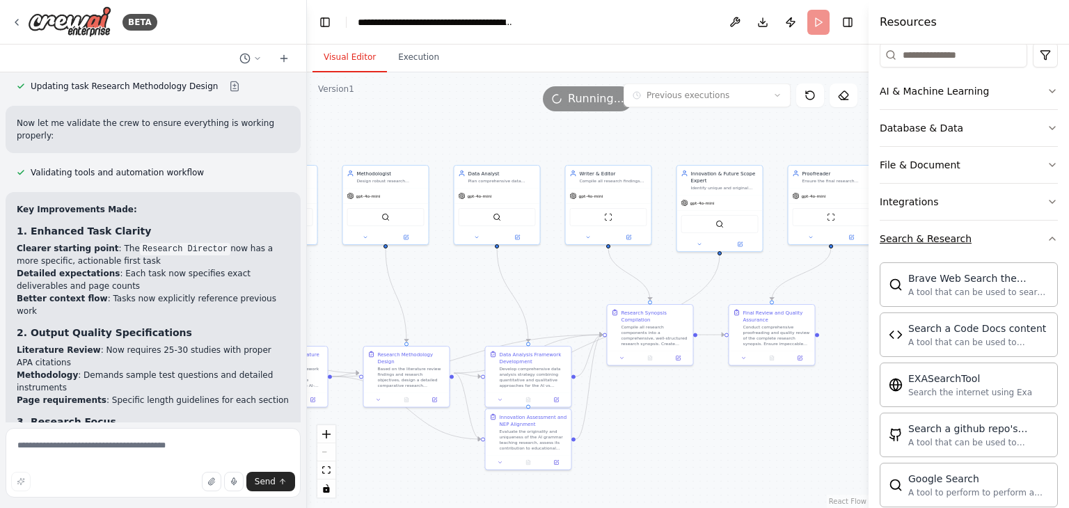
click at [987, 248] on button "Search & Research" at bounding box center [968, 239] width 178 height 36
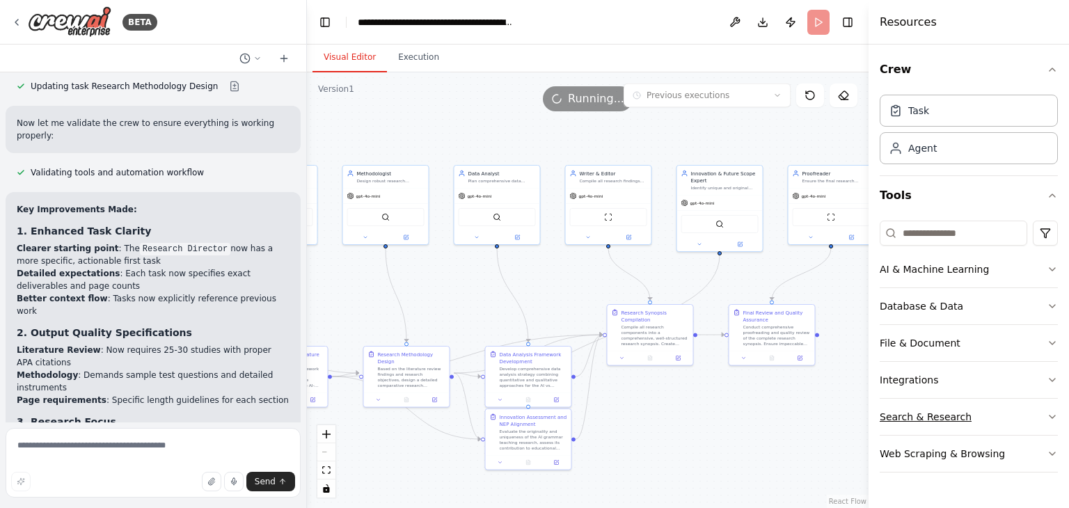
scroll to position [0, 0]
click at [963, 449] on div "Web Scraping & Browsing" at bounding box center [941, 454] width 125 height 14
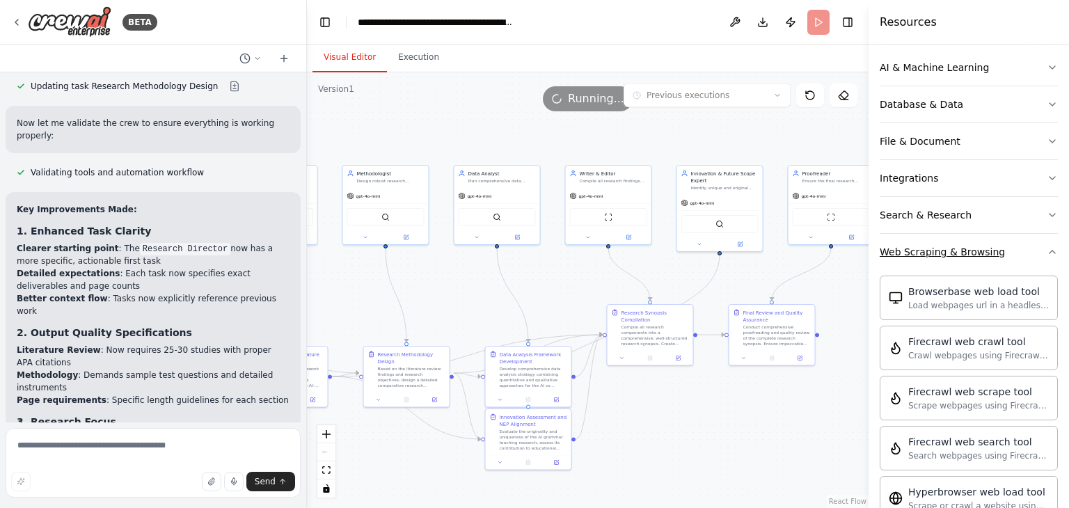
scroll to position [199, 0]
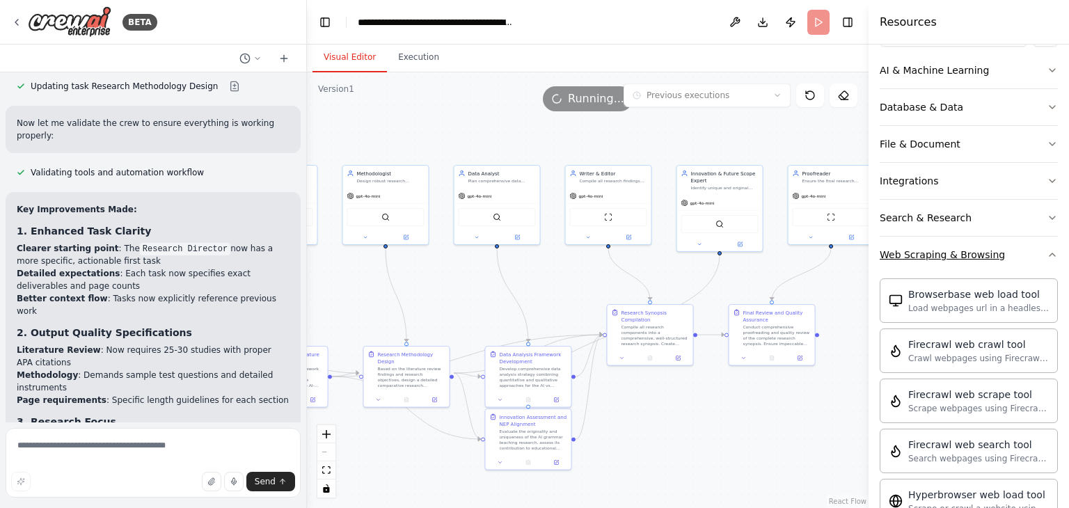
click at [1009, 250] on button "Web Scraping & Browsing" at bounding box center [968, 255] width 178 height 36
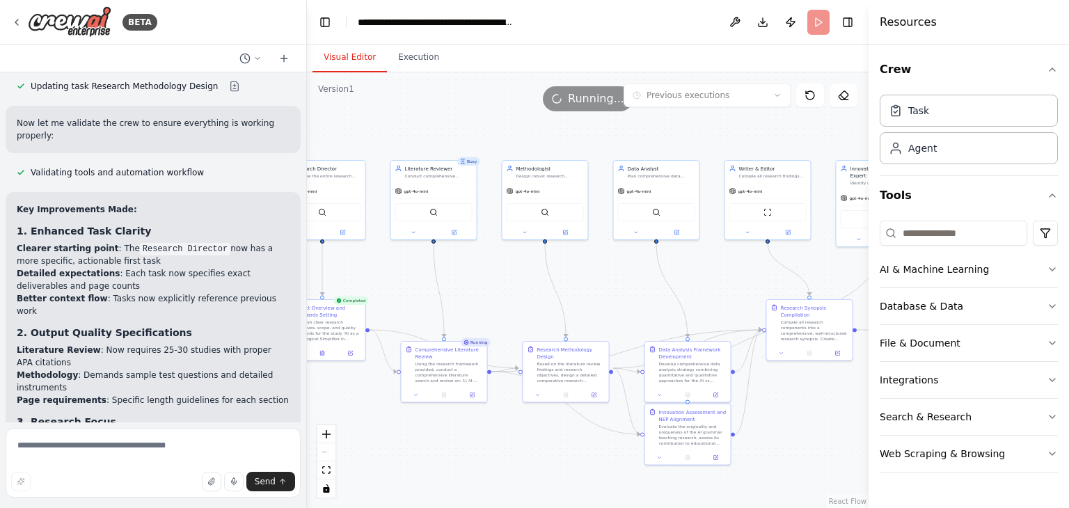
drag, startPoint x: 691, startPoint y: 479, endPoint x: 852, endPoint y: 475, distance: 160.8
click at [852, 475] on div ".deletable-edge-delete-btn { width: 20px; height: 20px; border: 0px solid #ffff…" at bounding box center [587, 290] width 561 height 436
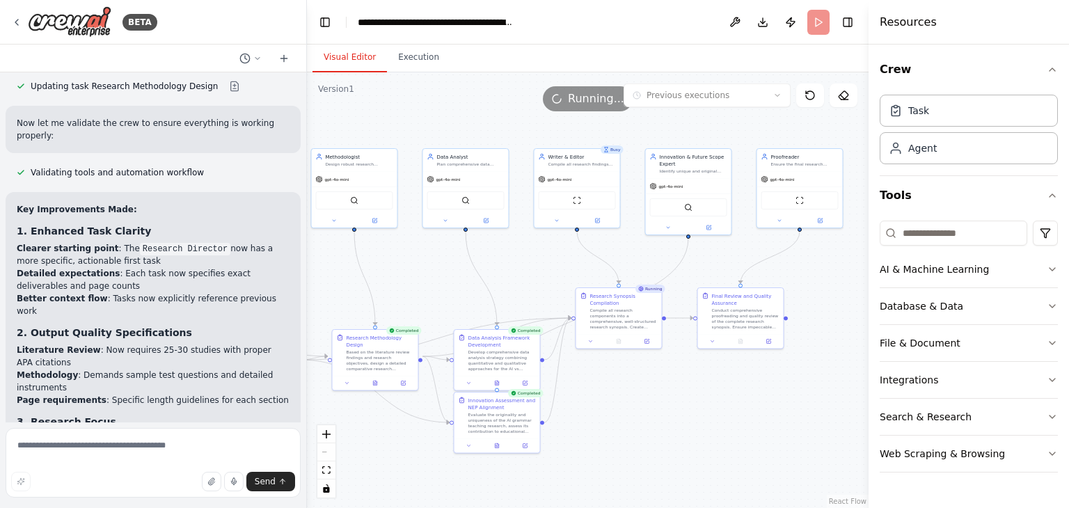
drag, startPoint x: 508, startPoint y: 481, endPoint x: 309, endPoint y: 469, distance: 199.3
click at [309, 469] on div ".deletable-edge-delete-btn { width: 20px; height: 20px; border: 0px solid #ffff…" at bounding box center [587, 290] width 561 height 436
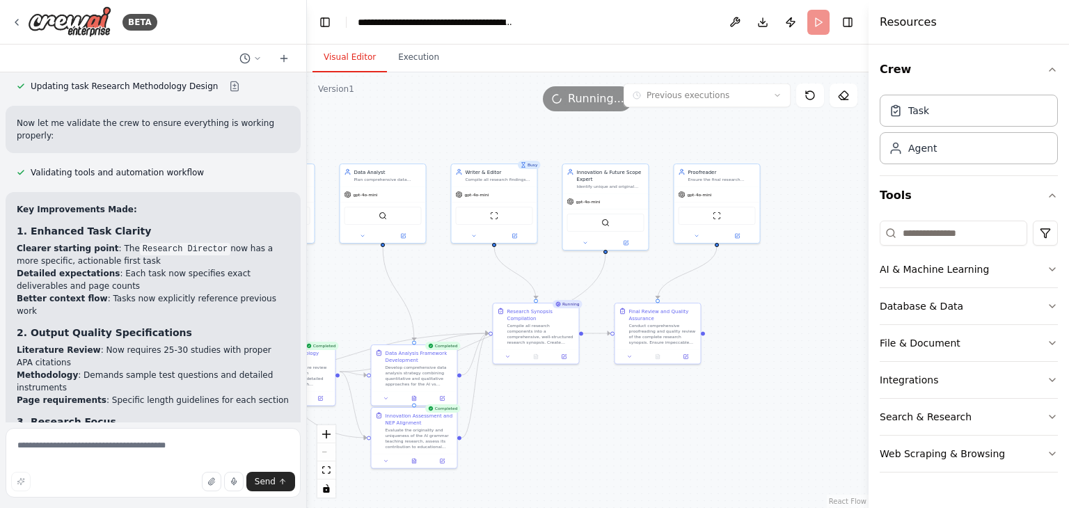
drag, startPoint x: 653, startPoint y: 420, endPoint x: 576, endPoint y: 435, distance: 78.0
click at [576, 435] on div ".deletable-edge-delete-btn { width: 20px; height: 20px; border: 0px solid #ffff…" at bounding box center [587, 290] width 561 height 436
click at [13, 23] on icon at bounding box center [16, 22] width 11 height 11
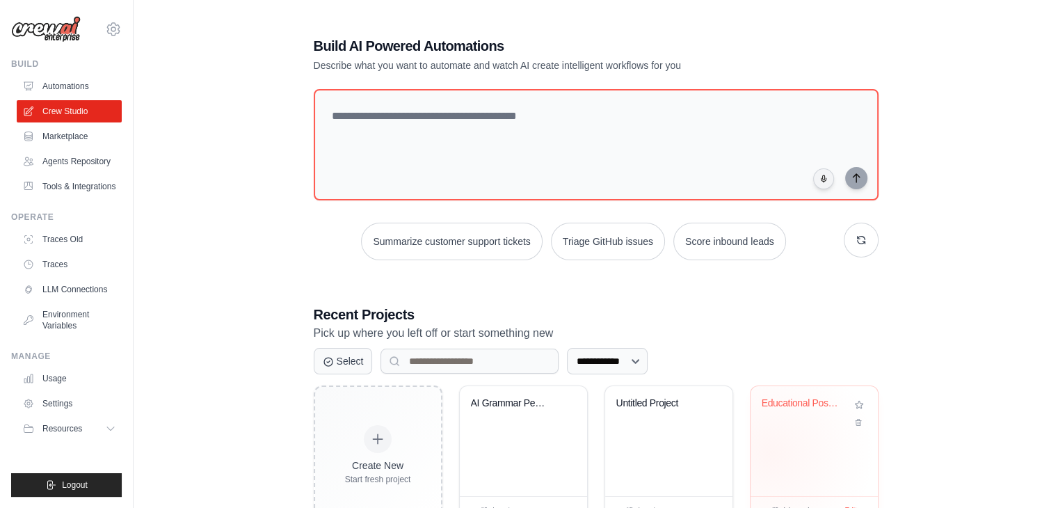
click at [771, 452] on div "Educational Post Generator" at bounding box center [814, 441] width 127 height 110
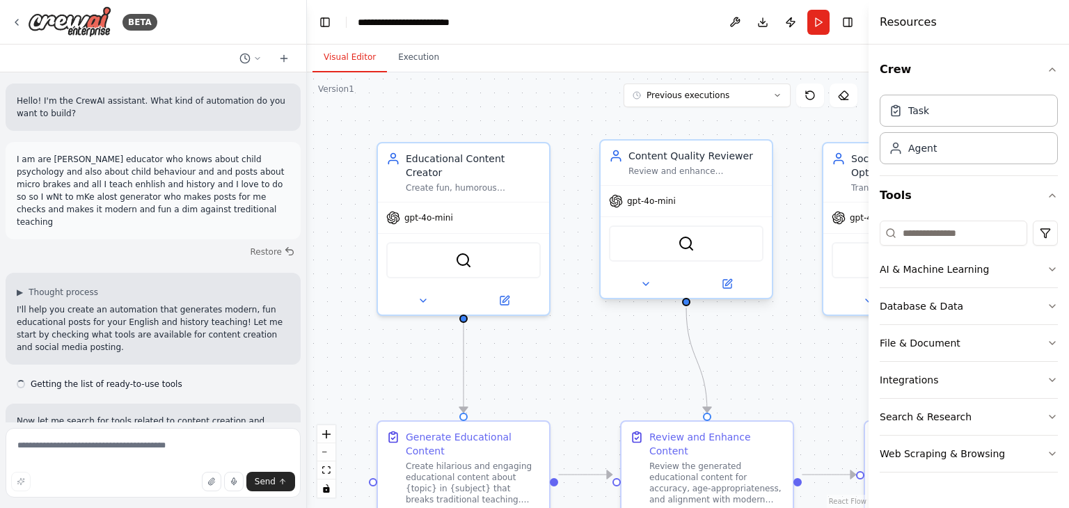
scroll to position [3942, 0]
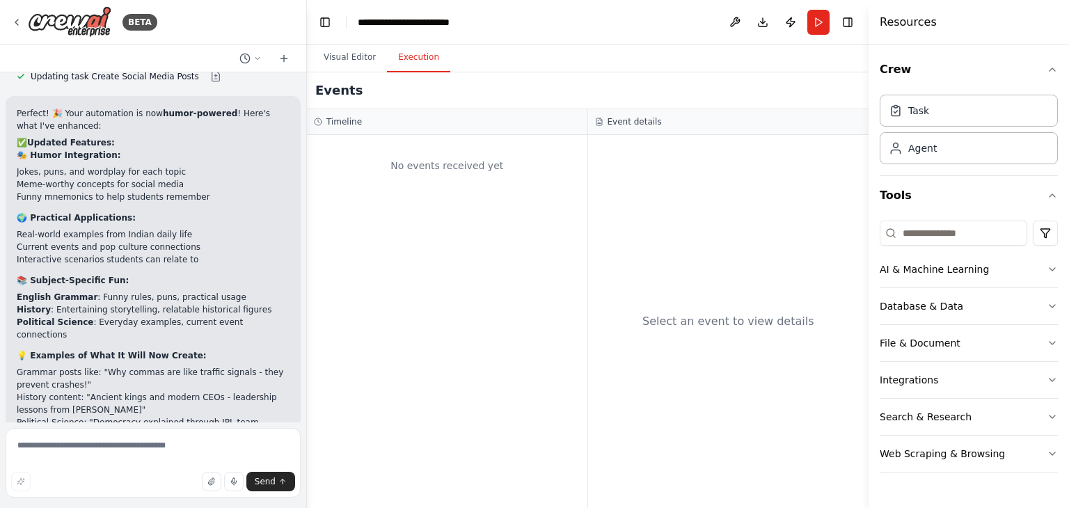
click at [407, 64] on button "Execution" at bounding box center [418, 57] width 63 height 29
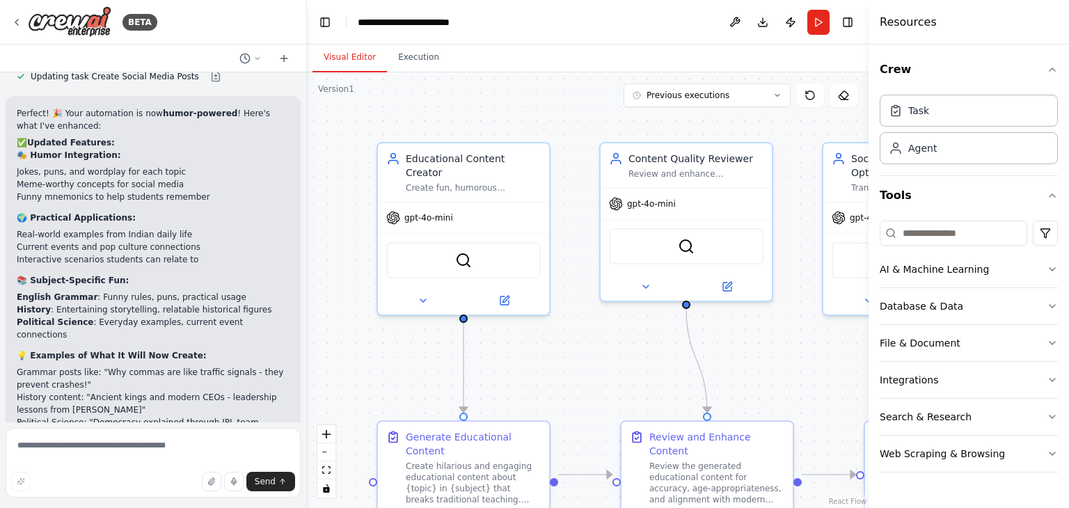
click at [360, 63] on button "Visual Editor" at bounding box center [349, 57] width 74 height 29
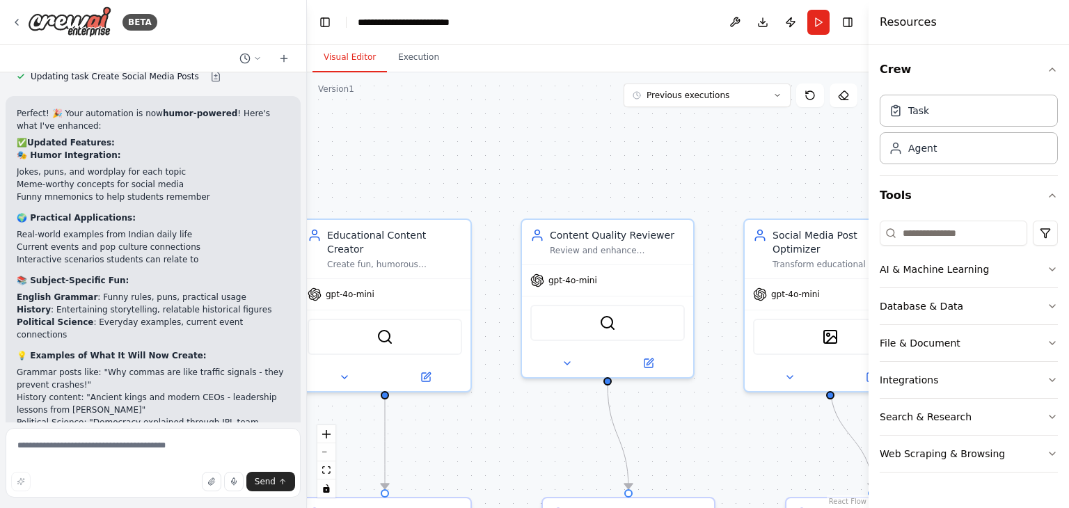
drag, startPoint x: 573, startPoint y: 103, endPoint x: 492, endPoint y: 190, distance: 118.6
click at [493, 192] on div ".deletable-edge-delete-btn { width: 20px; height: 20px; border: 0px solid #ffff…" at bounding box center [587, 290] width 561 height 436
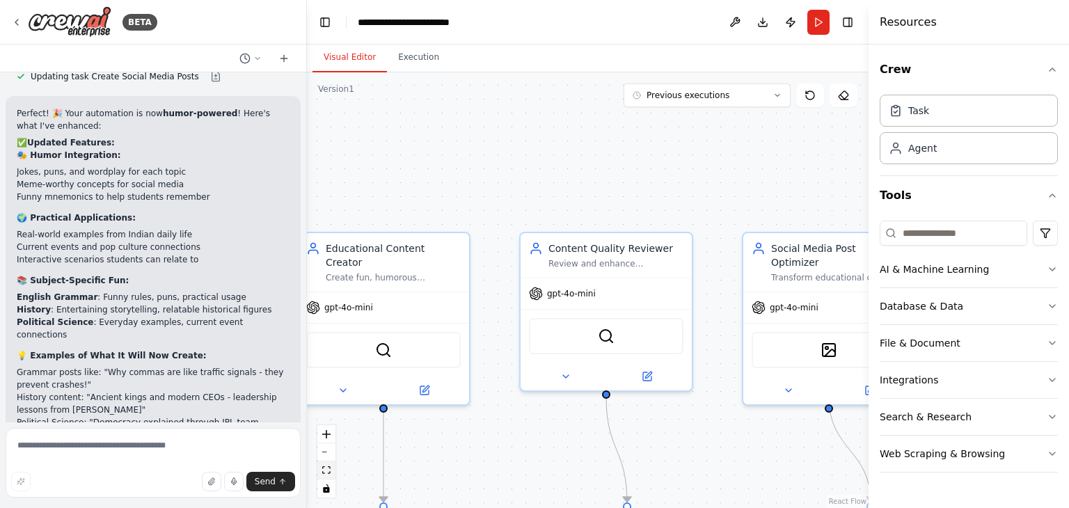
click at [328, 466] on icon "fit view" at bounding box center [326, 470] width 8 height 8
